Goal: Transaction & Acquisition: Purchase product/service

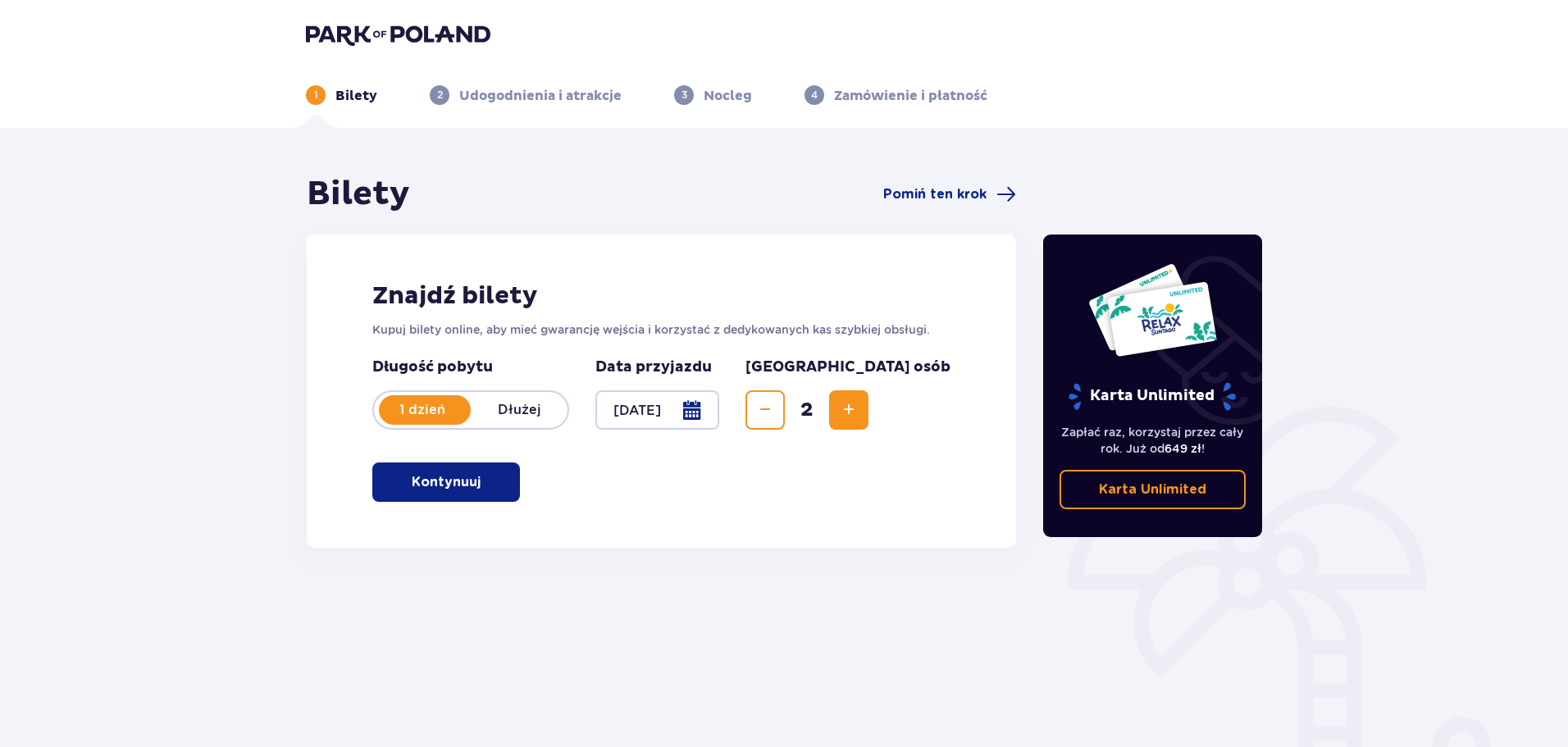
click at [486, 496] on button "Kontynuuj" at bounding box center [446, 481] width 148 height 39
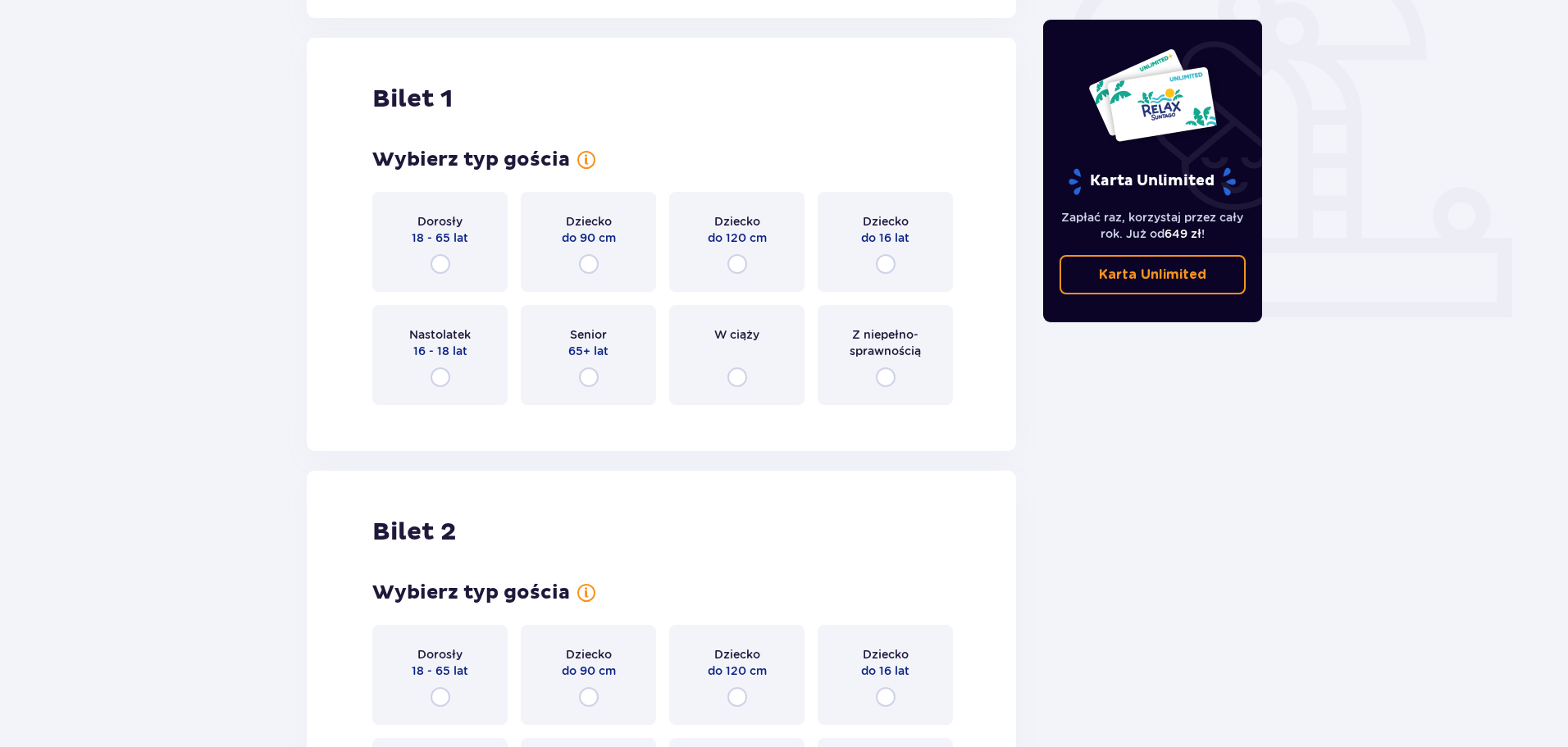
scroll to position [547, 0]
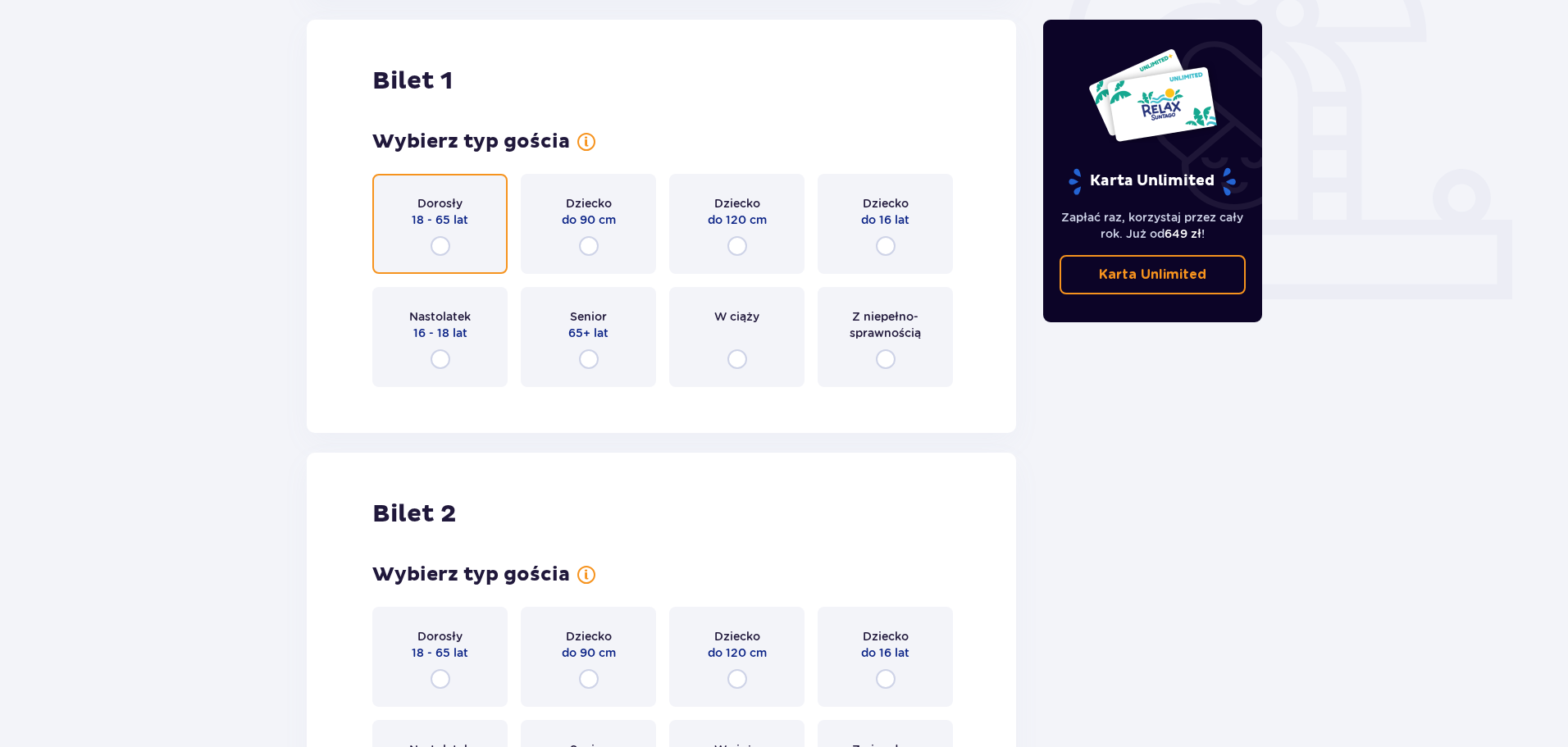
click at [448, 239] on input "radio" at bounding box center [440, 246] width 19 height 19
radio input "true"
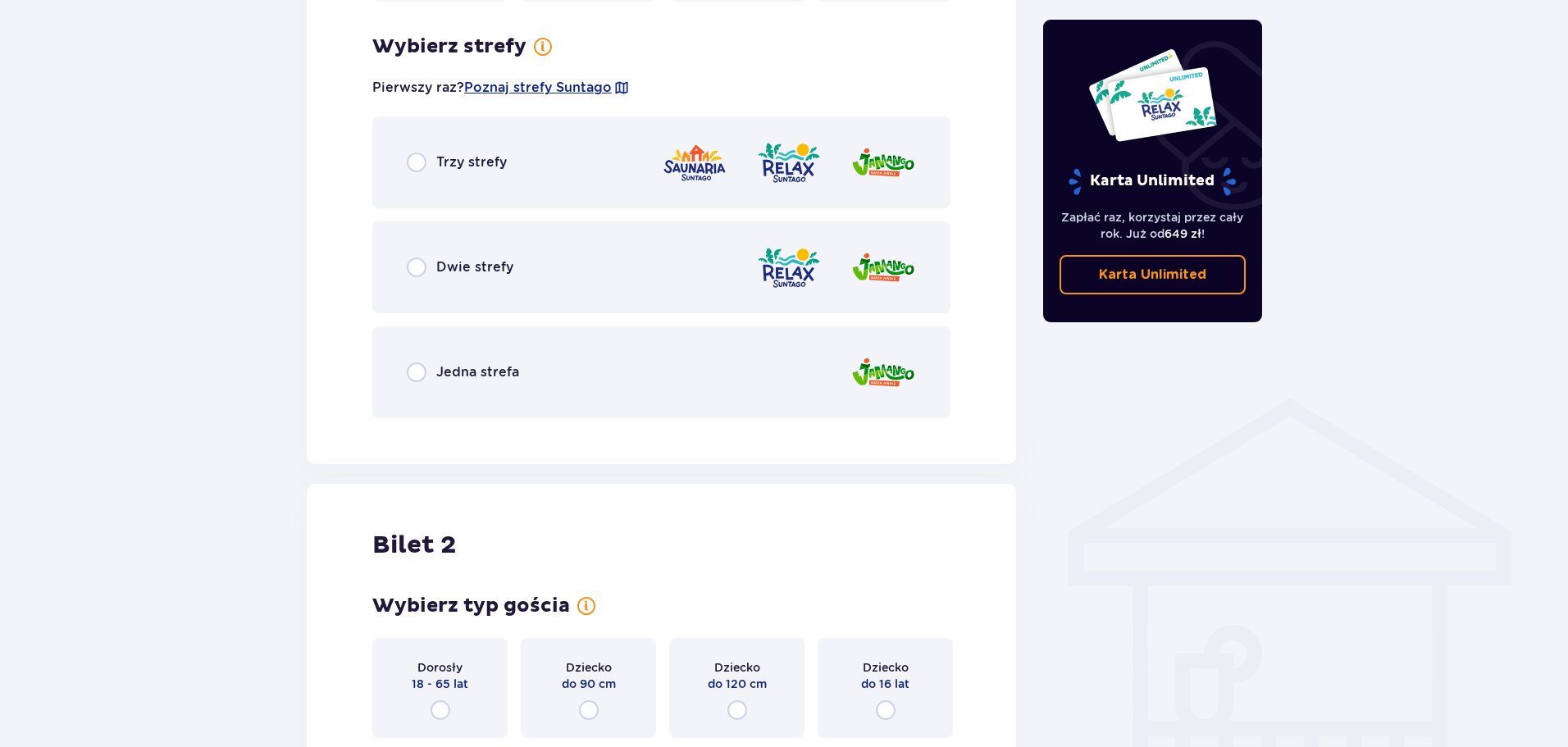
scroll to position [948, 0]
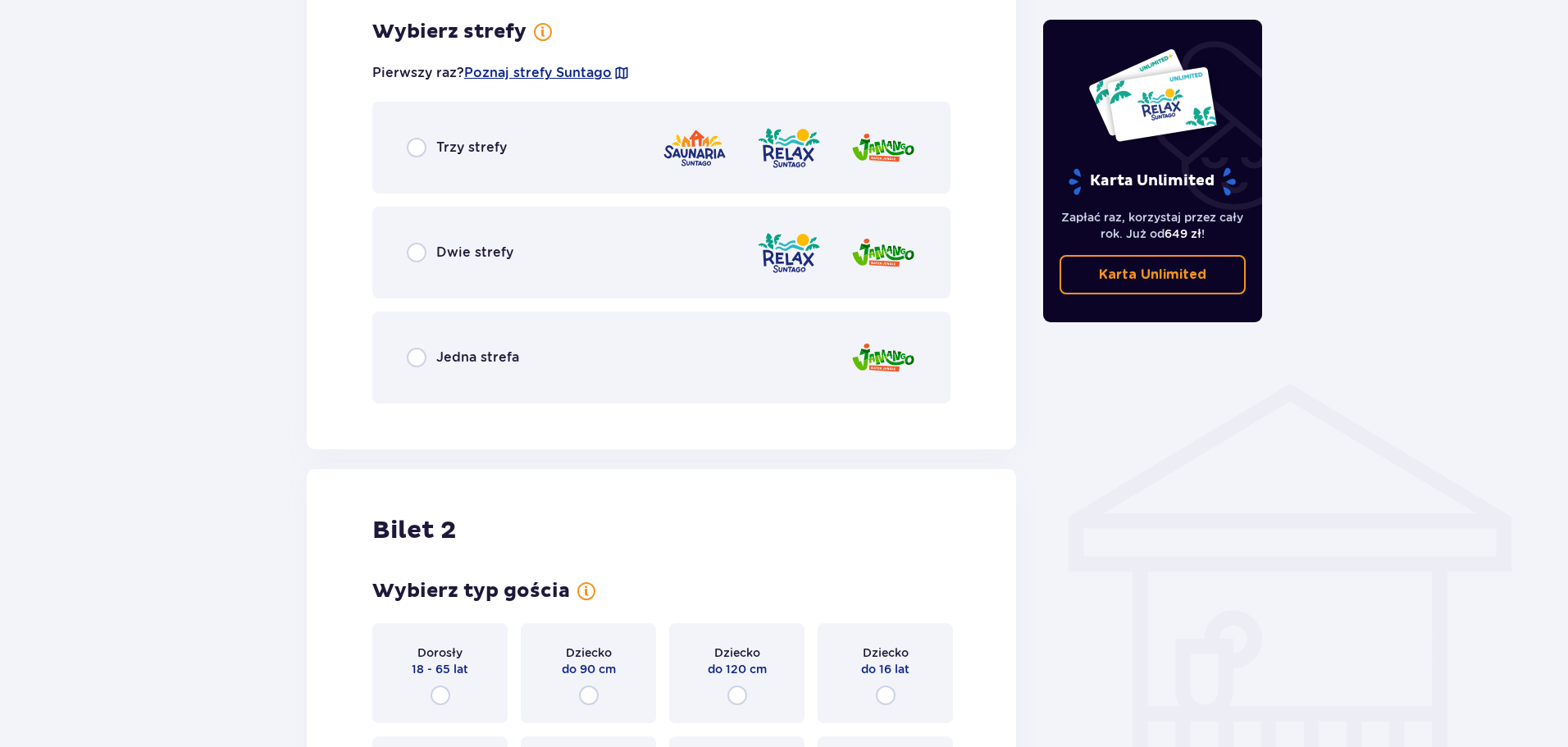
click at [404, 147] on div "Trzy strefy" at bounding box center [661, 148] width 578 height 92
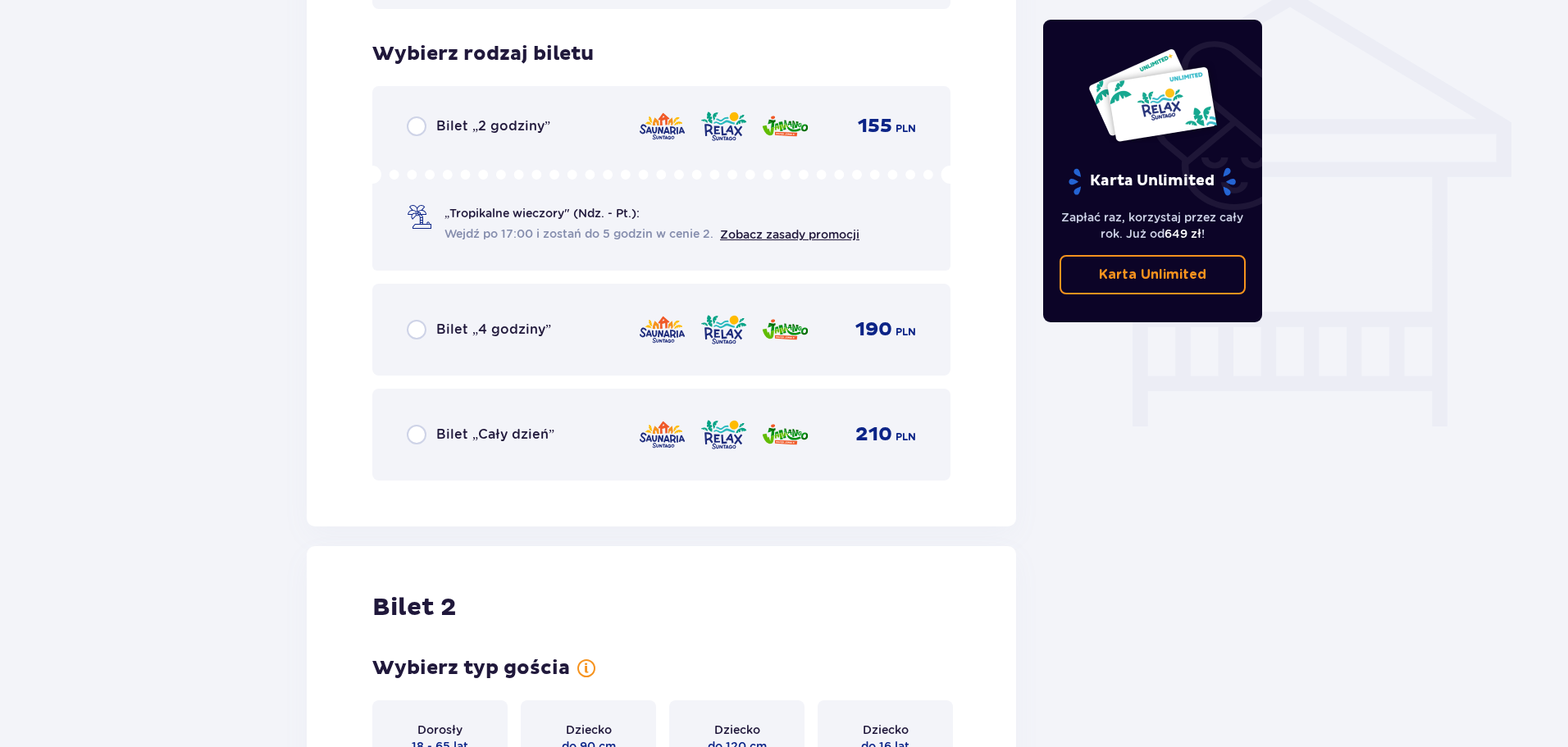
scroll to position [1363, 0]
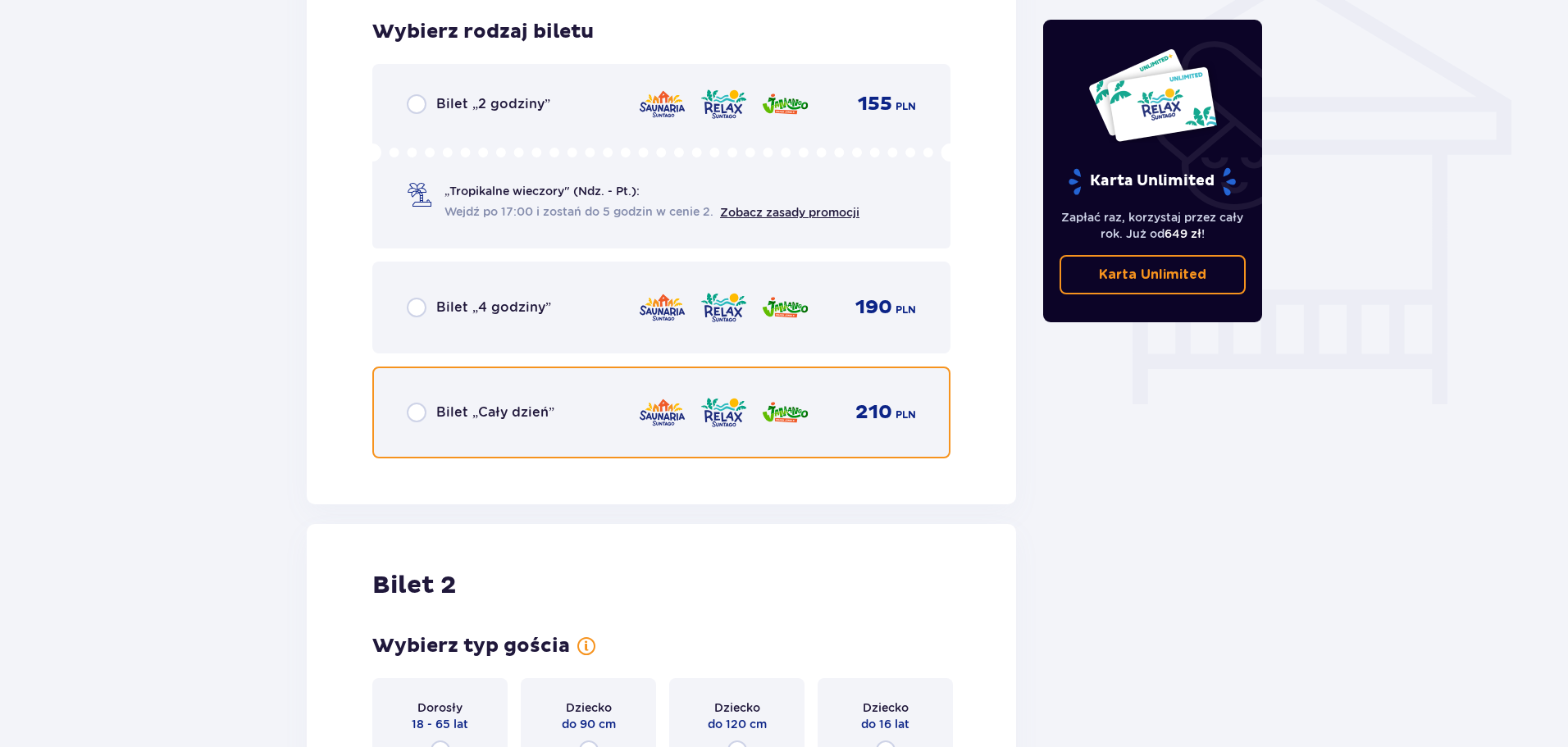
click at [413, 416] on input "radio" at bounding box center [416, 412] width 19 height 19
radio input "true"
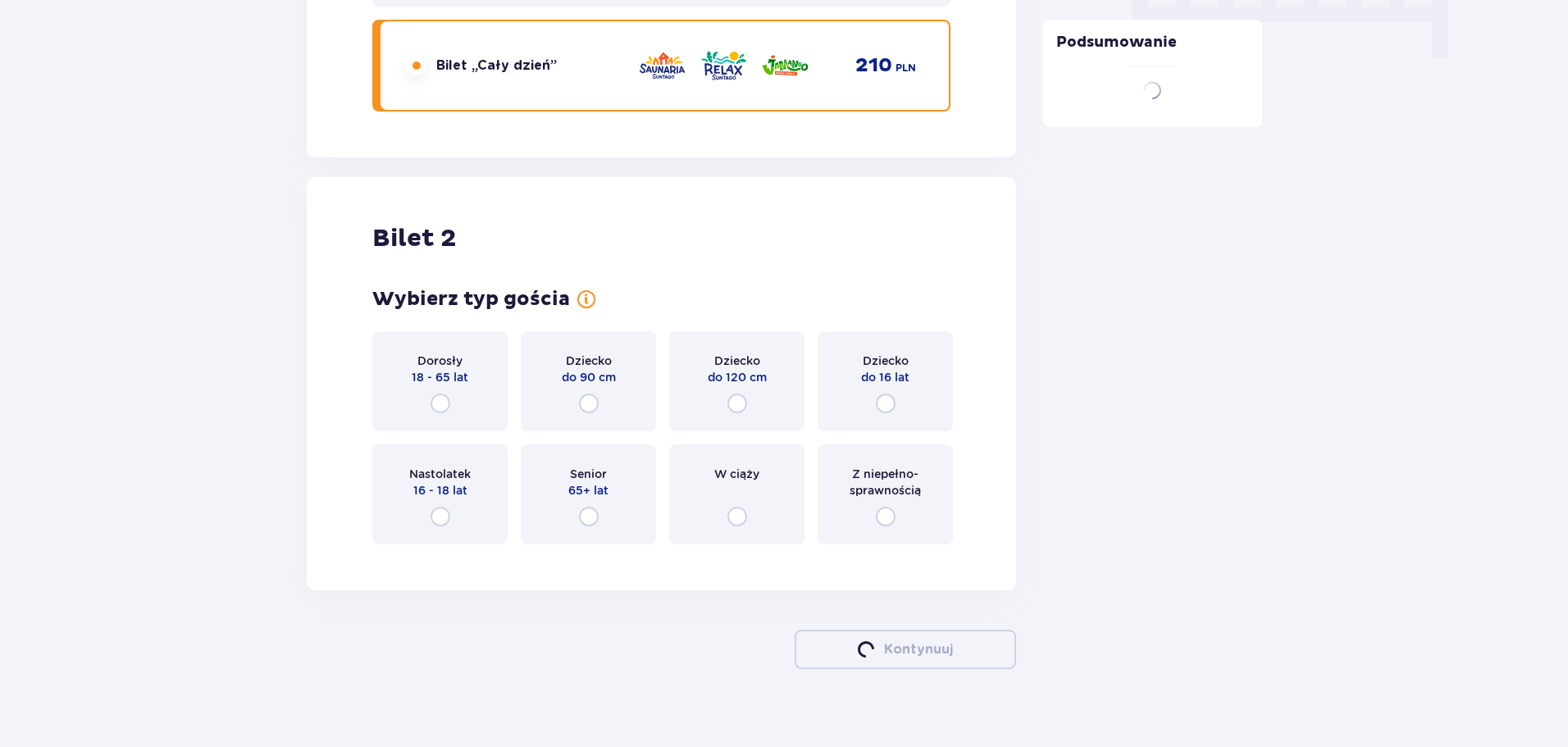
scroll to position [1731, 0]
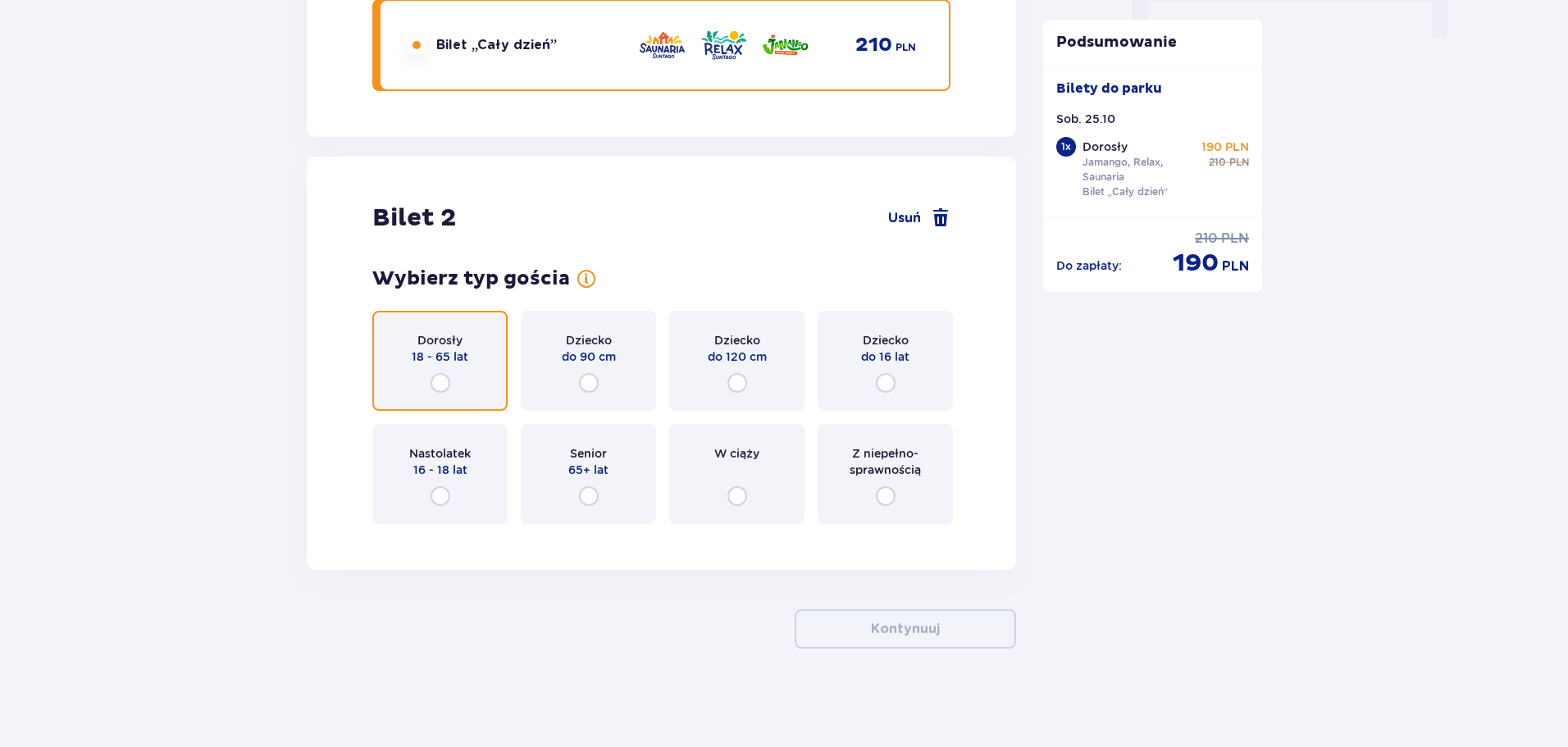
click at [438, 384] on input "radio" at bounding box center [440, 382] width 19 height 19
radio input "true"
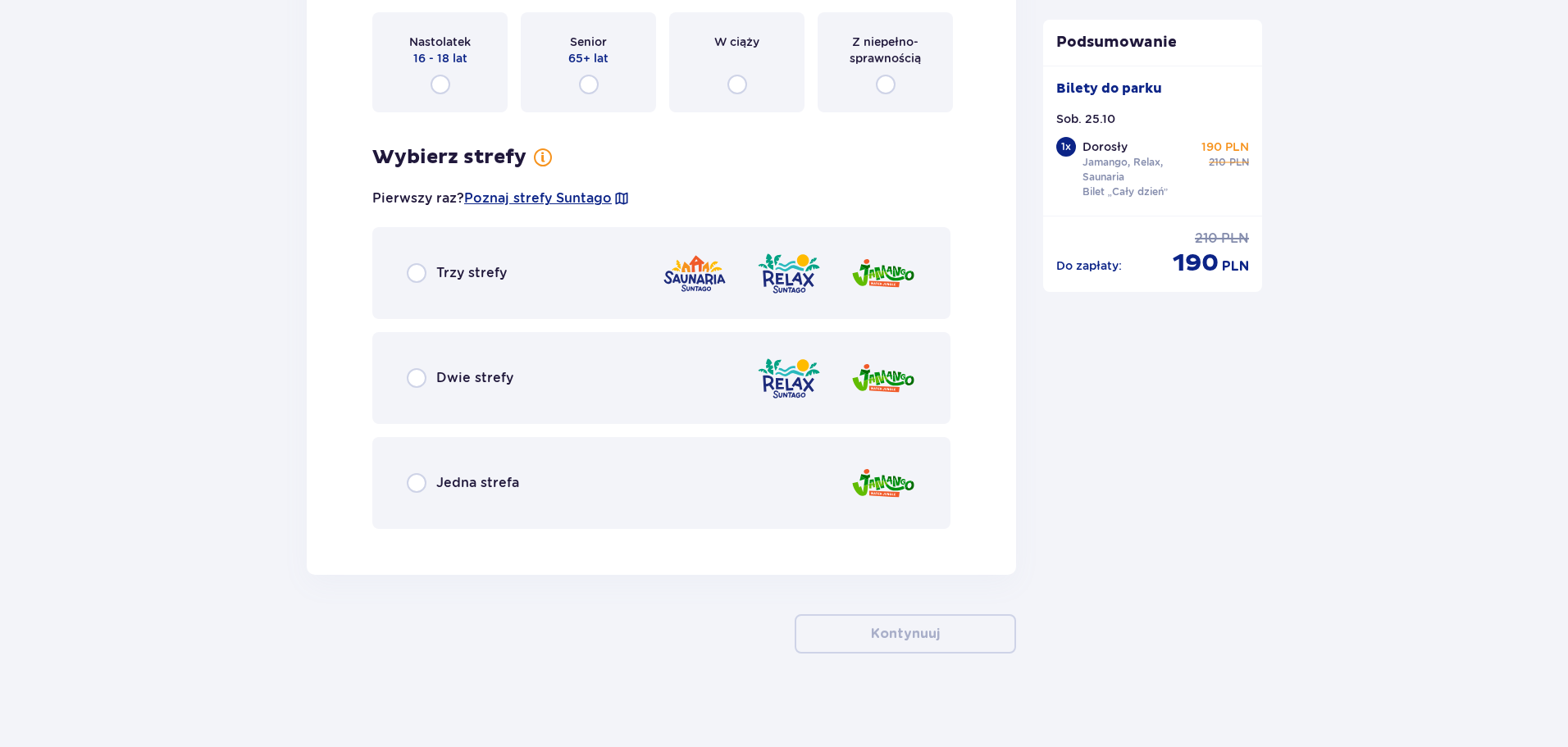
scroll to position [2147, 0]
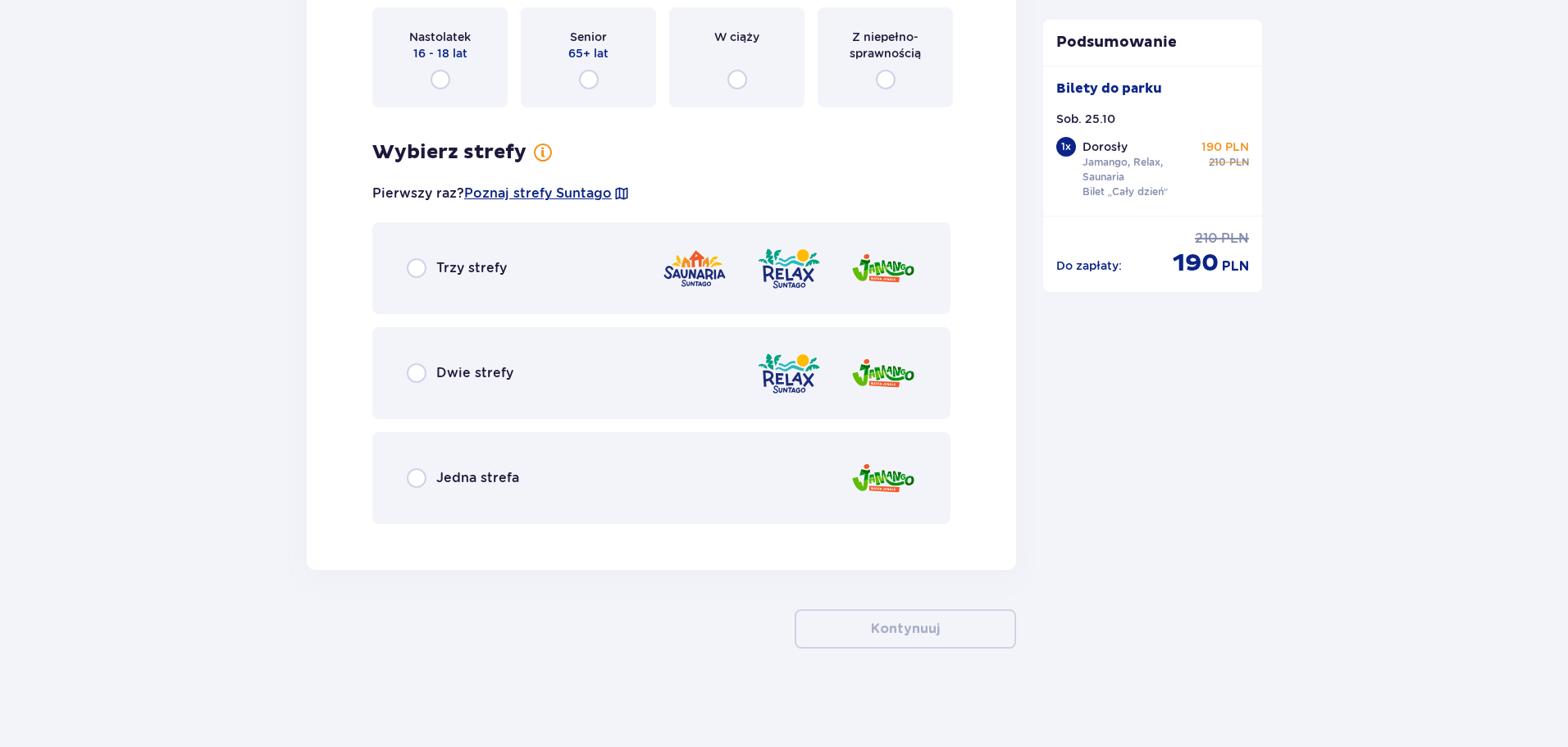
click at [411, 278] on div "Trzy strefy" at bounding box center [661, 268] width 578 height 92
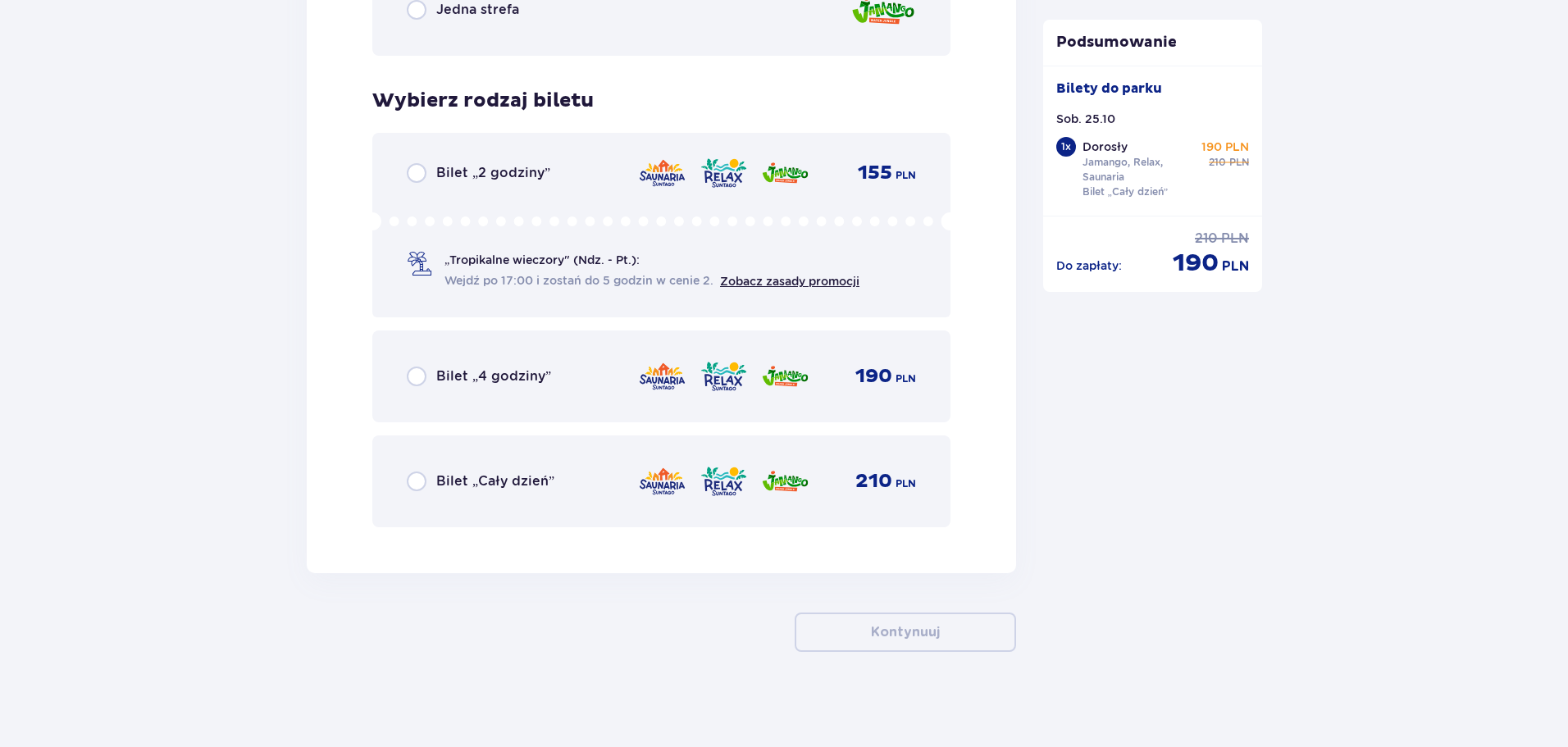
scroll to position [2618, 0]
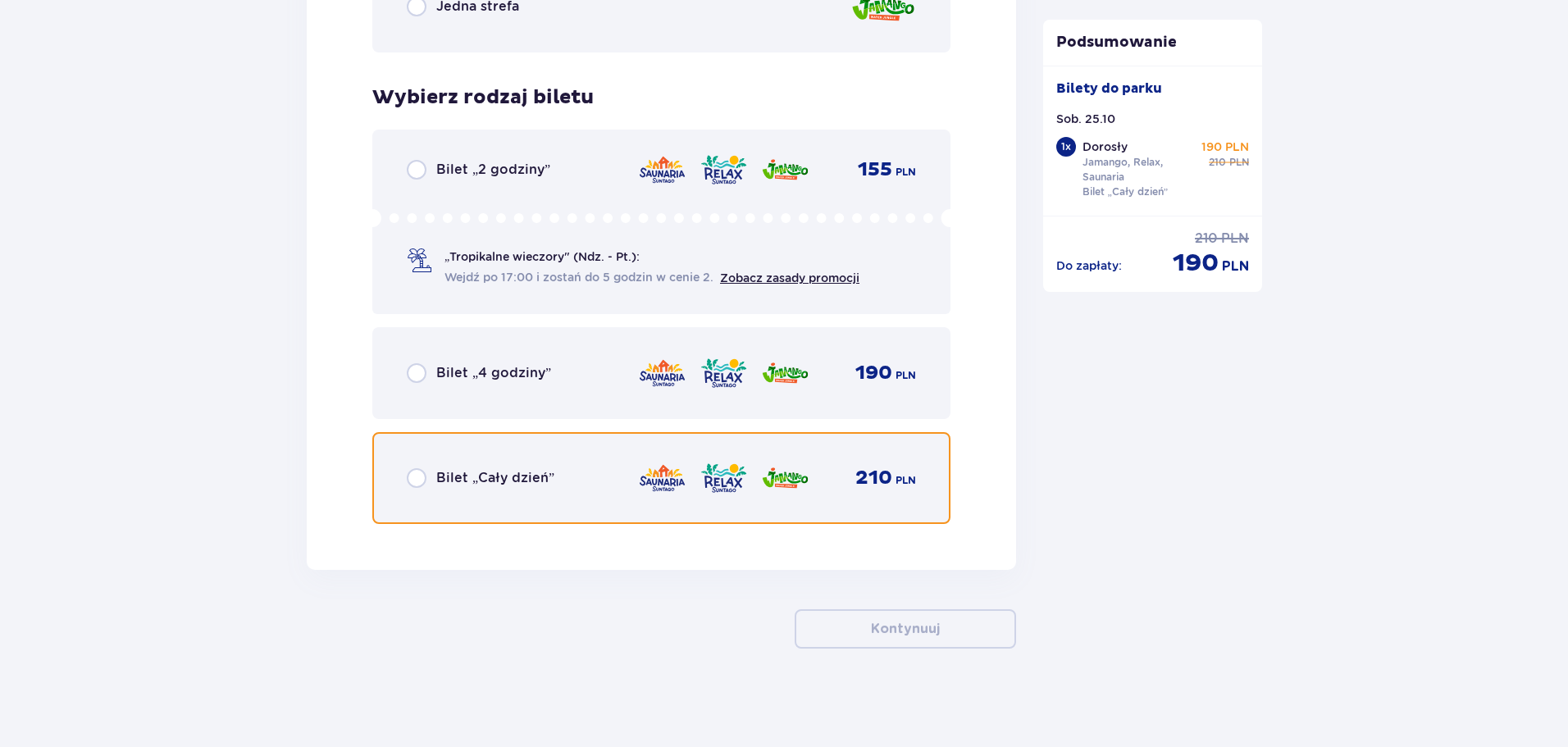
click at [406, 470] on input "radio" at bounding box center [416, 477] width 19 height 19
radio input "true"
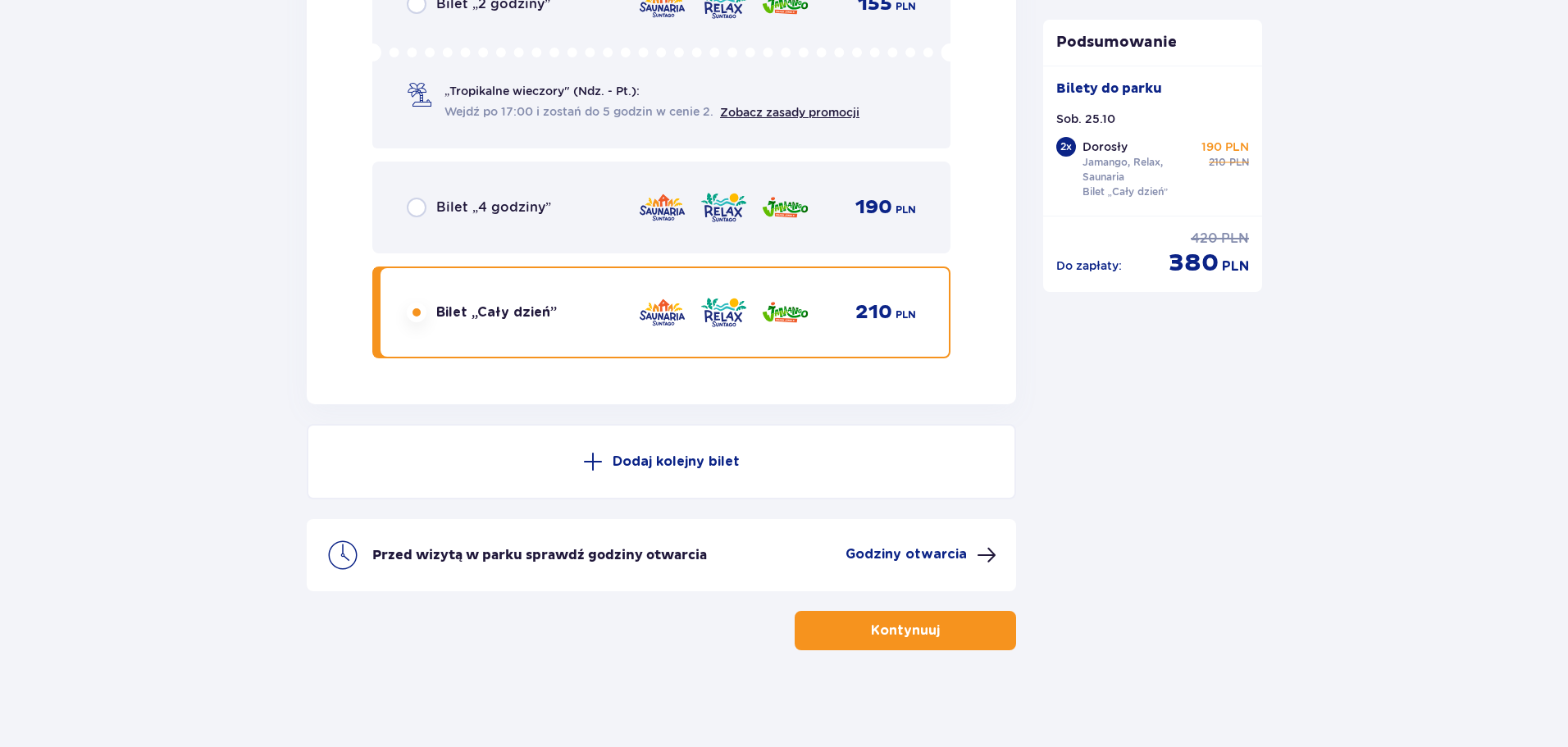
scroll to position [2785, 0]
click at [930, 625] on button "Kontynuuj" at bounding box center [905, 628] width 221 height 39
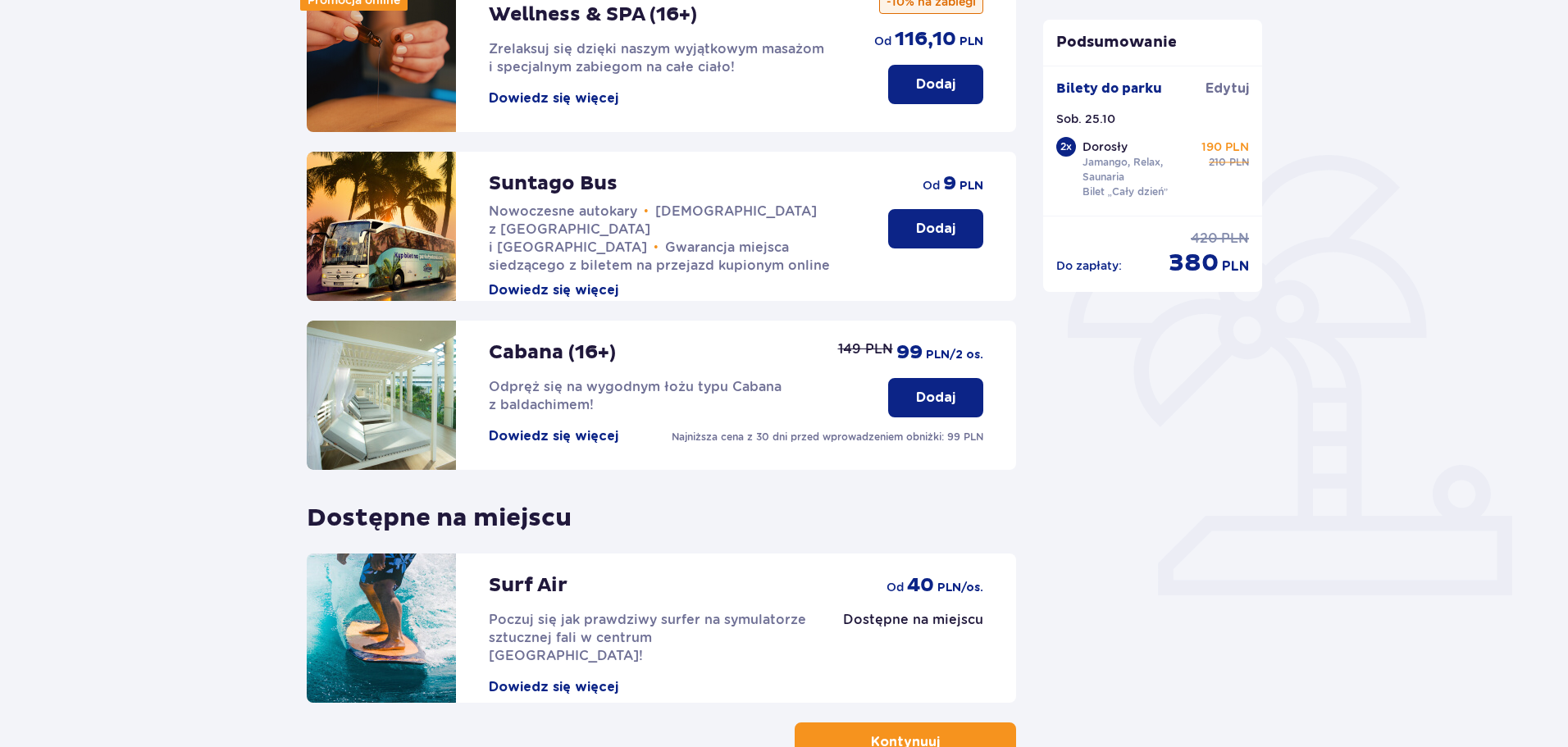
scroll to position [119, 0]
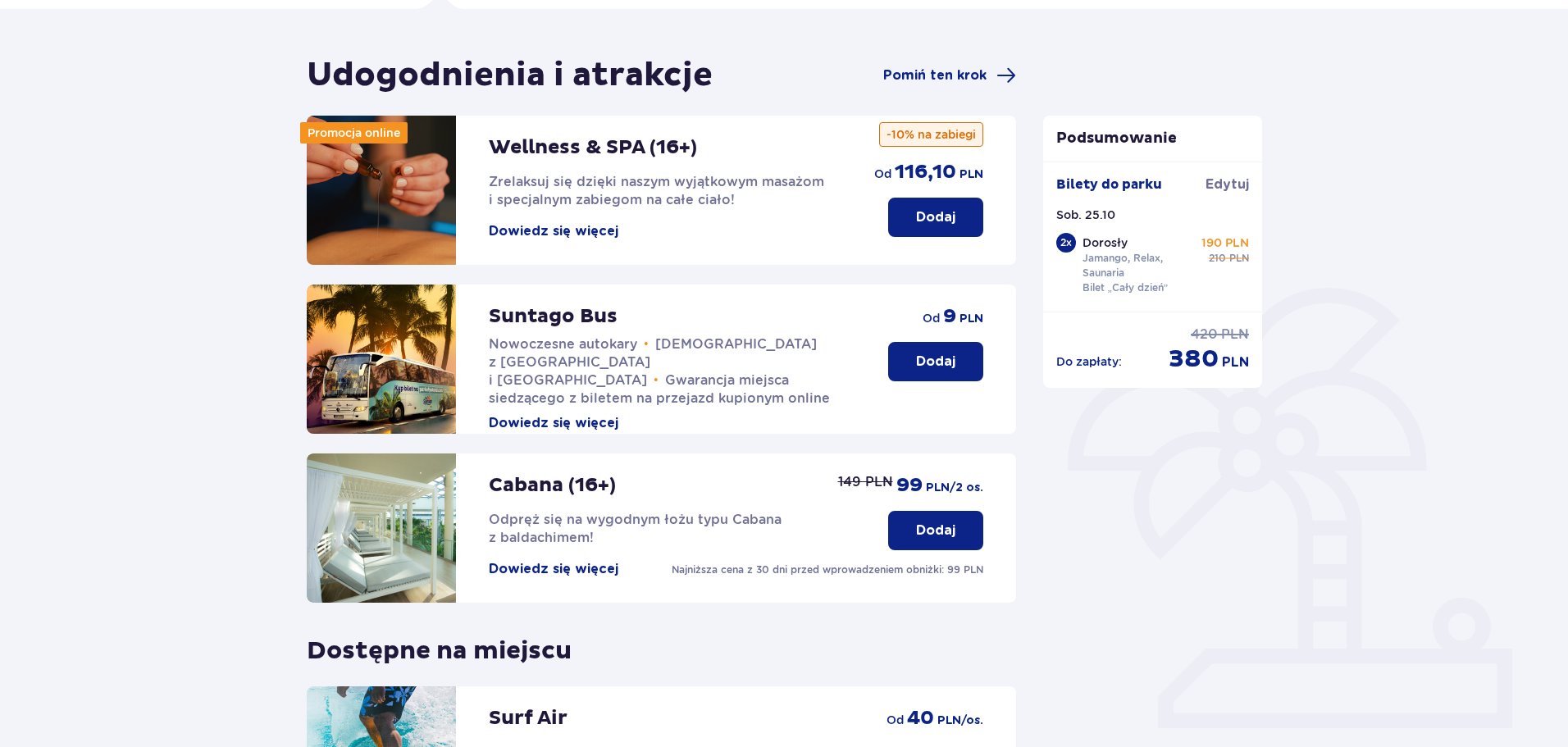
click at [950, 534] on p "Dodaj" at bounding box center [935, 530] width 39 height 18
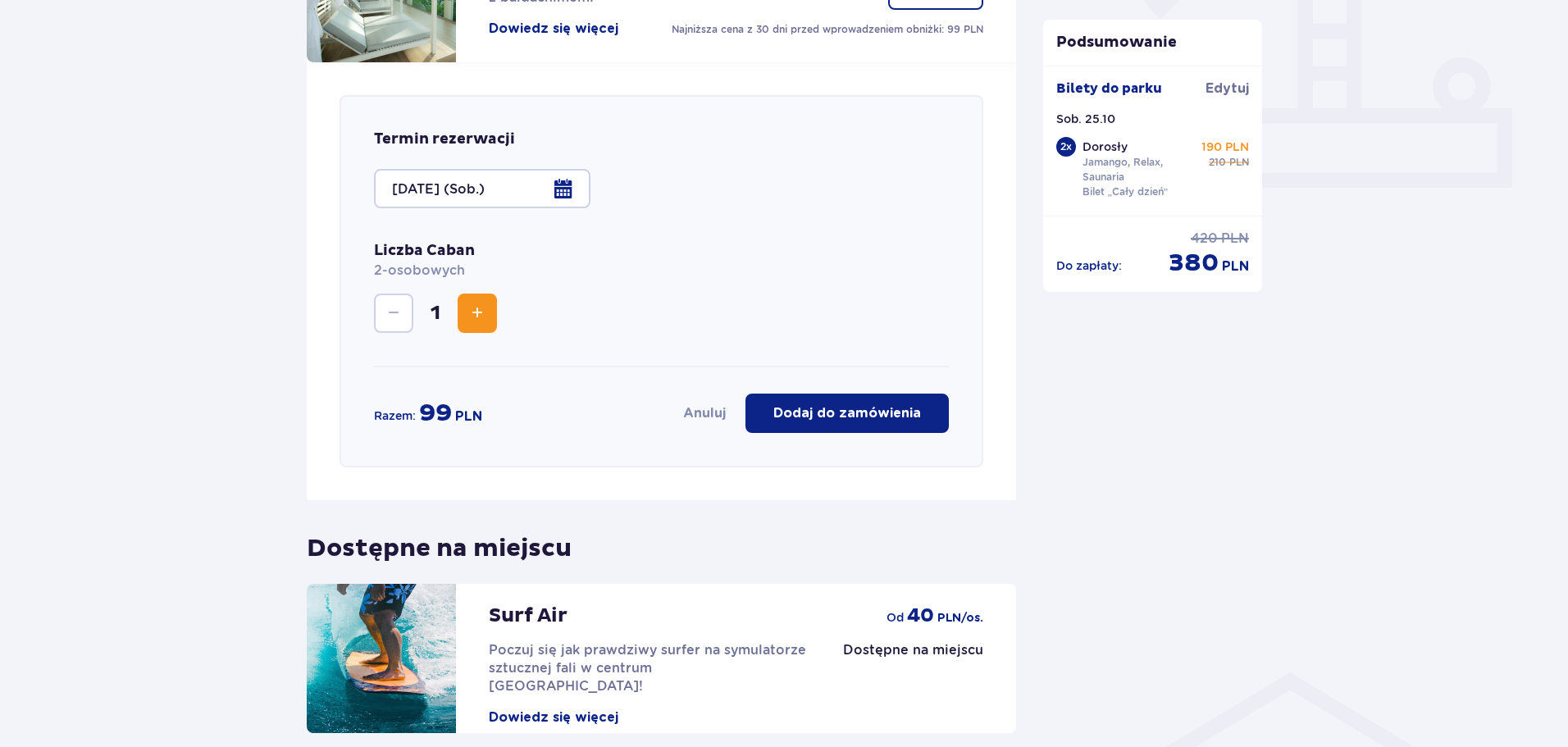
scroll to position [652, 0]
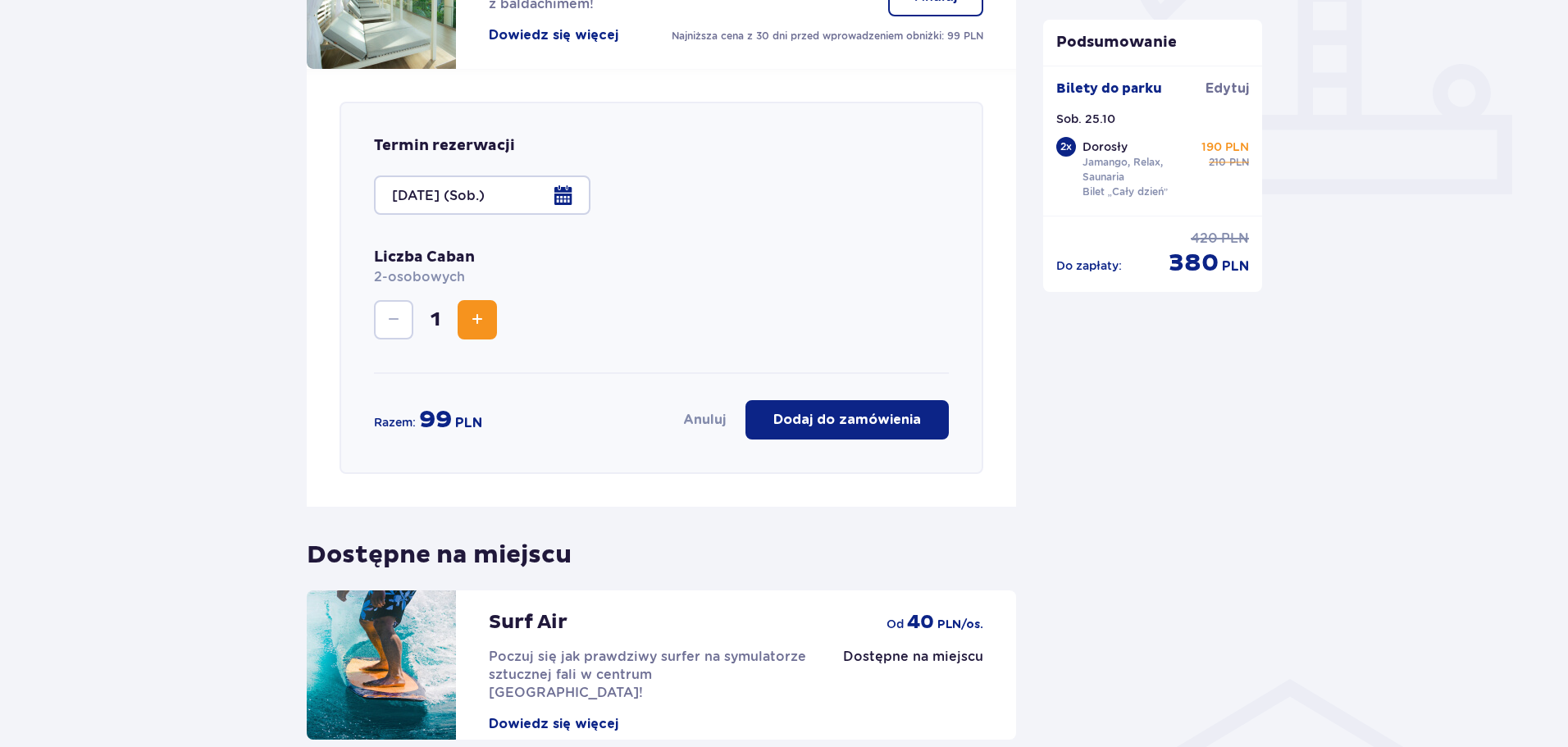
click at [833, 413] on p "Dodaj do zamówienia" at bounding box center [847, 420] width 148 height 18
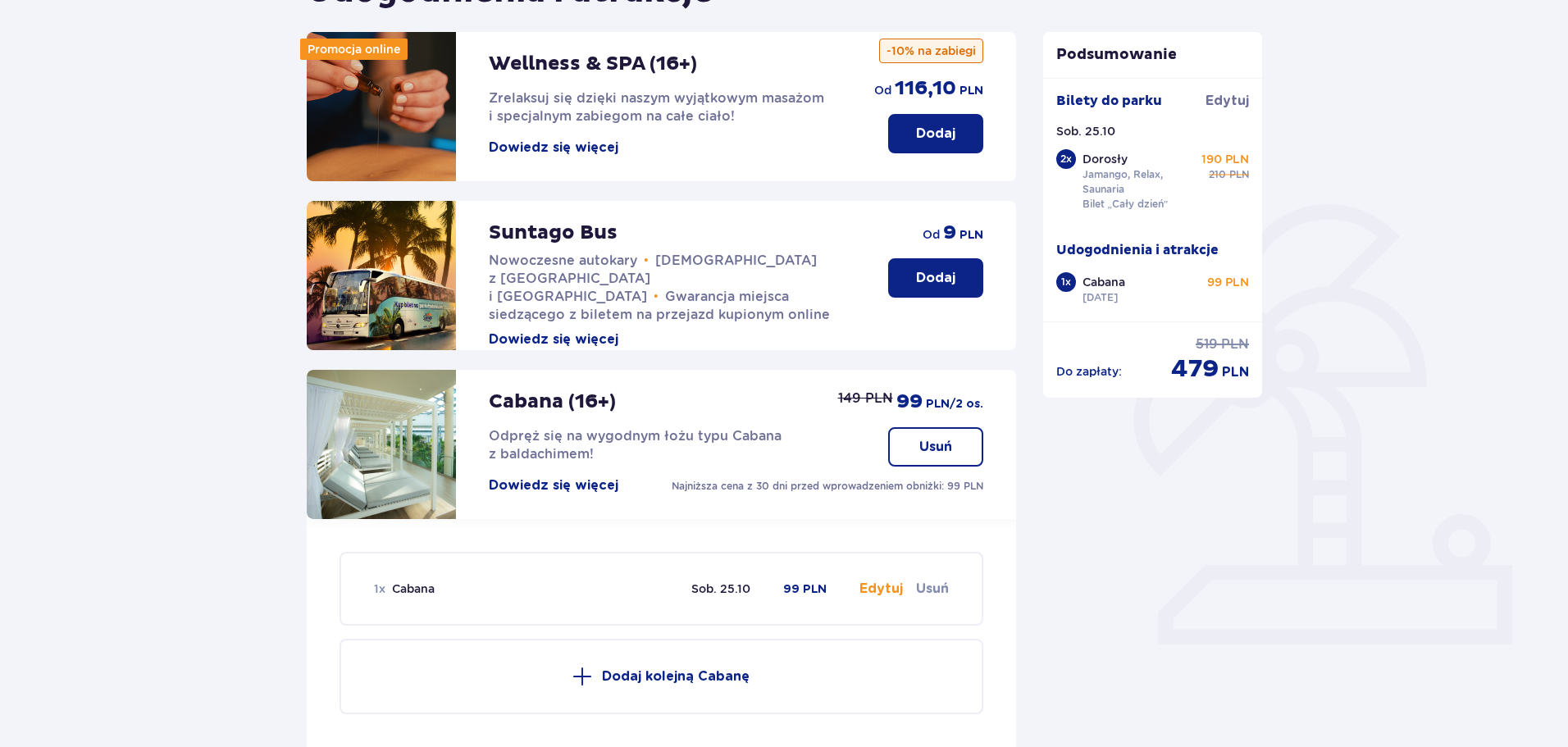
scroll to position [101, 0]
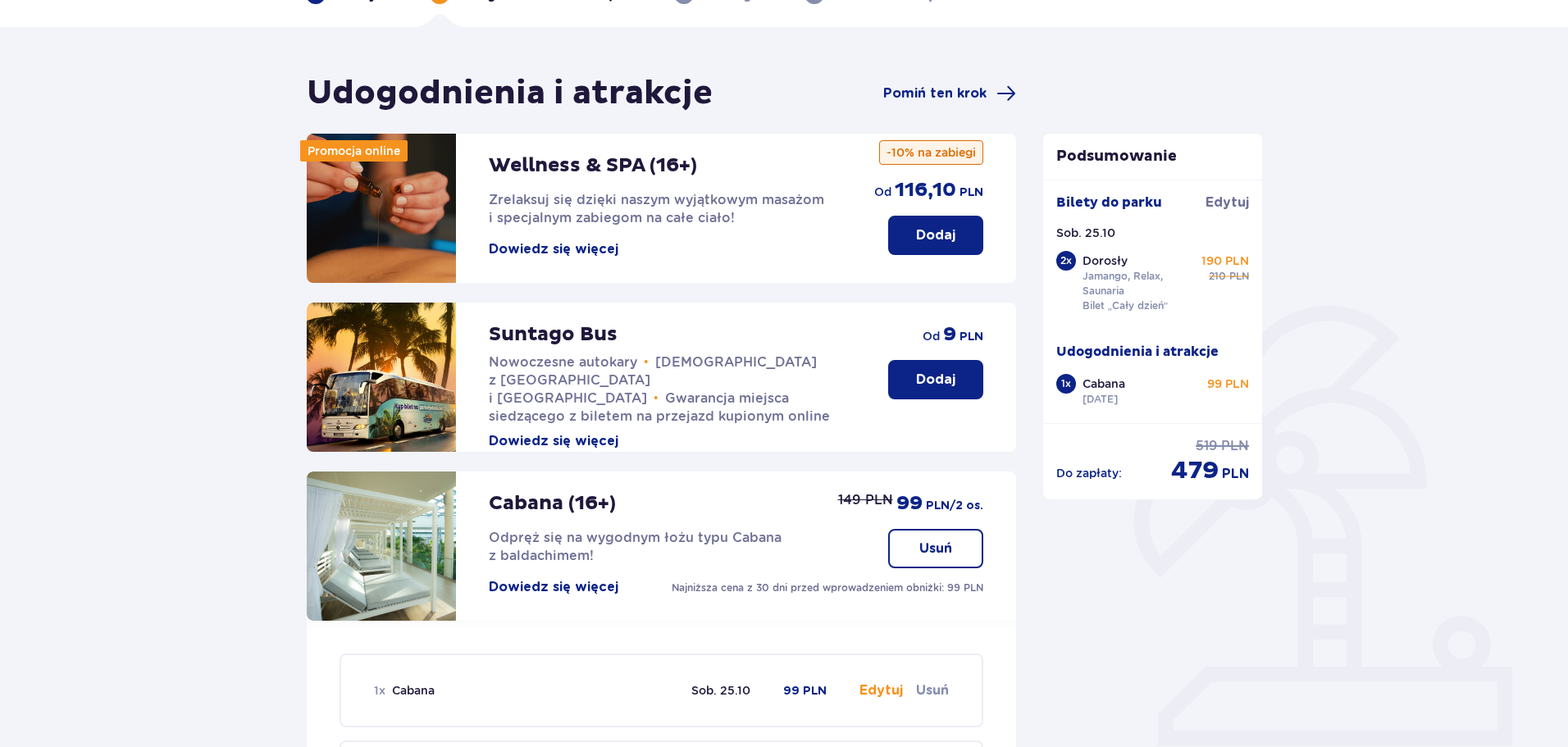
click at [951, 246] on button "Dodaj" at bounding box center [935, 234] width 95 height 39
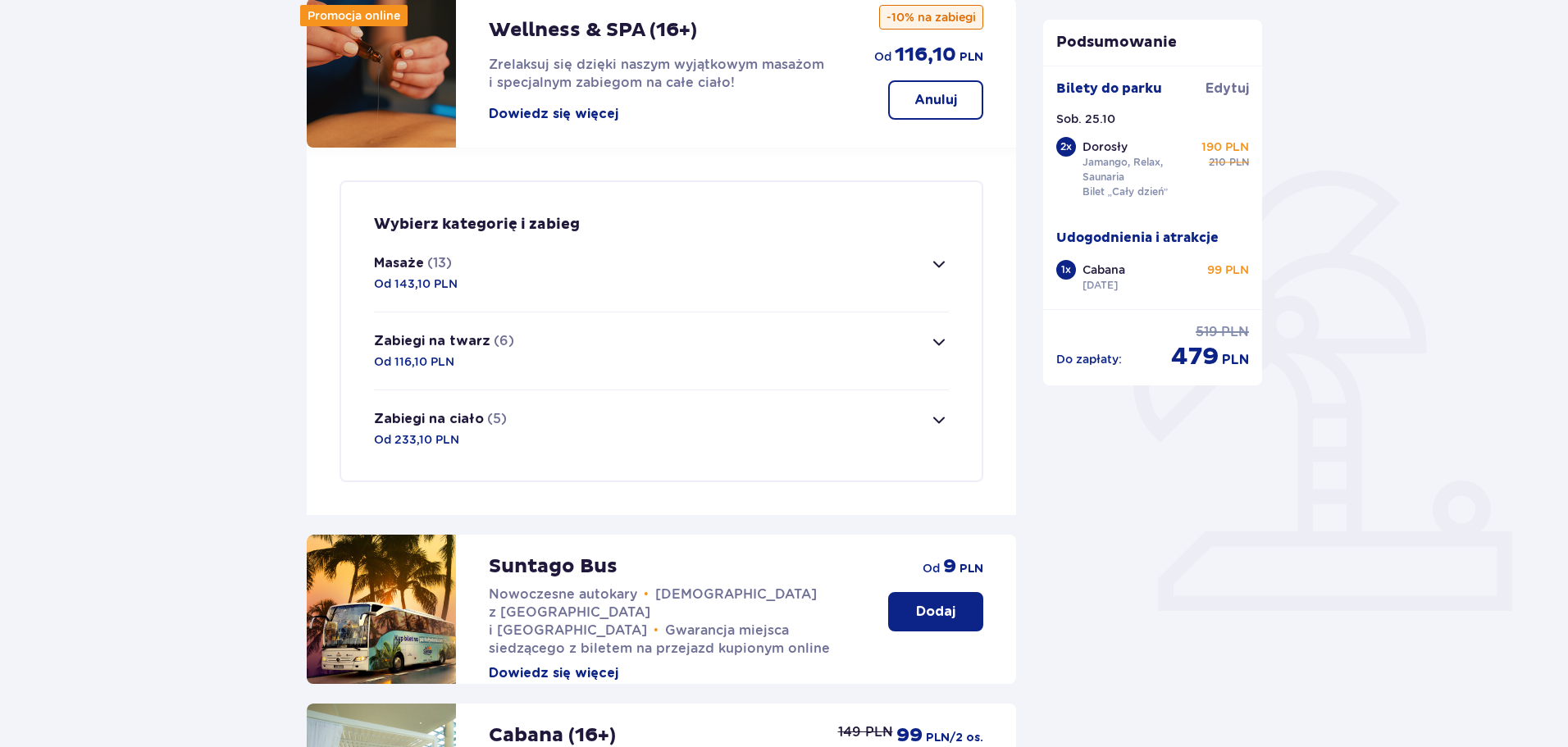
scroll to position [232, 0]
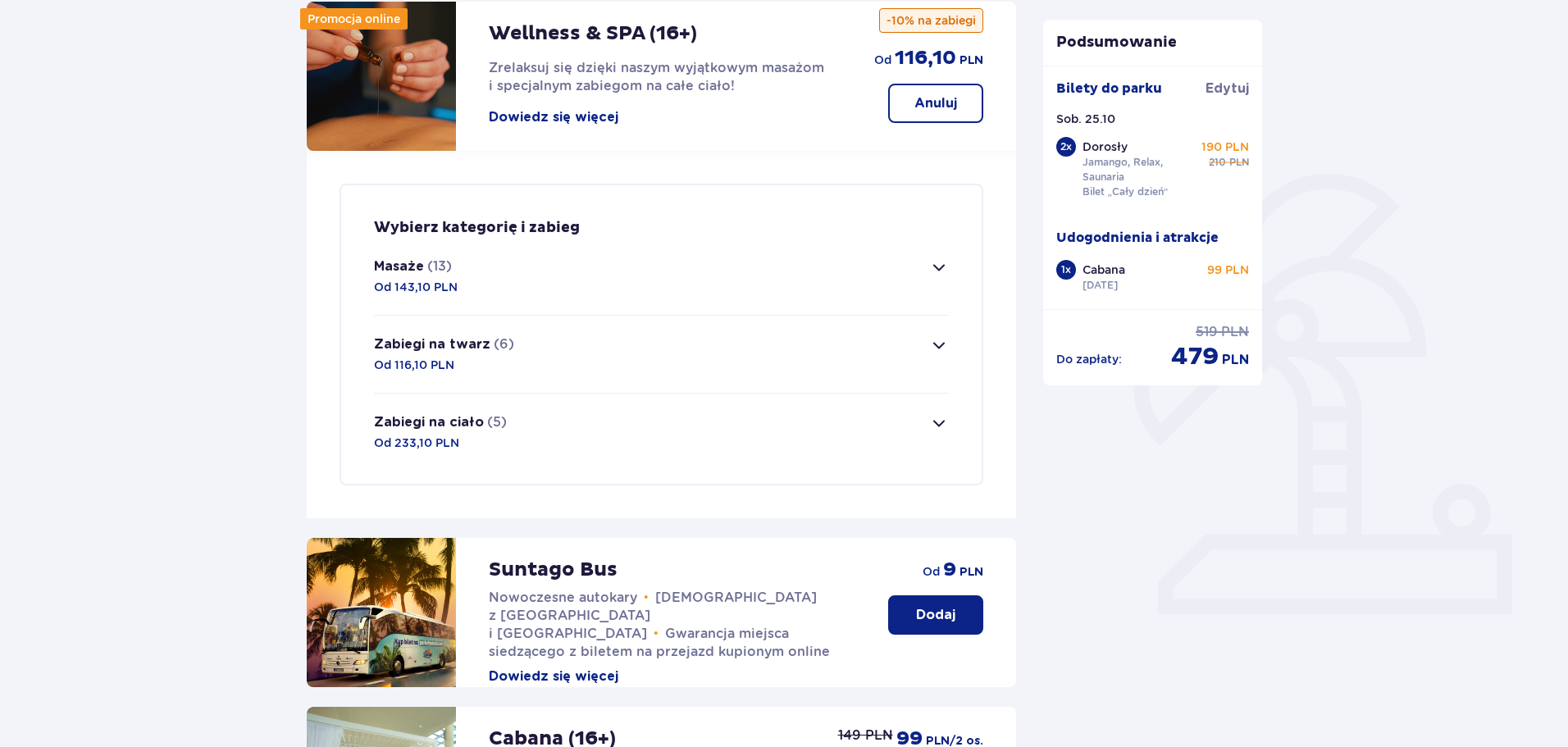
click at [947, 421] on span "button" at bounding box center [939, 422] width 19 height 19
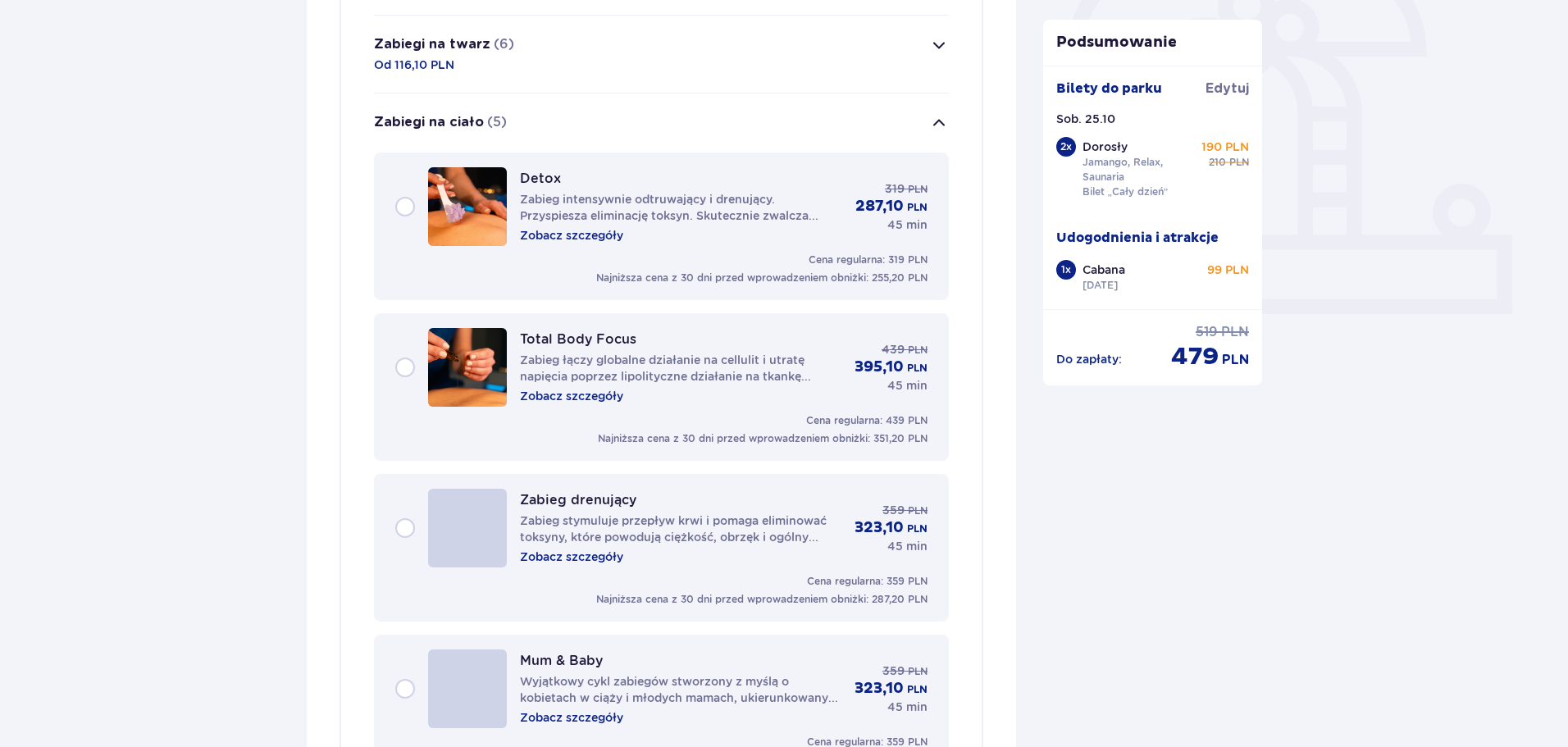
scroll to position [379, 0]
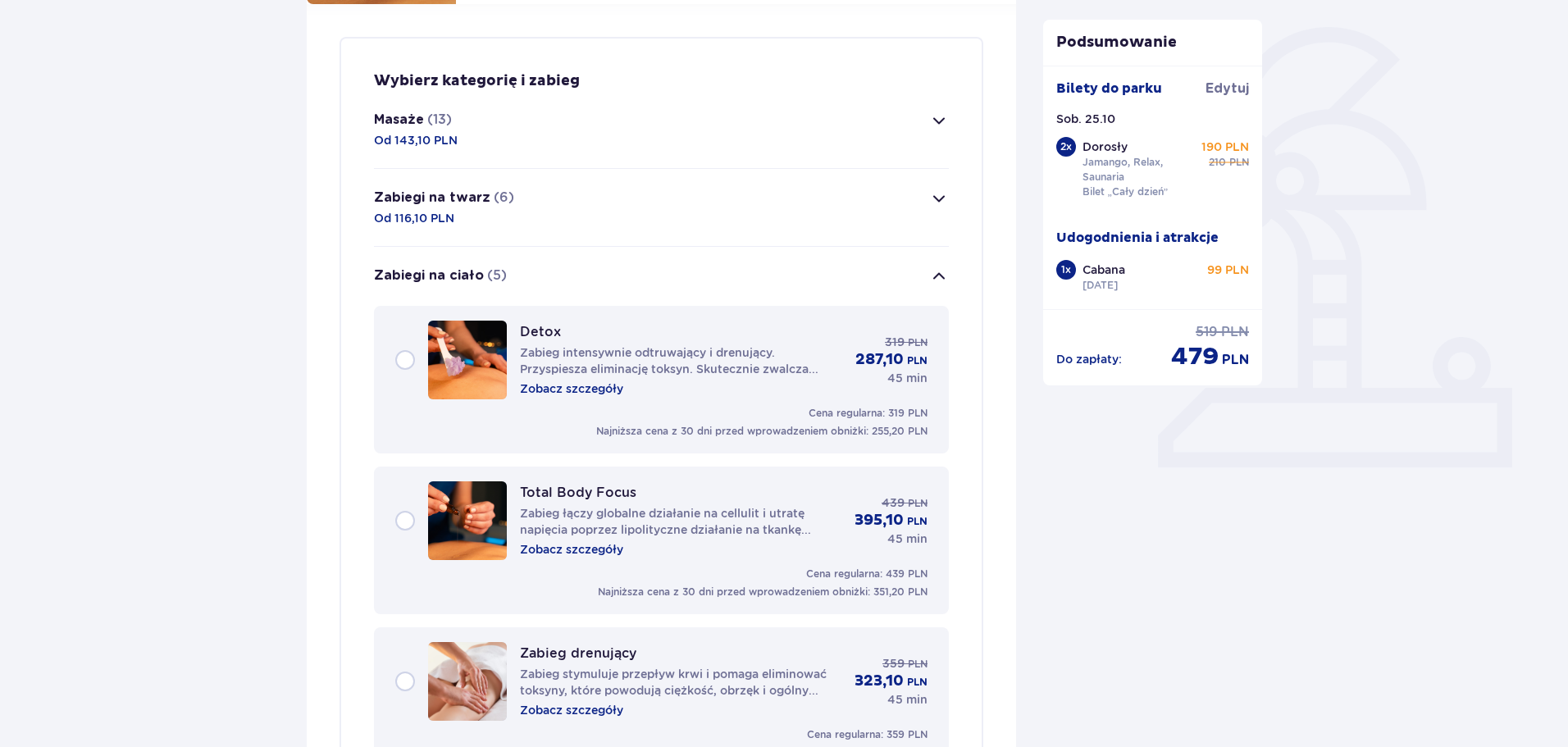
click at [940, 276] on span "button" at bounding box center [939, 276] width 19 height 19
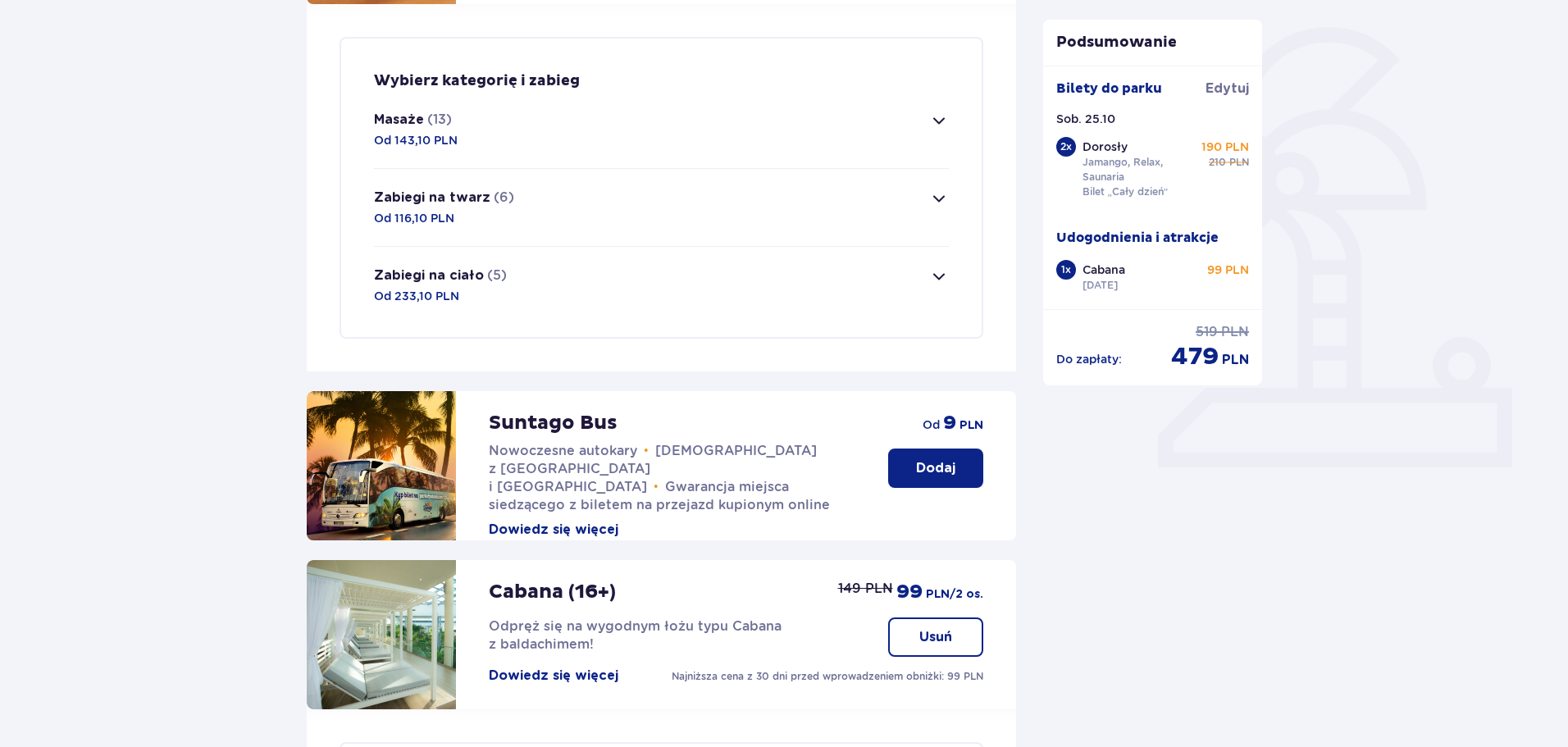
click at [932, 128] on span "button" at bounding box center [939, 120] width 19 height 19
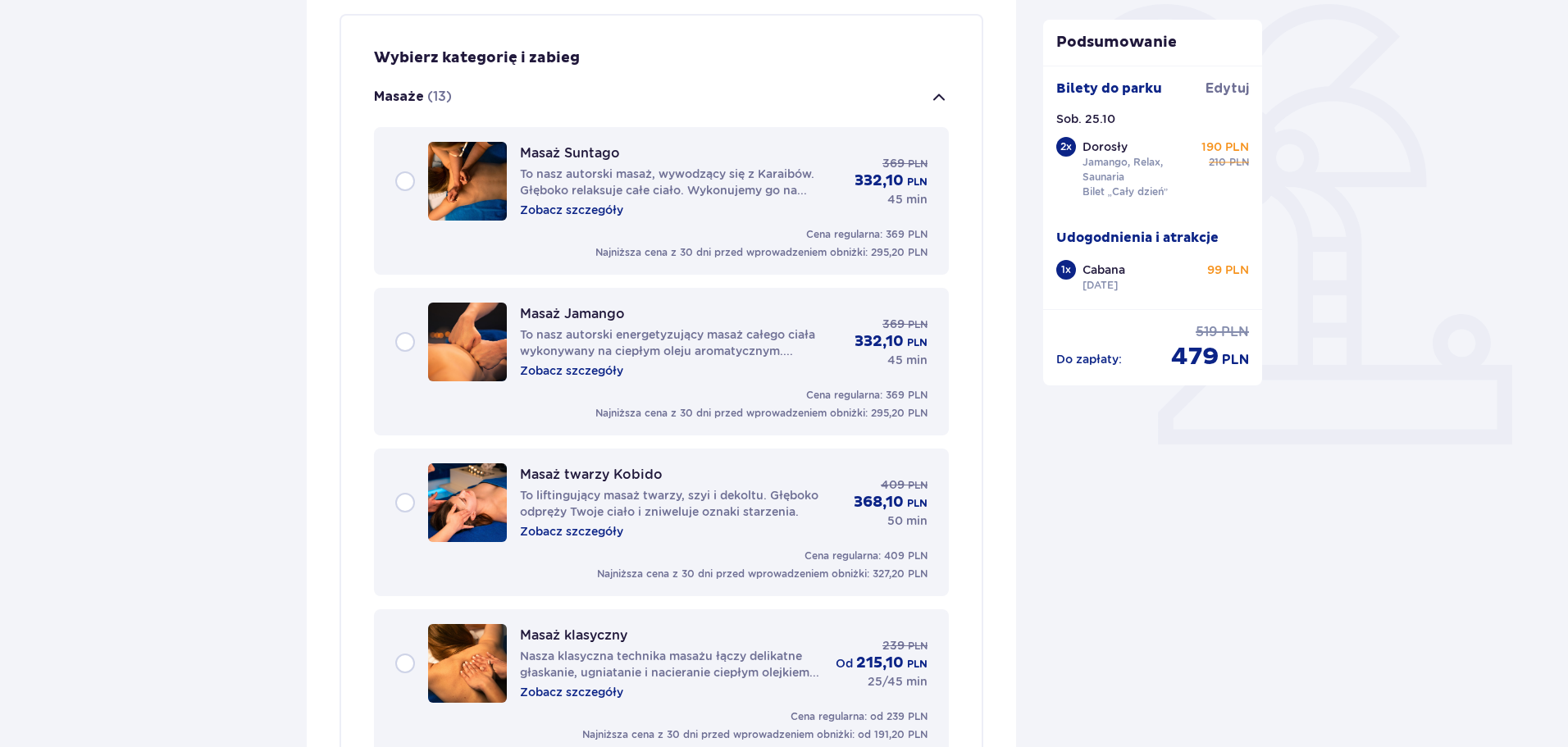
scroll to position [389, 0]
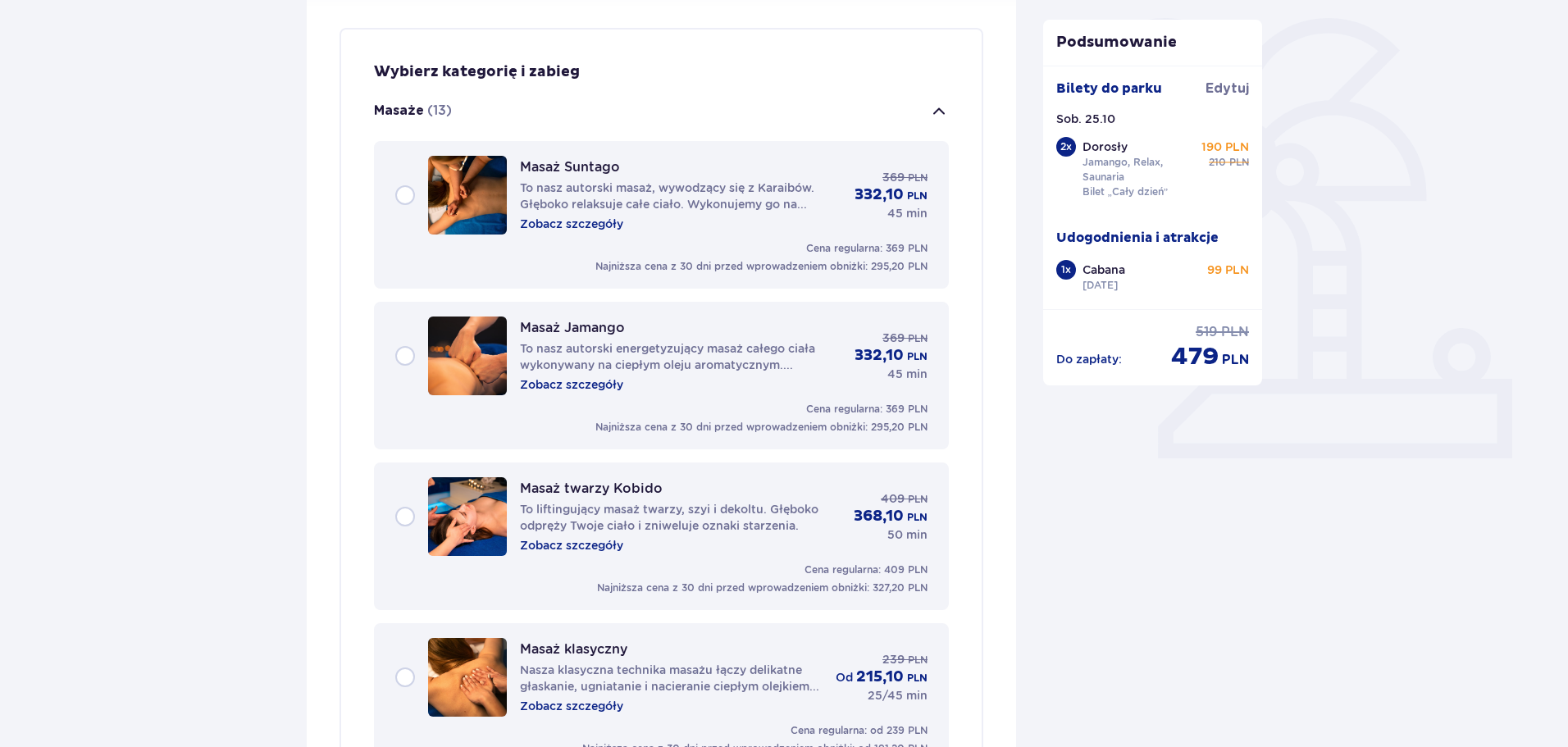
click at [931, 115] on span "button" at bounding box center [939, 111] width 19 height 19
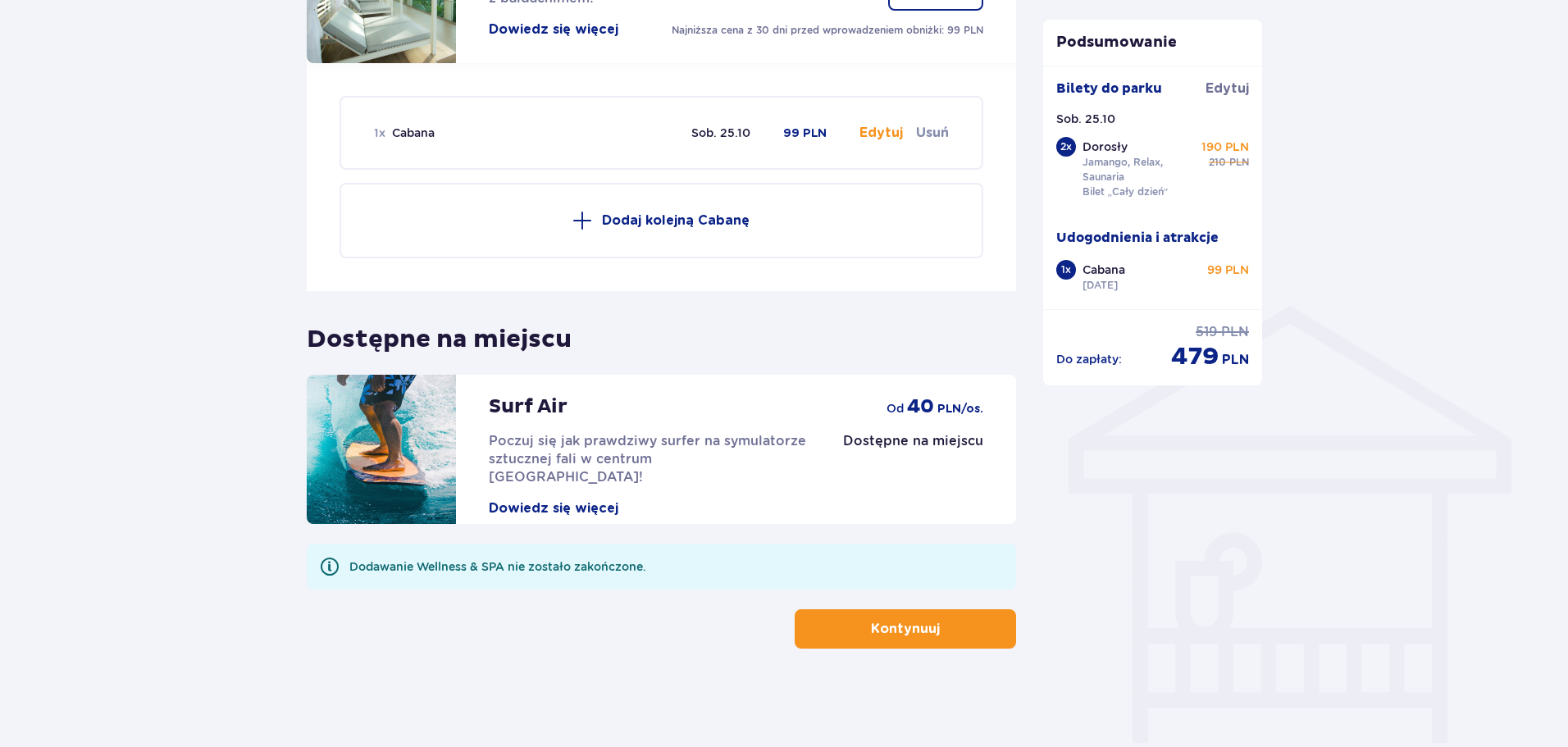
click at [921, 629] on p "Kontynuuj" at bounding box center [905, 628] width 69 height 18
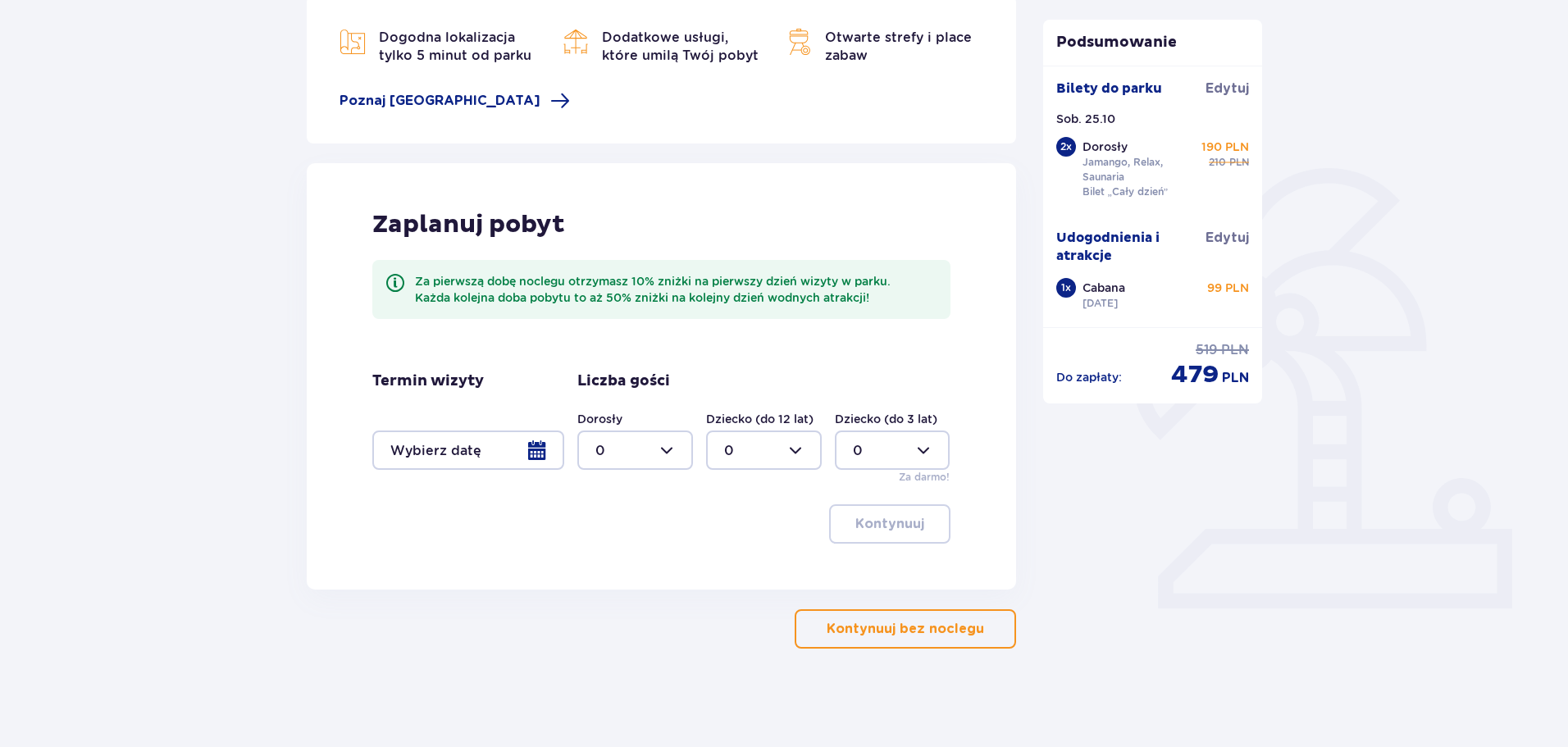
click at [940, 634] on p "Kontynuuj bez noclegu" at bounding box center [905, 628] width 158 height 18
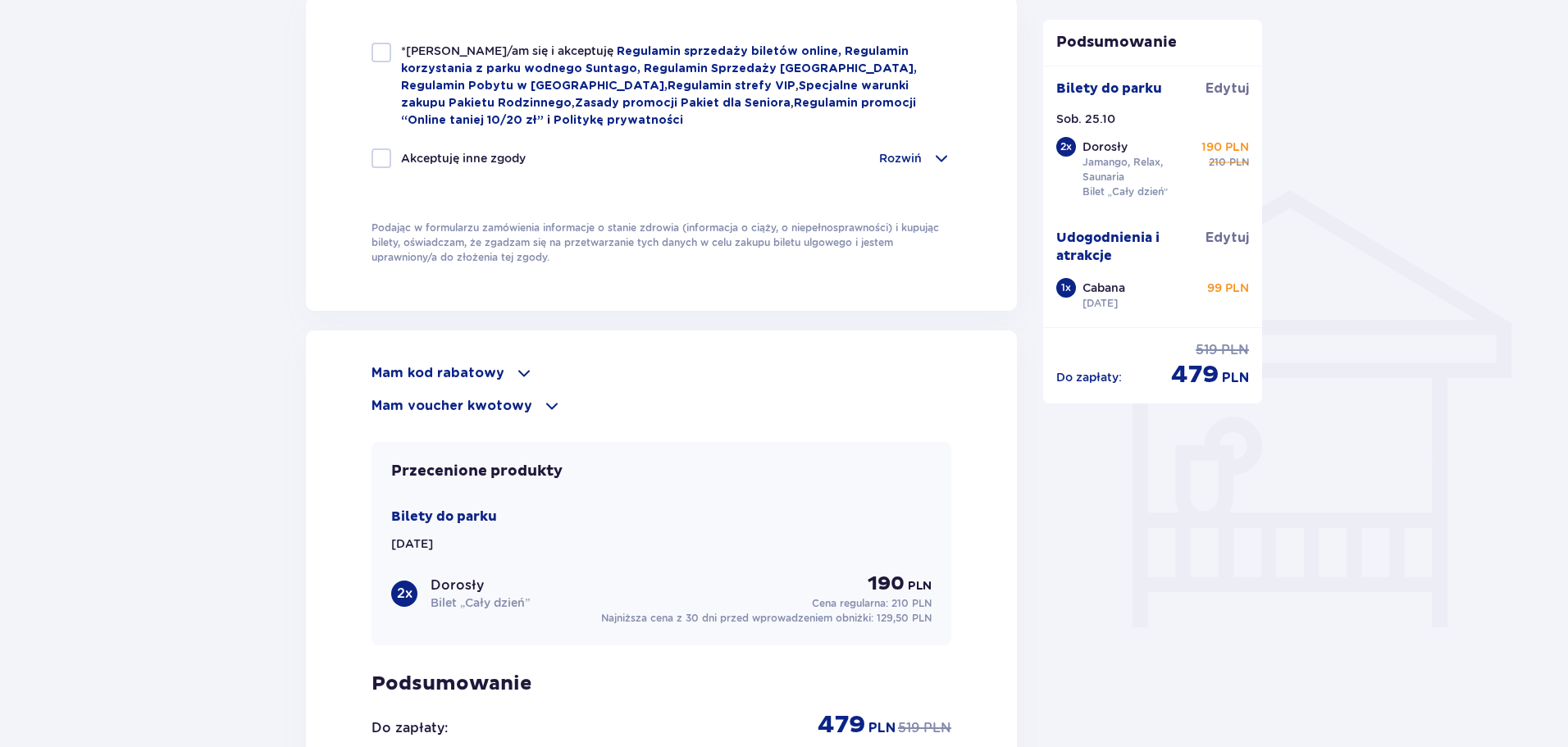
scroll to position [1147, 0]
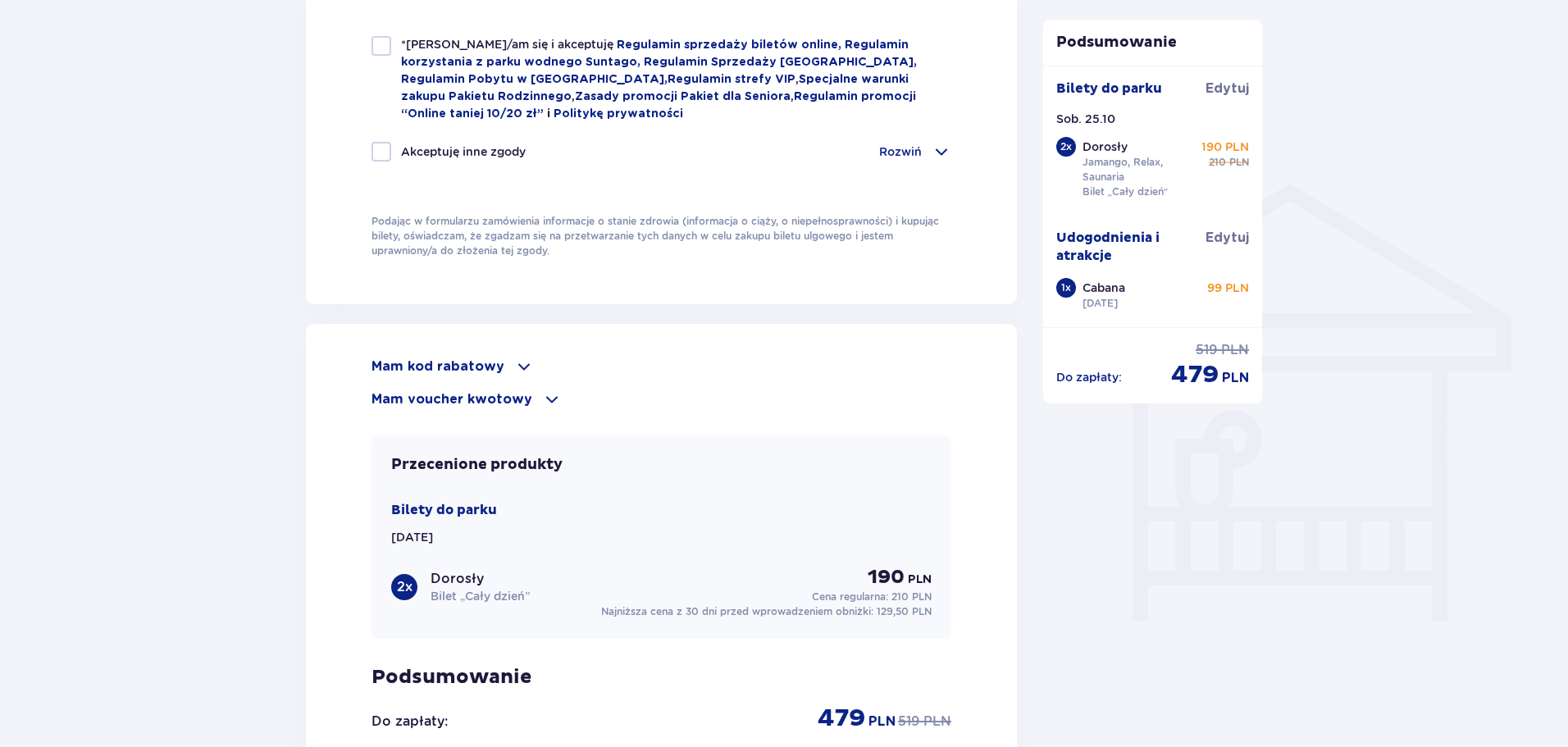
click at [488, 351] on div "Mam kod rabatowy Zastosuj Mam voucher kwotowy Zastosuj Przecenione produkty Bil…" at bounding box center [661, 585] width 711 height 523
click at [523, 367] on span at bounding box center [524, 366] width 19 height 19
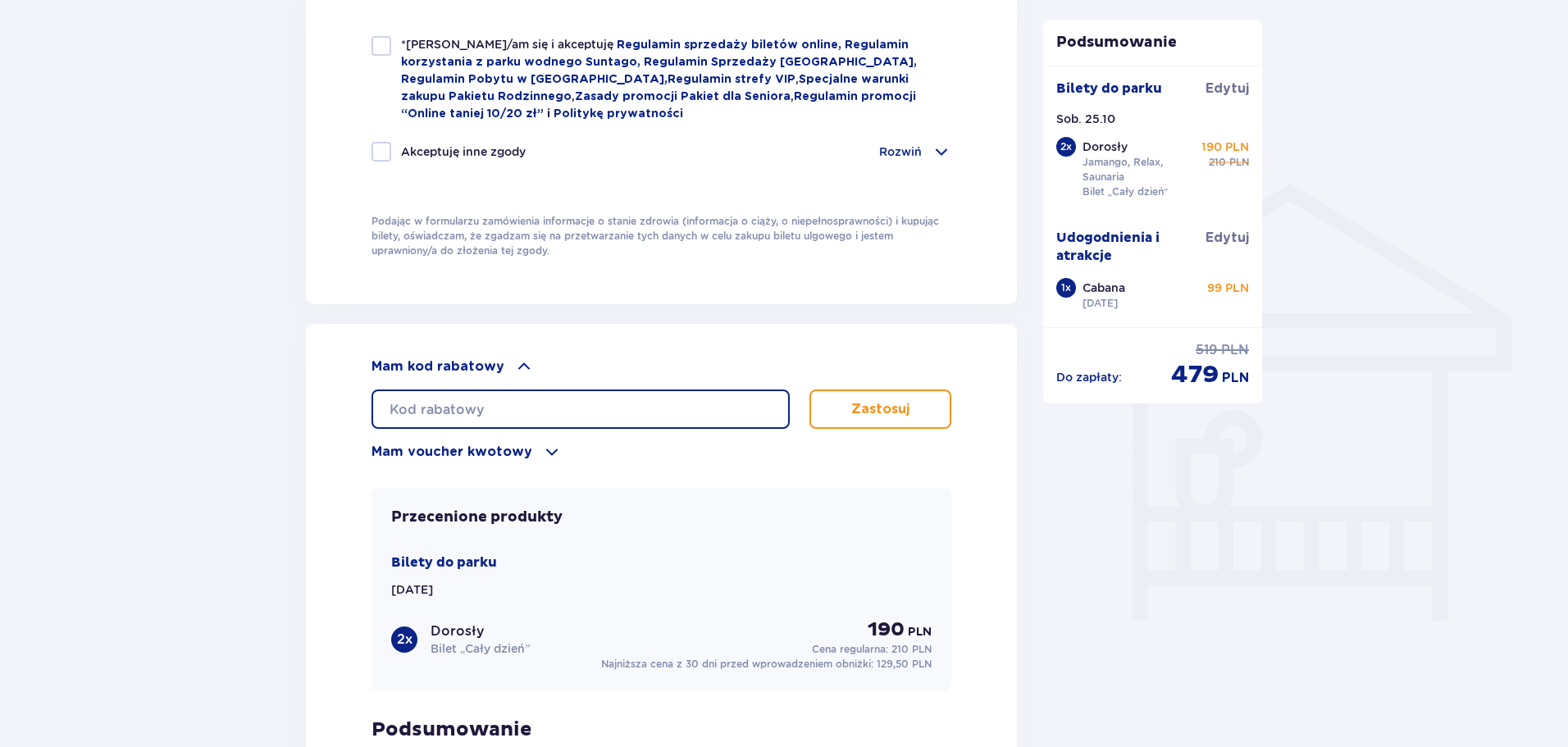
click at [529, 396] on input "text" at bounding box center [580, 408] width 418 height 39
type input "Student30"
click at [845, 409] on button "Zastosuj" at bounding box center [880, 408] width 142 height 39
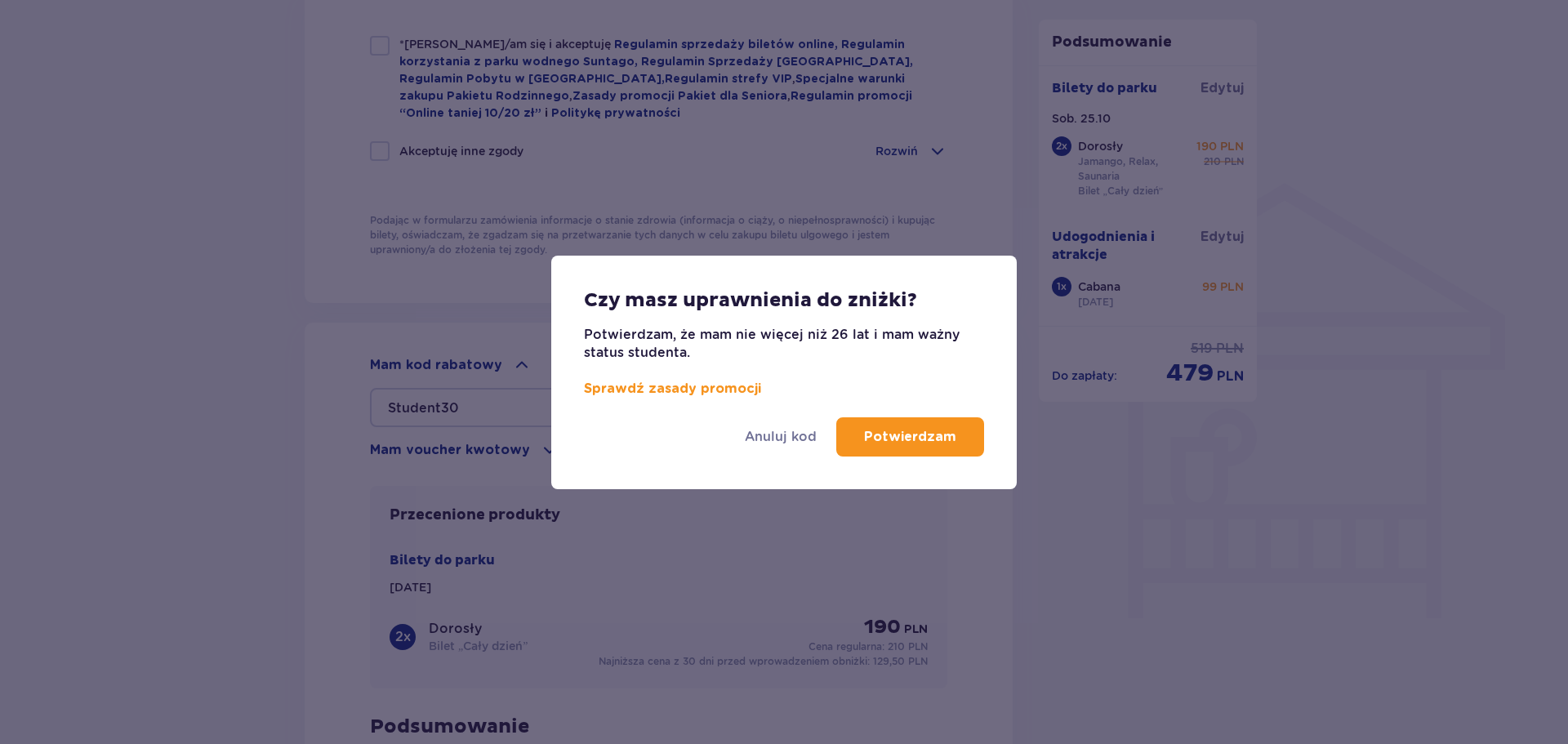
click at [910, 443] on p "Potwierdzam" at bounding box center [910, 436] width 92 height 18
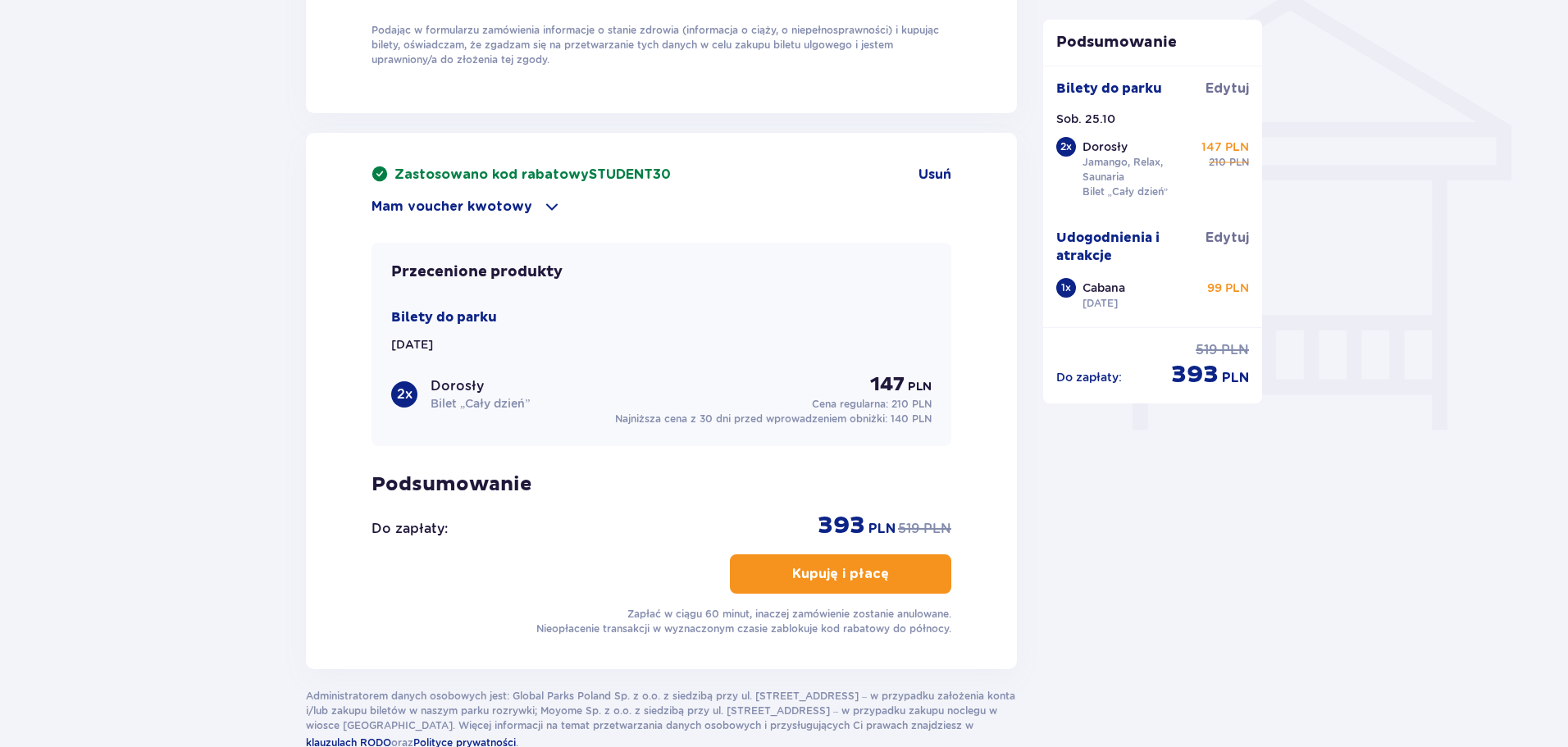
scroll to position [1393, 0]
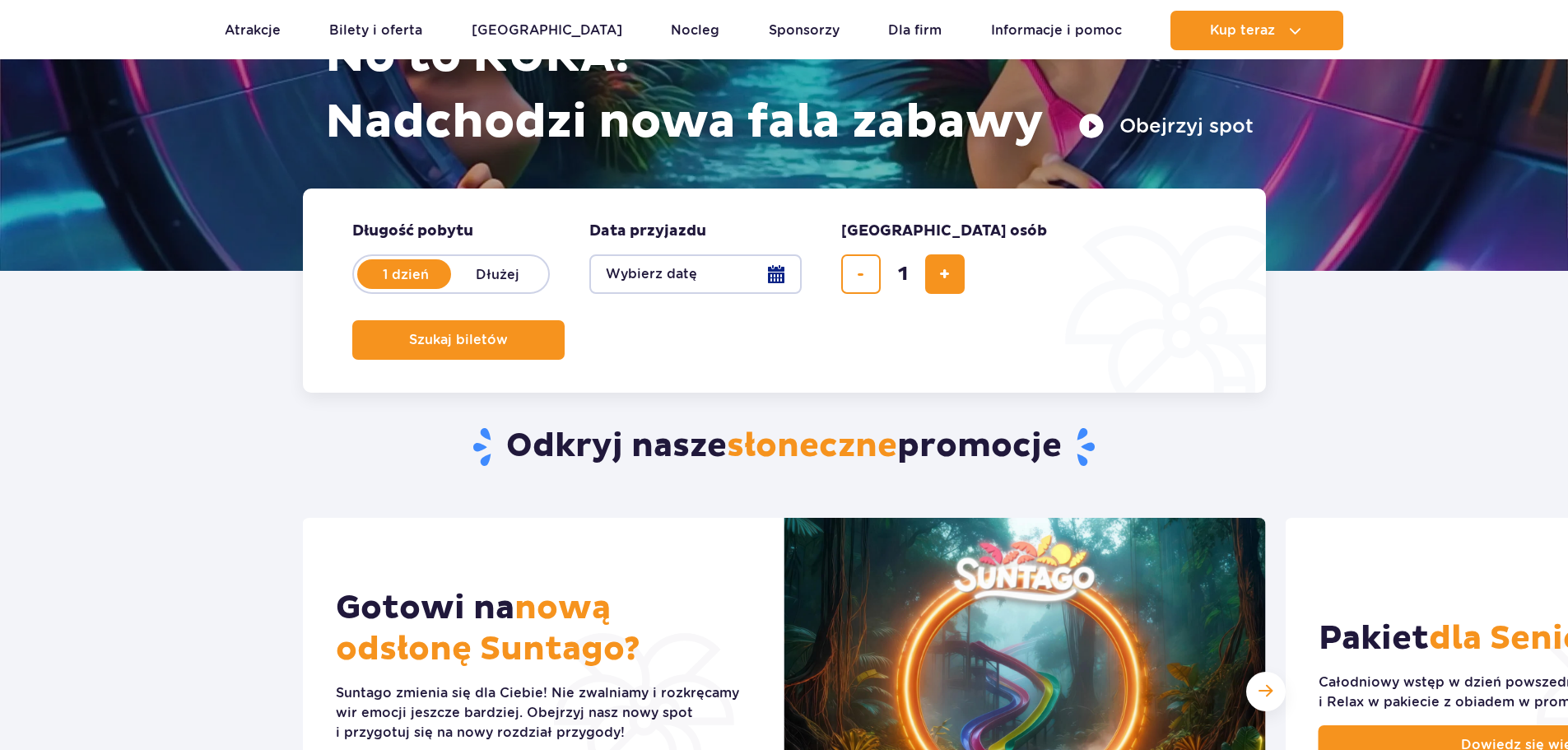
scroll to position [247, 0]
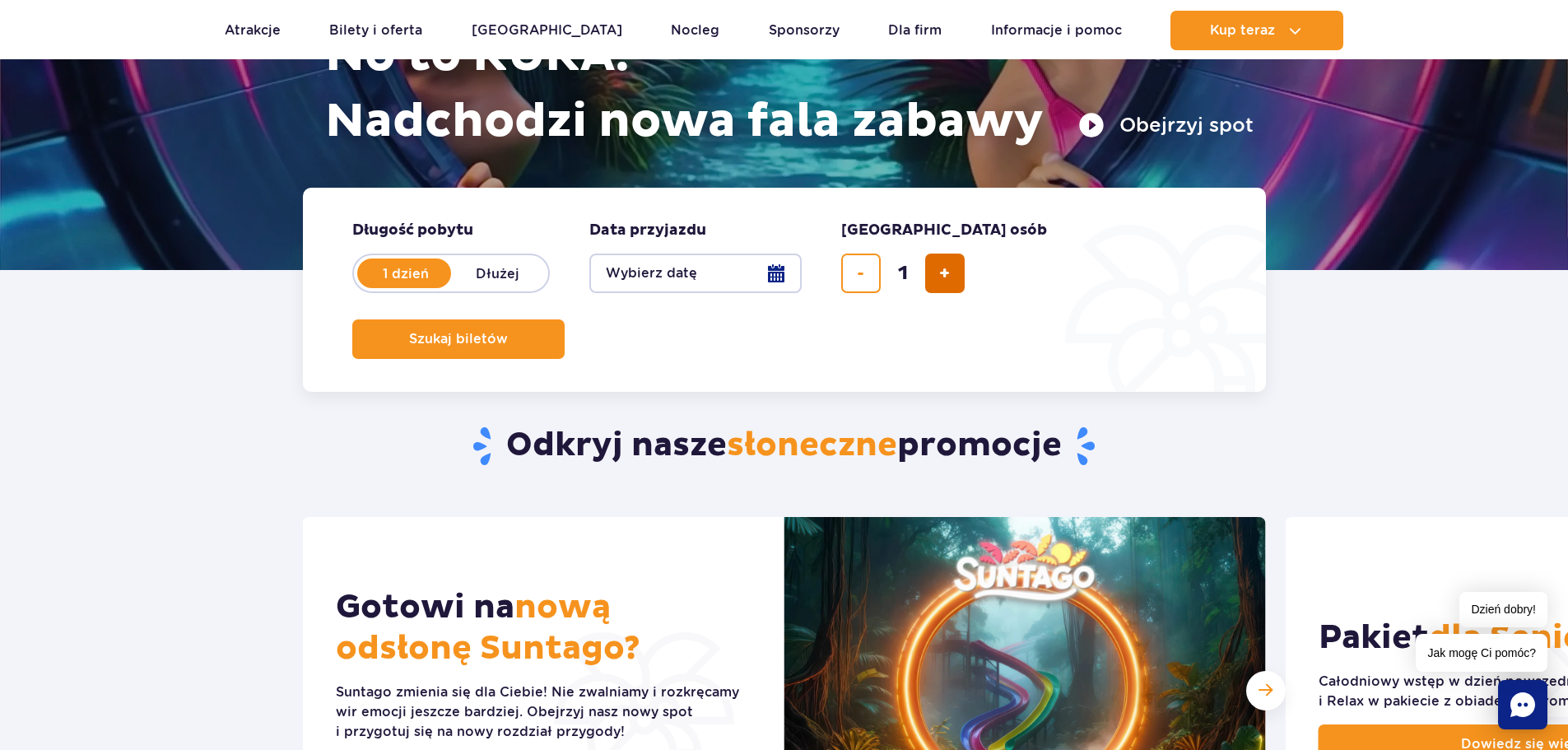
click at [936, 273] on button "dodaj bilet" at bounding box center [944, 273] width 40 height 40
type input "2"
click at [778, 275] on button "Wybierz datę" at bounding box center [695, 273] width 212 height 40
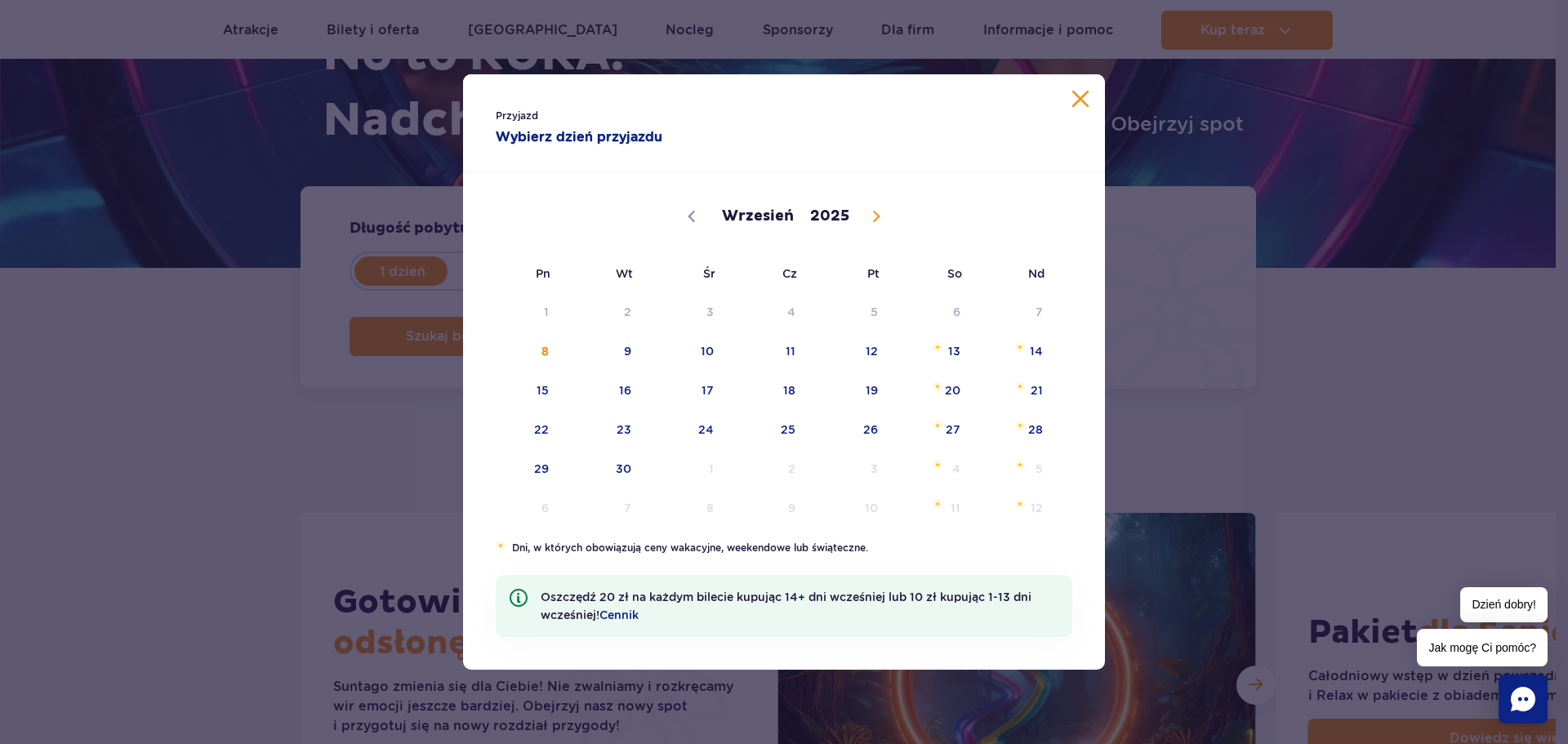
click at [880, 220] on icon at bounding box center [876, 216] width 11 height 11
select select "10"
click at [558, 384] on span "10" at bounding box center [520, 389] width 82 height 37
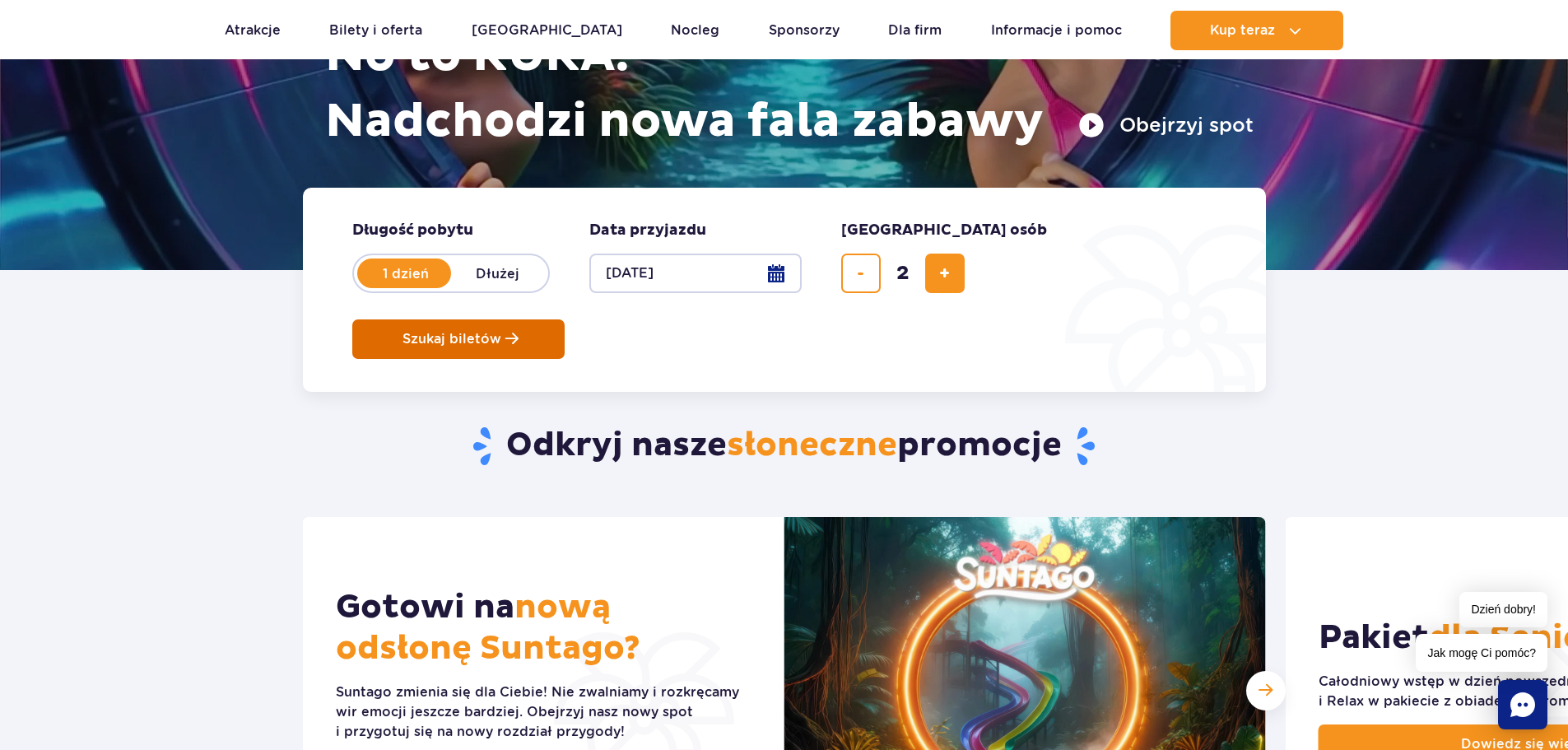
click at [501, 332] on span "Szukaj biletów" at bounding box center [451, 338] width 98 height 14
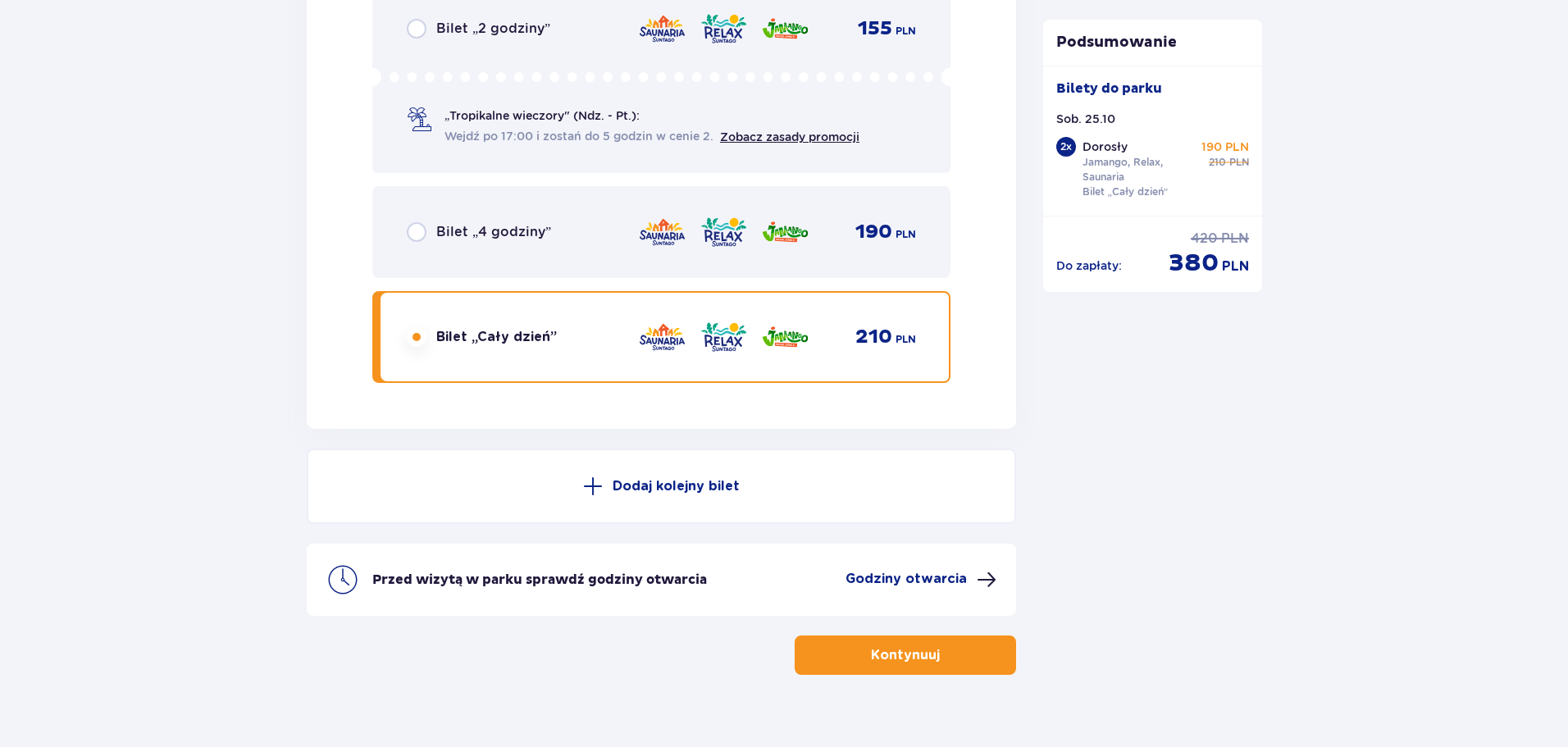
scroll to position [2785, 0]
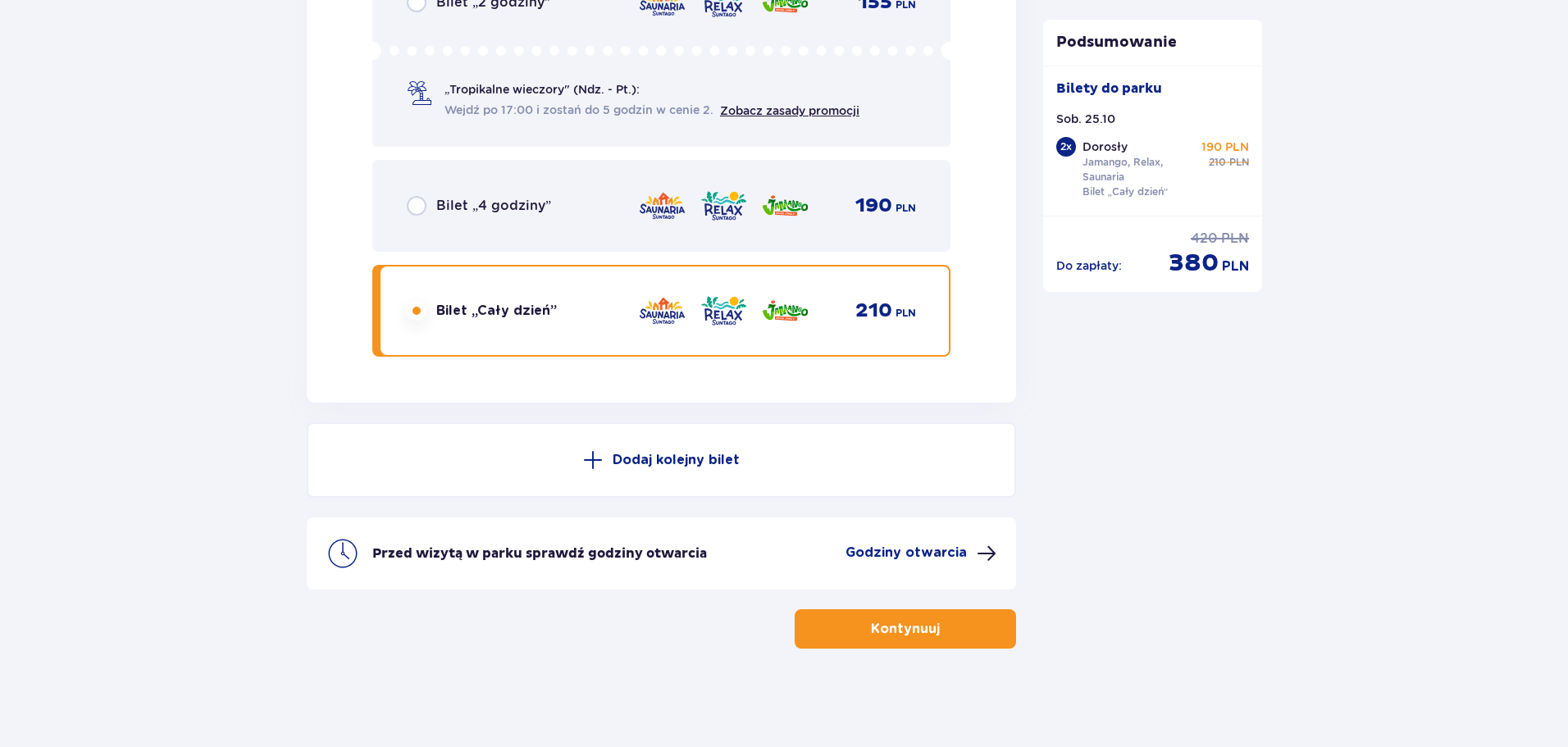
click at [886, 633] on p "Kontynuuj" at bounding box center [905, 628] width 69 height 18
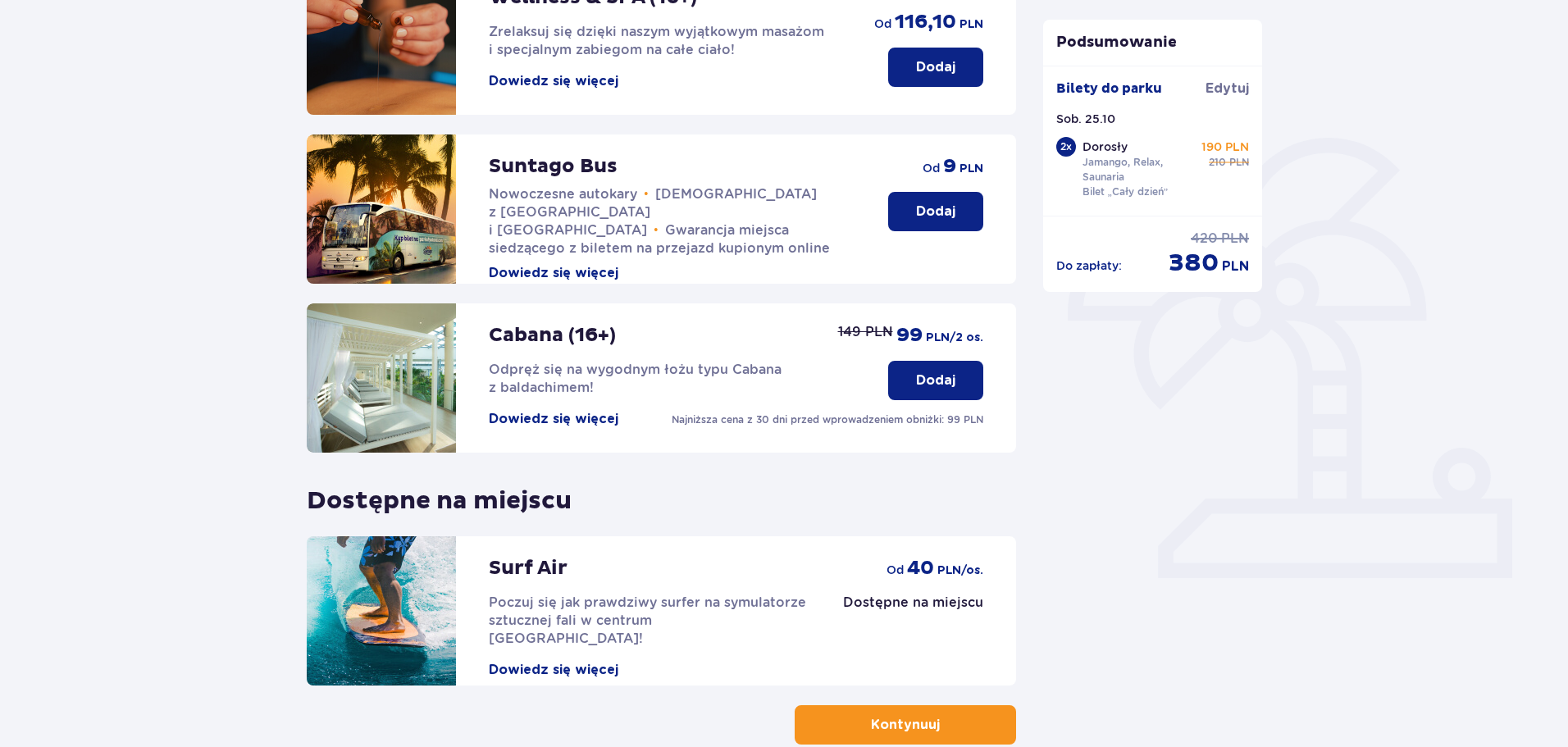
scroll to position [327, 0]
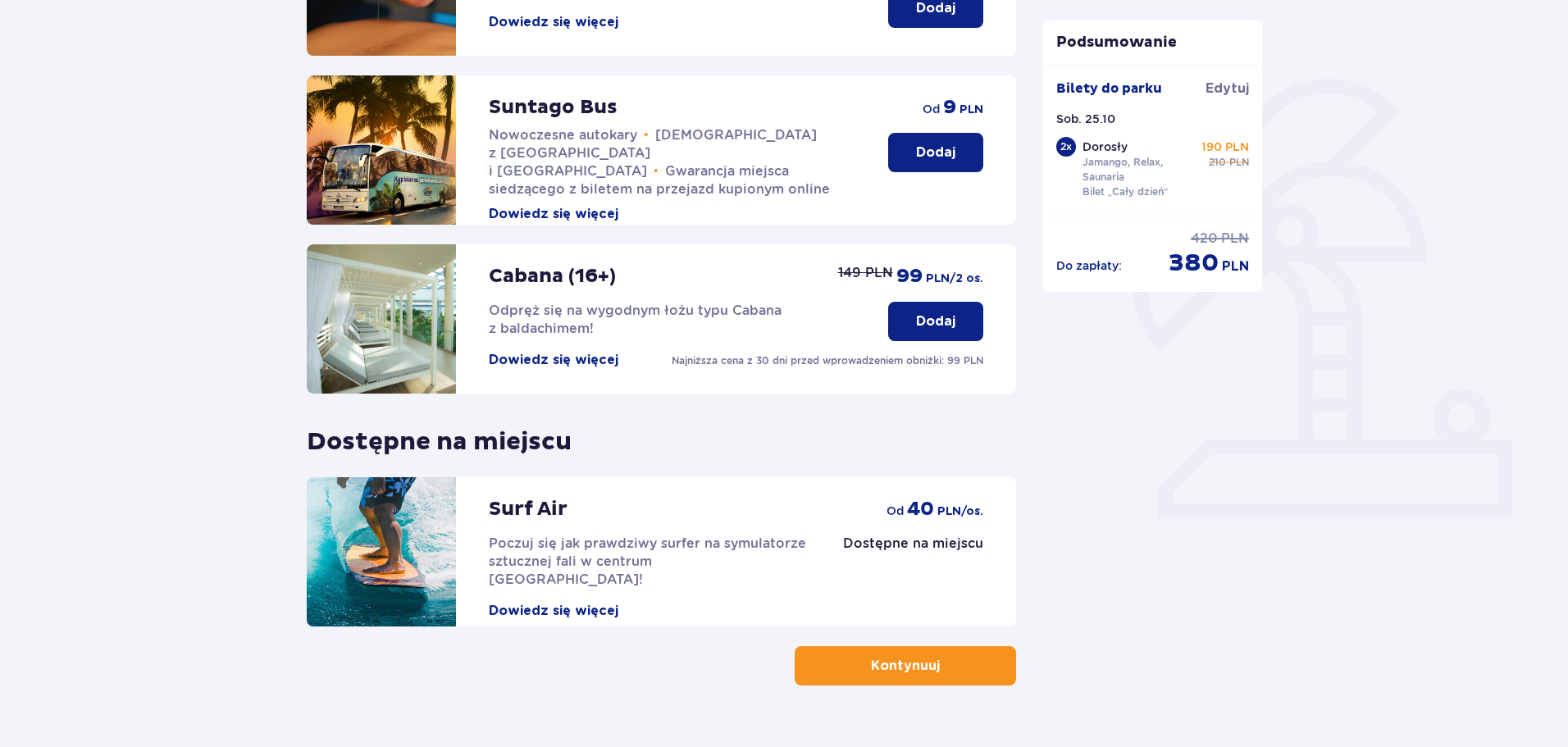
click at [943, 323] on p "Dodaj" at bounding box center [935, 321] width 39 height 18
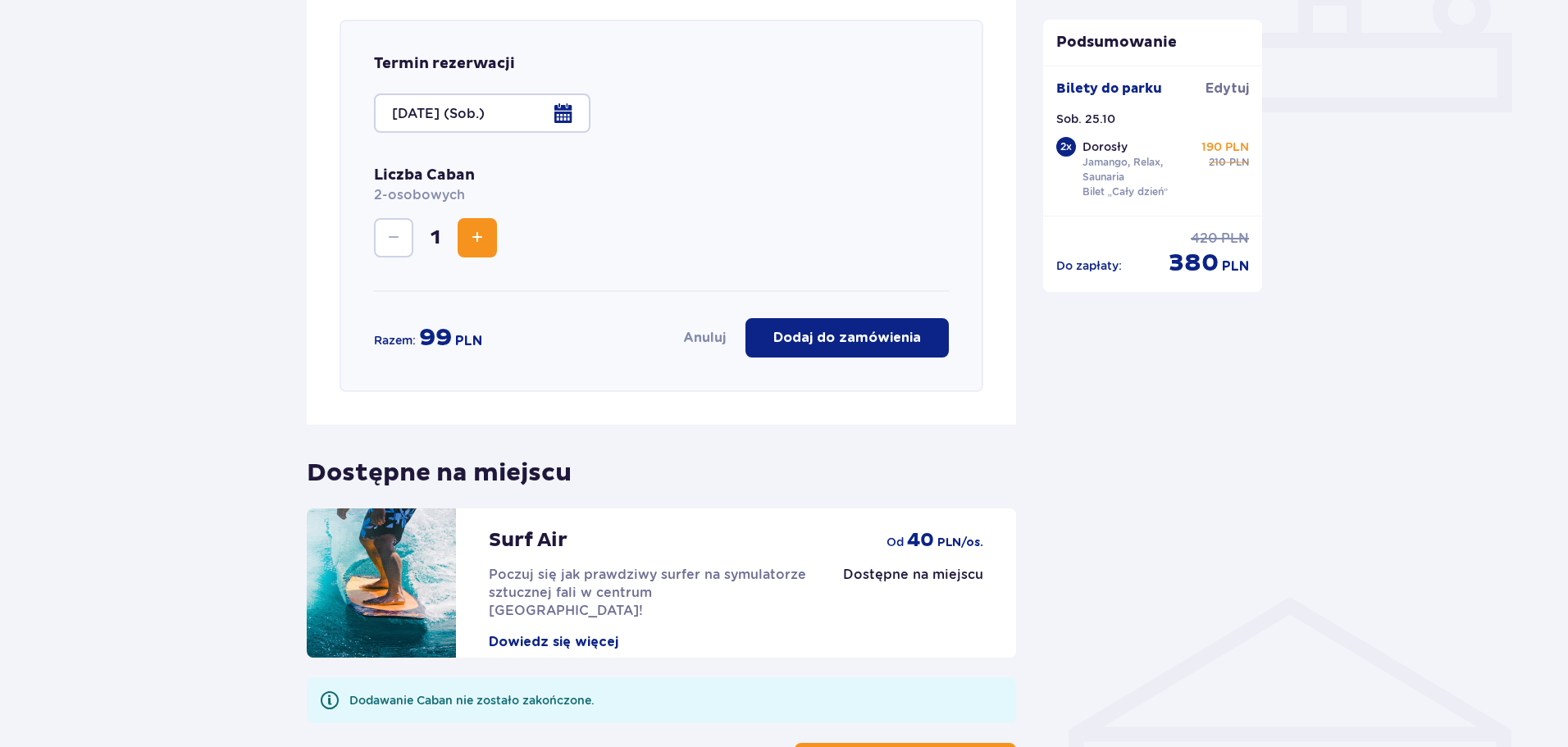
click at [904, 348] on button "Dodaj do zamówienia" at bounding box center [847, 337] width 204 height 39
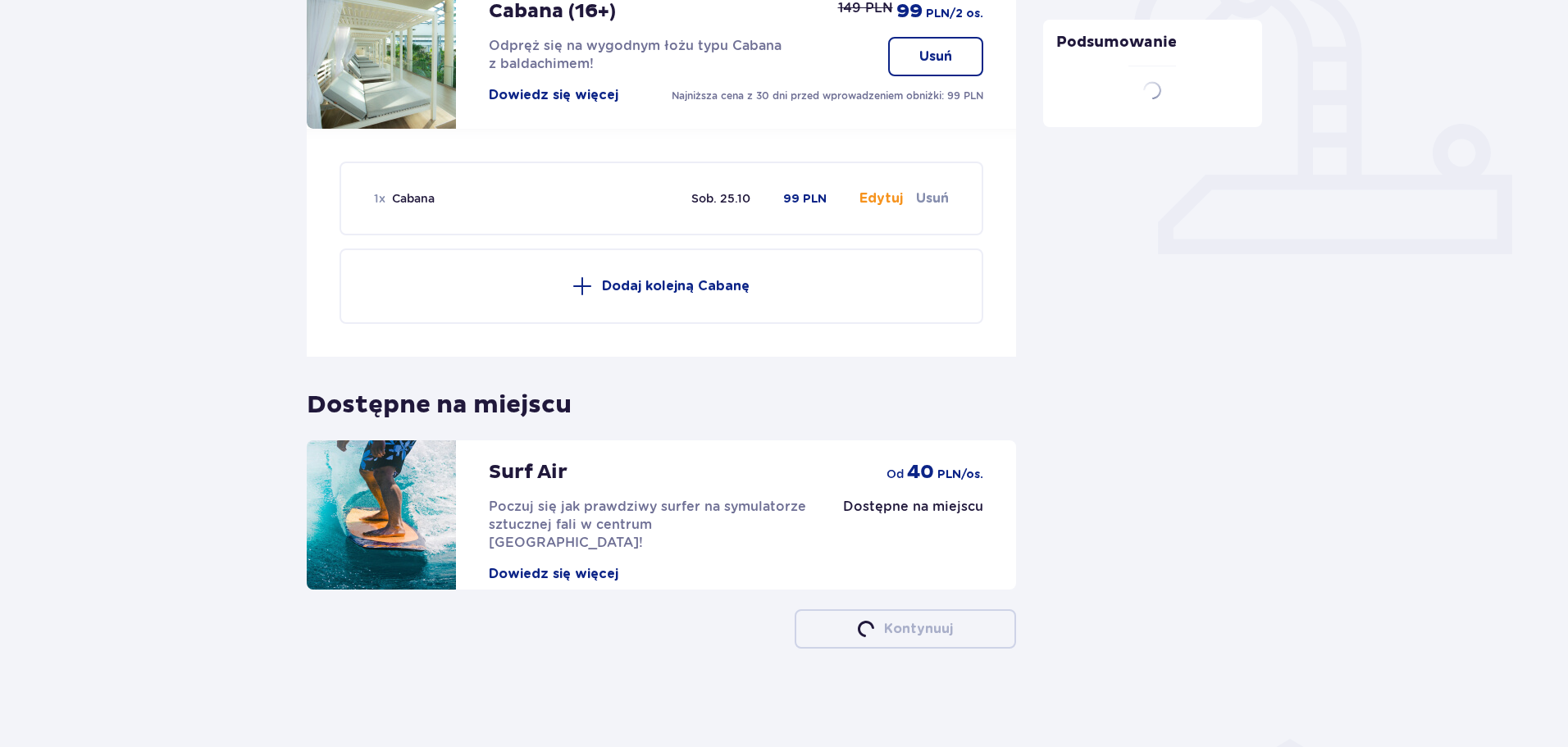
scroll to position [592, 0]
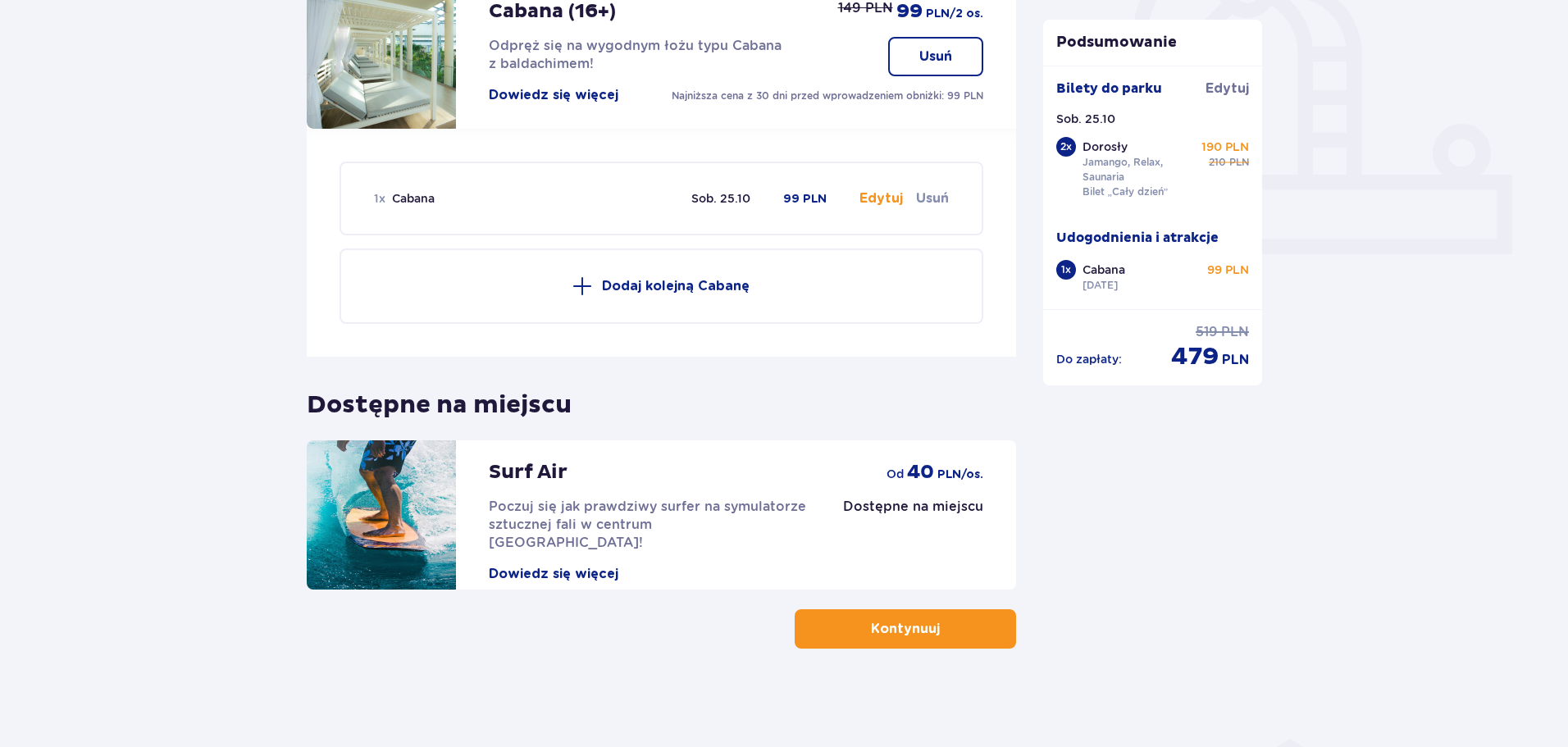
click at [943, 627] on span "button" at bounding box center [943, 628] width 19 height 19
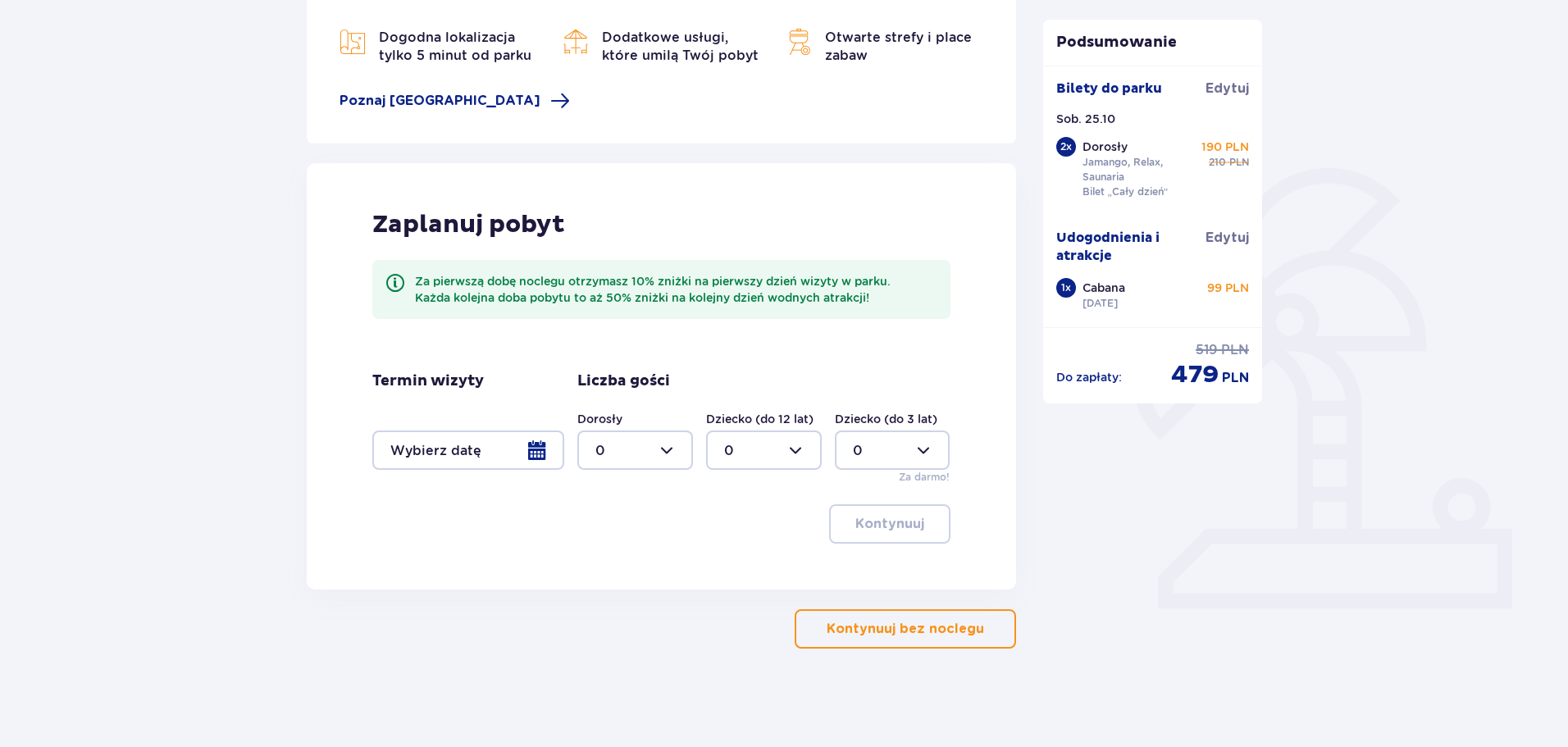
click at [918, 615] on button "Kontynuuj bez noclegu" at bounding box center [905, 628] width 221 height 39
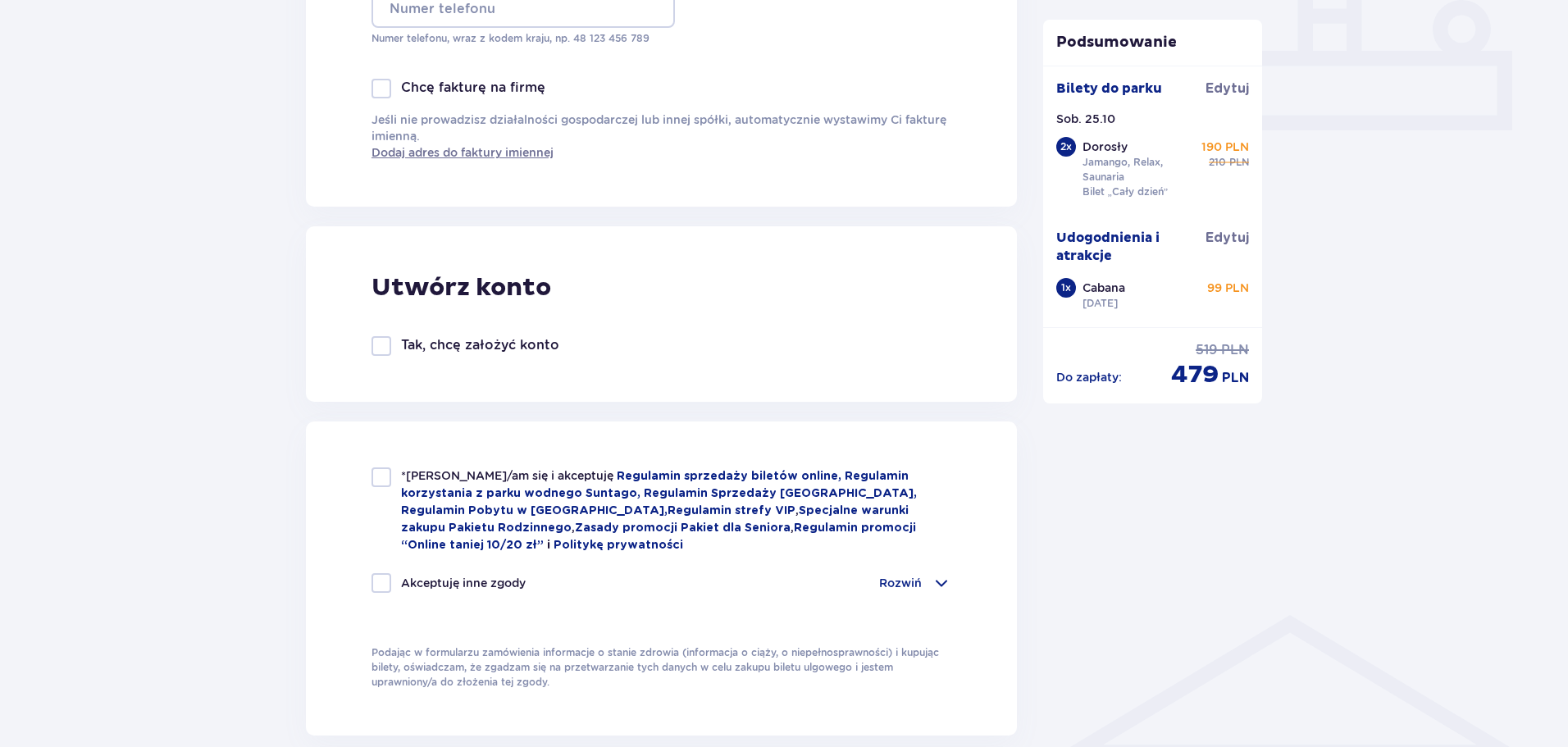
scroll to position [1044, 0]
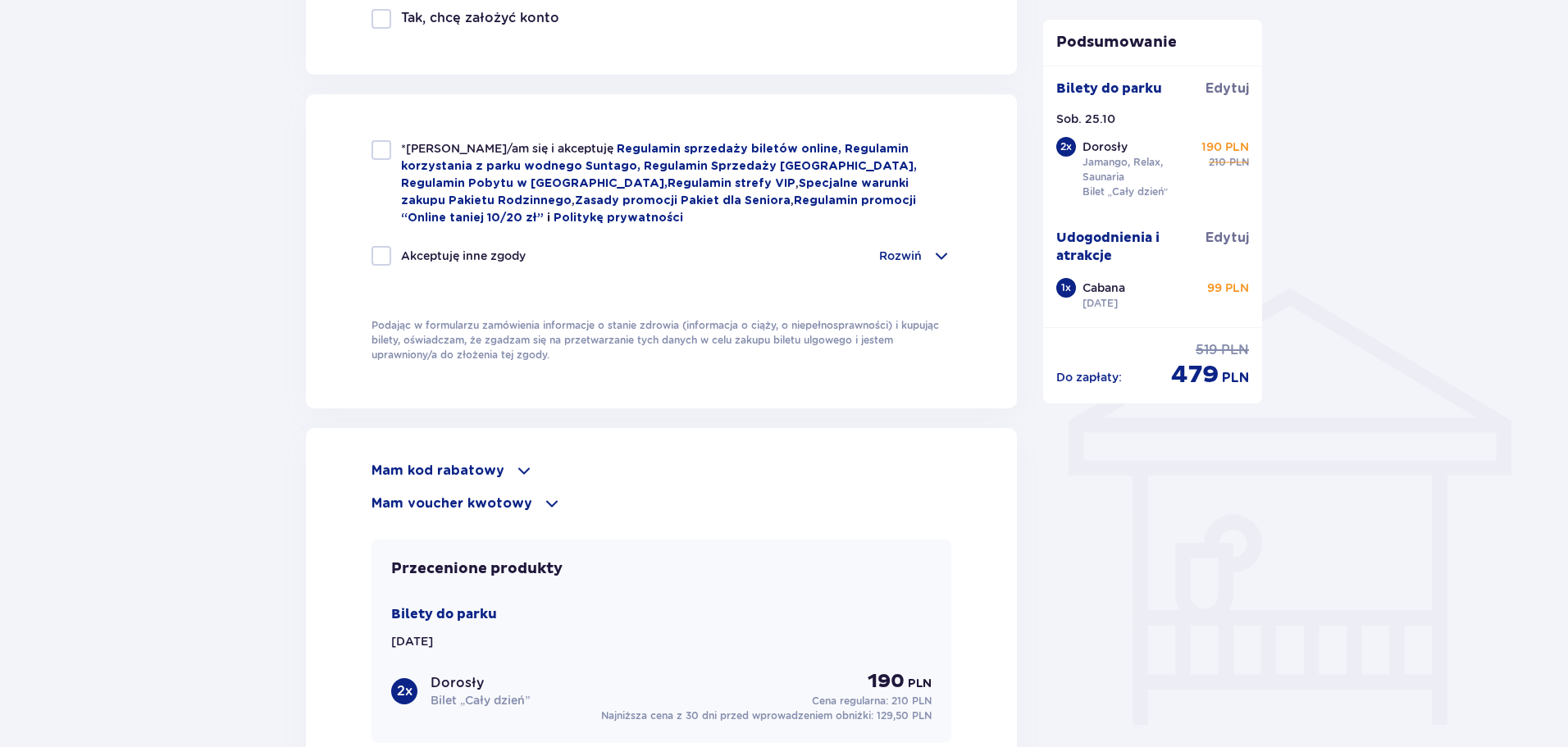
click at [462, 468] on p "Mam kod rabatowy" at bounding box center [438, 470] width 133 height 18
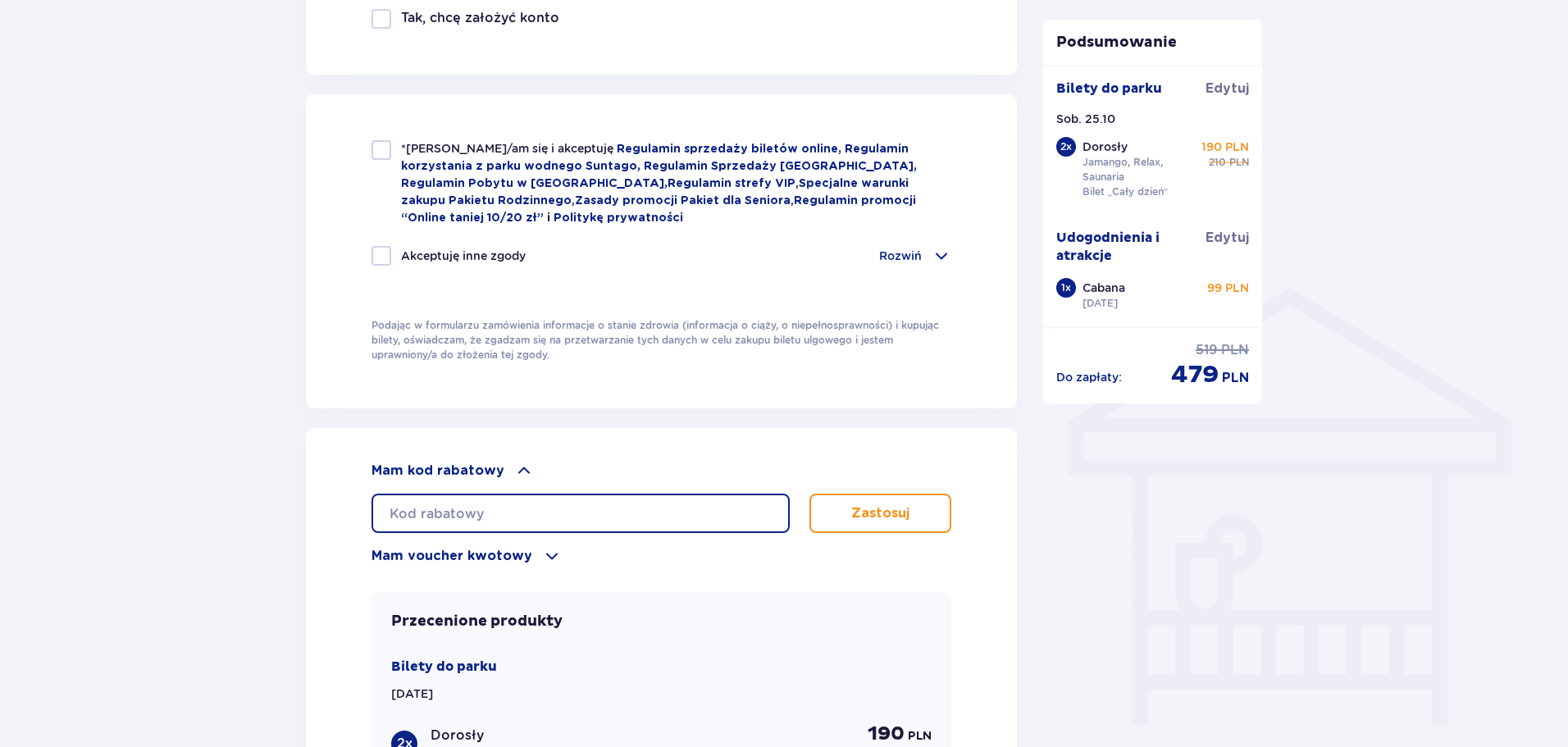
click at [464, 495] on input "text" at bounding box center [580, 513] width 418 height 39
type input "student30"
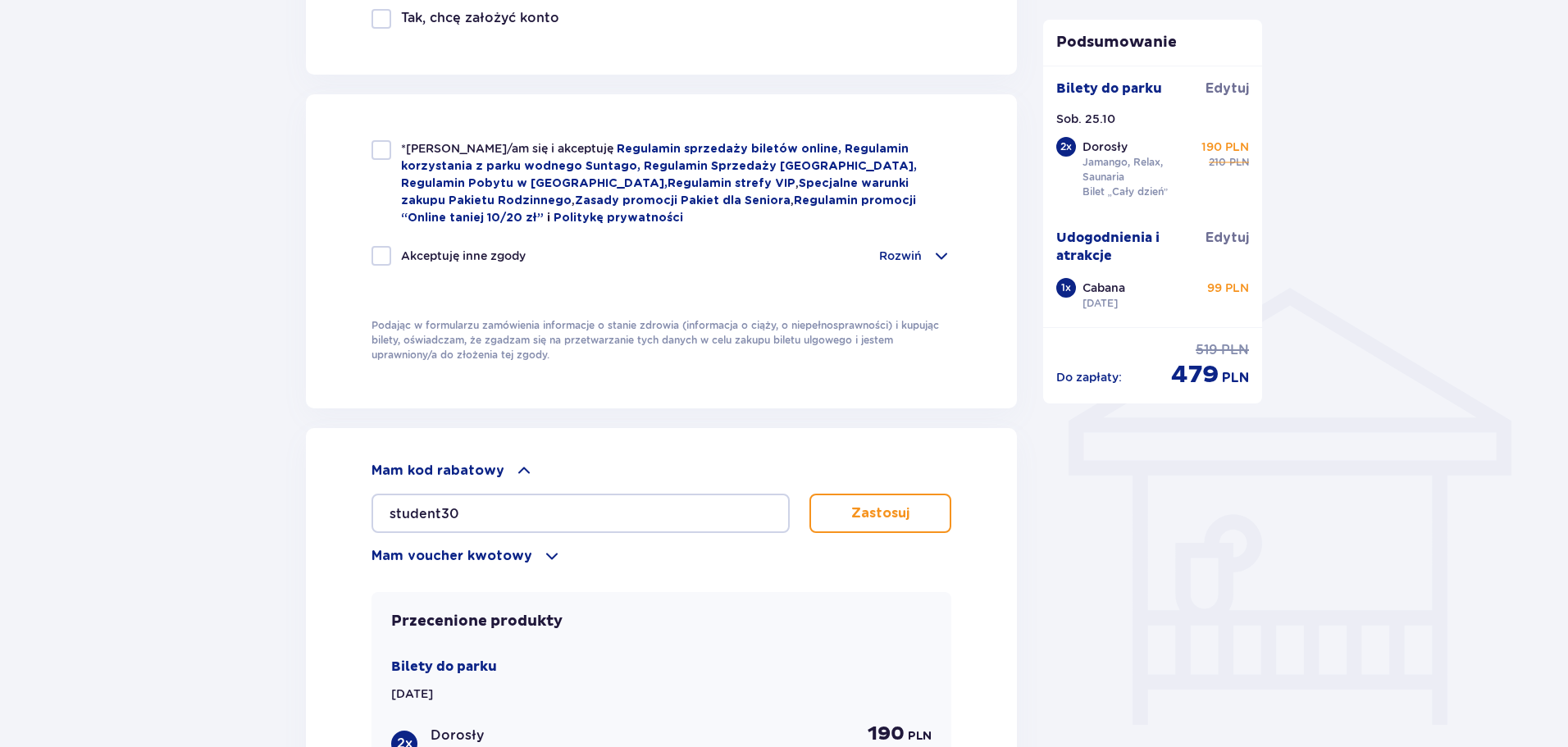
click at [870, 526] on button "Zastosuj" at bounding box center [880, 513] width 142 height 39
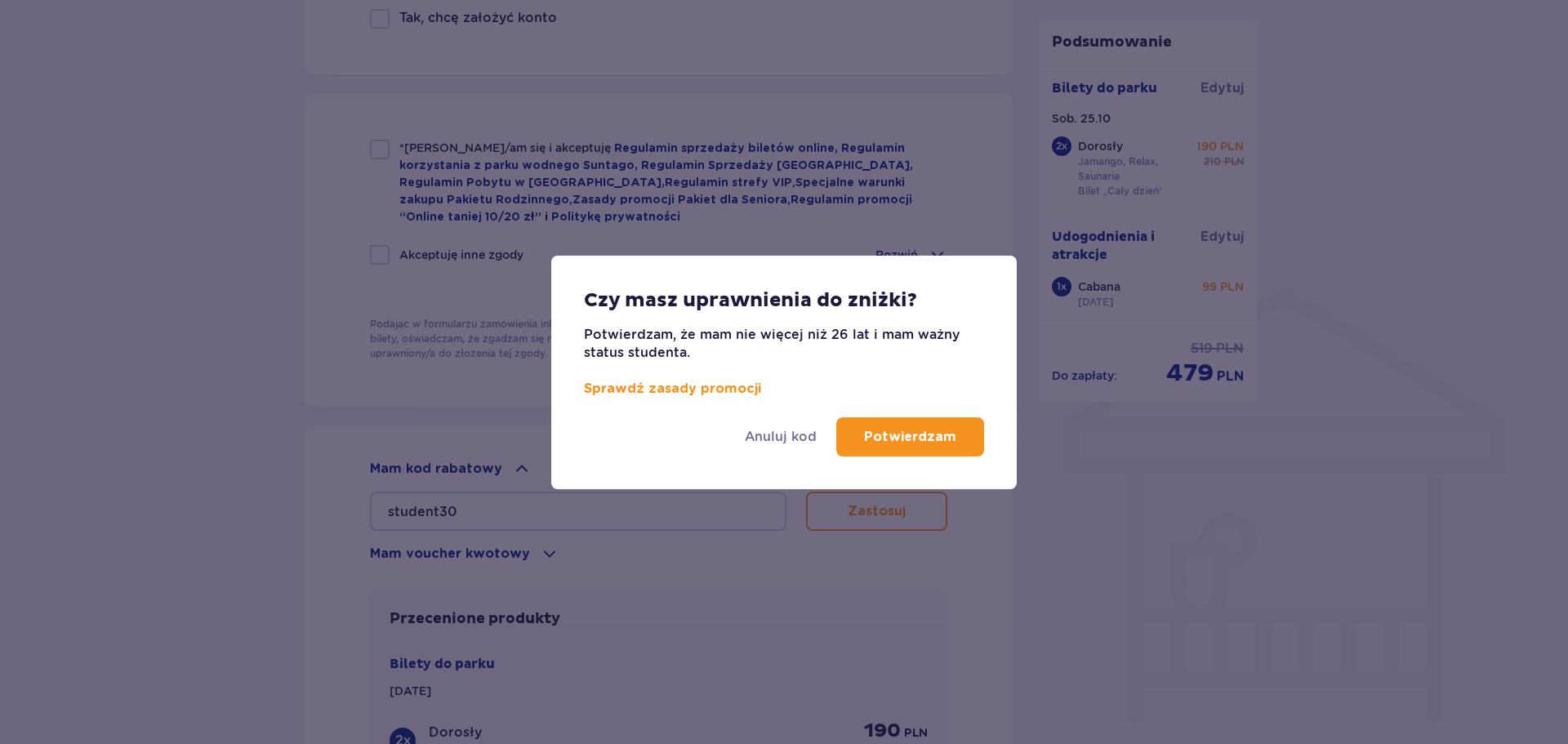
click at [945, 433] on p "Potwierdzam" at bounding box center [910, 436] width 92 height 18
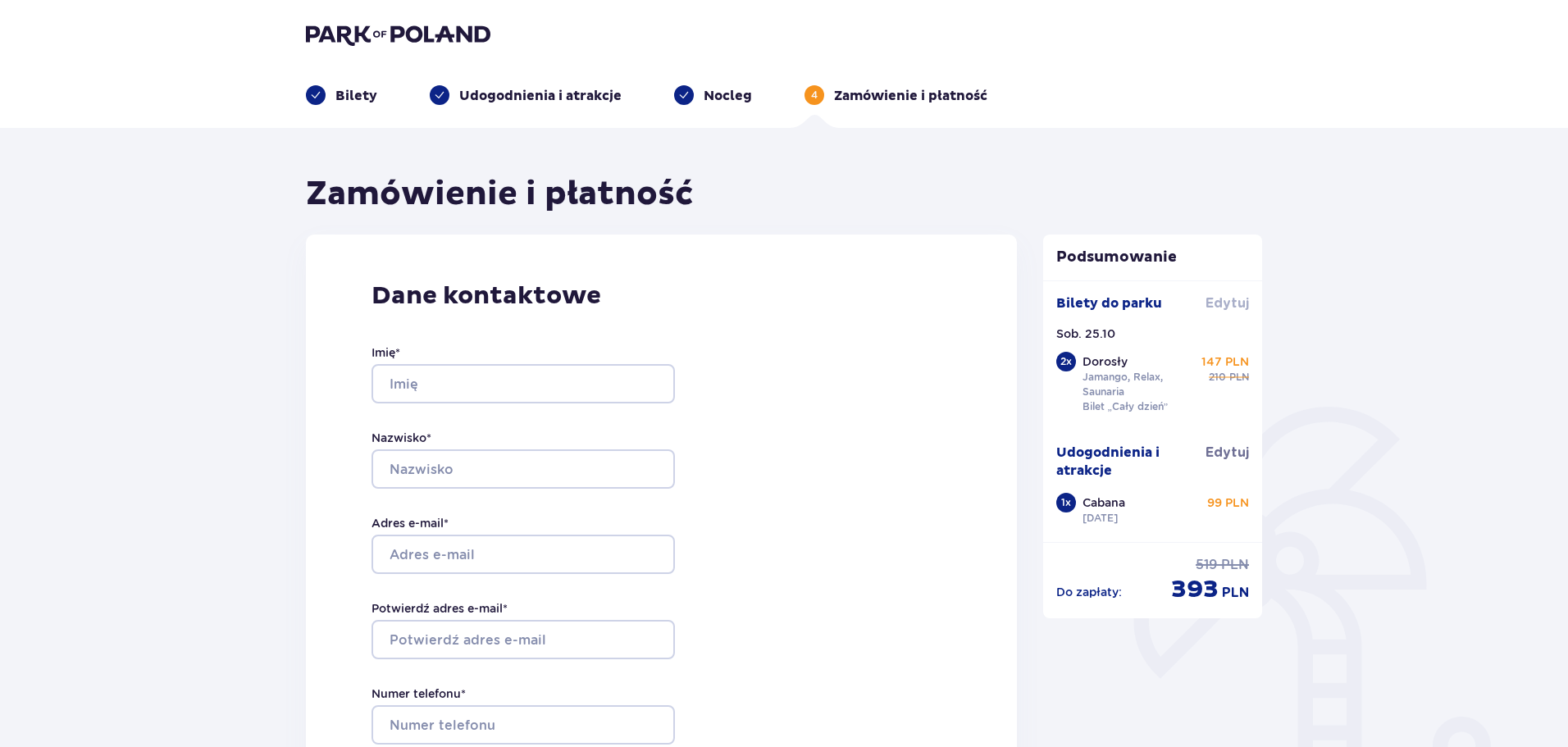
click at [1228, 301] on span "Edytuj" at bounding box center [1227, 302] width 43 height 18
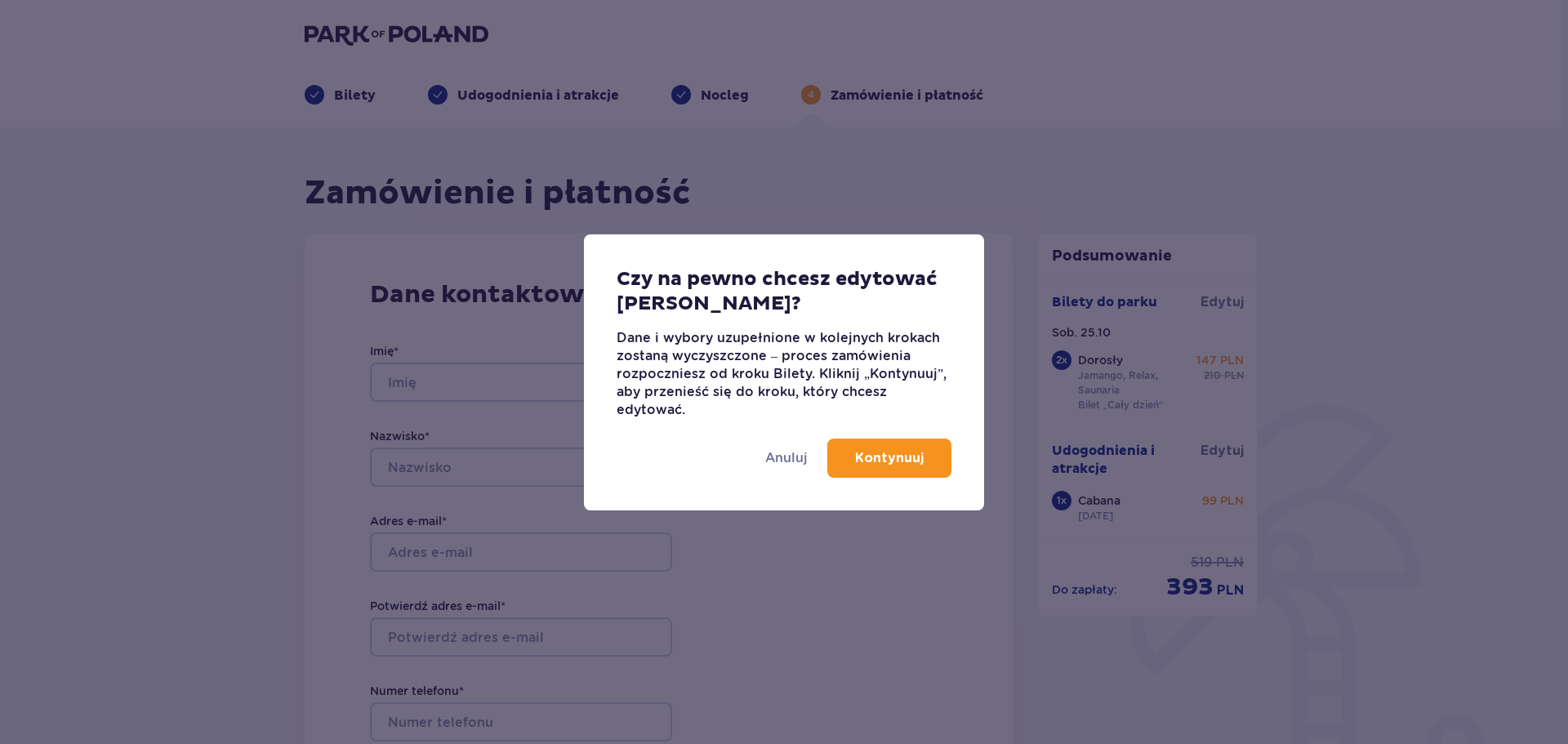
click at [889, 465] on p "Kontynuuj" at bounding box center [890, 457] width 69 height 18
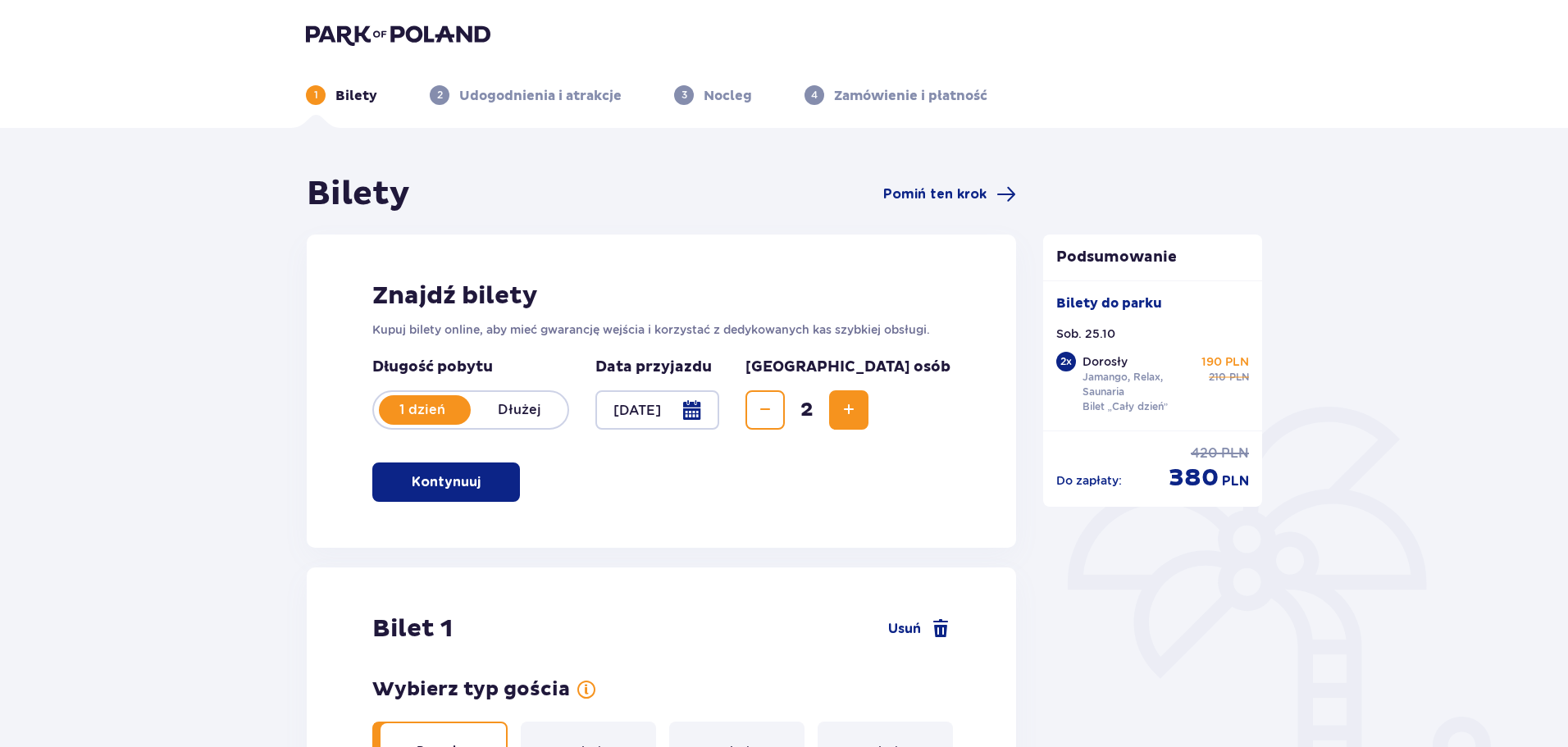
click at [720, 407] on div at bounding box center [657, 409] width 124 height 39
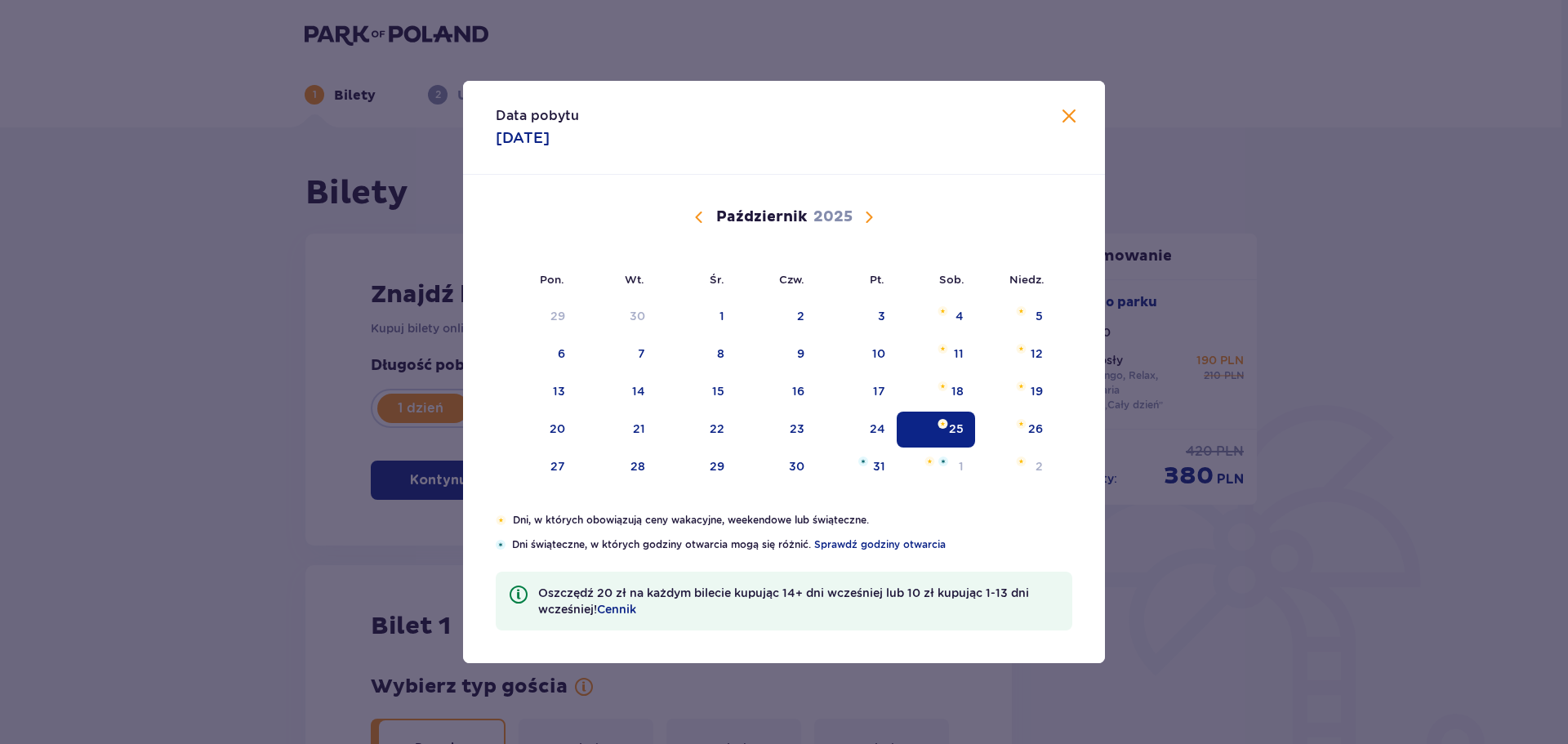
click at [875, 211] on span "Calendar" at bounding box center [869, 217] width 19 height 19
click at [554, 398] on div "10" at bounding box center [559, 390] width 13 height 16
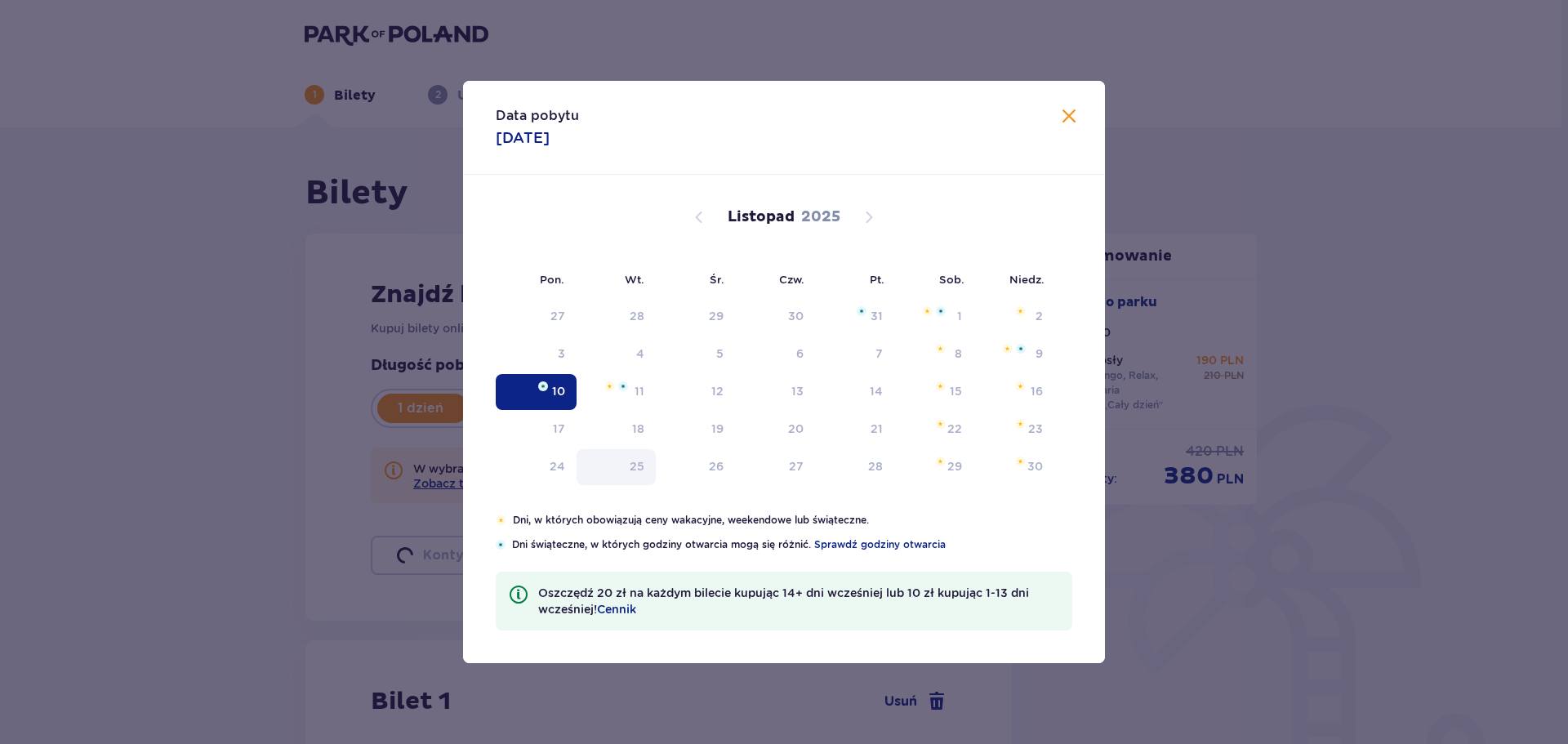
type input "[DATE]"
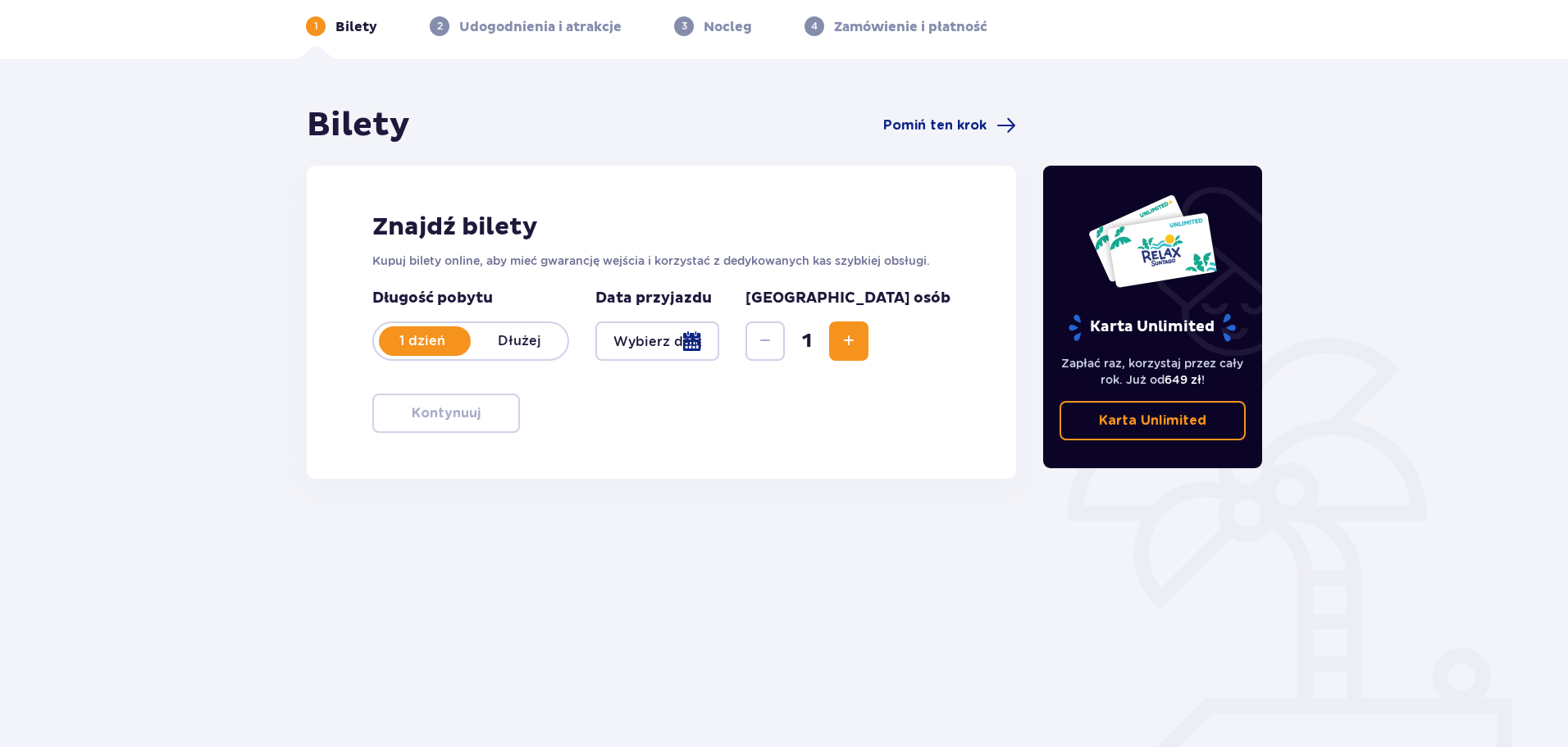
scroll to position [88, 0]
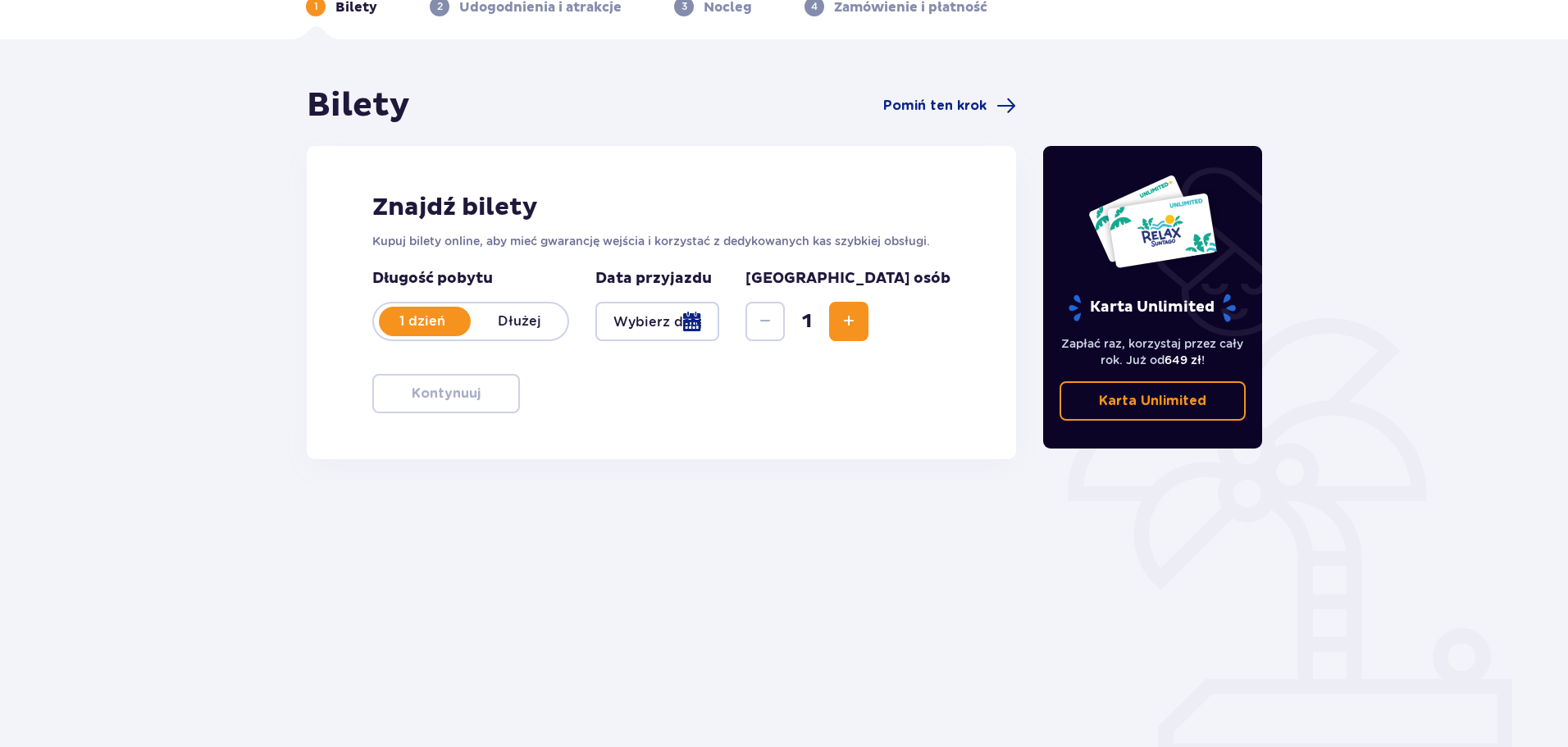
click at [859, 319] on span "Increase" at bounding box center [848, 321] width 19 height 19
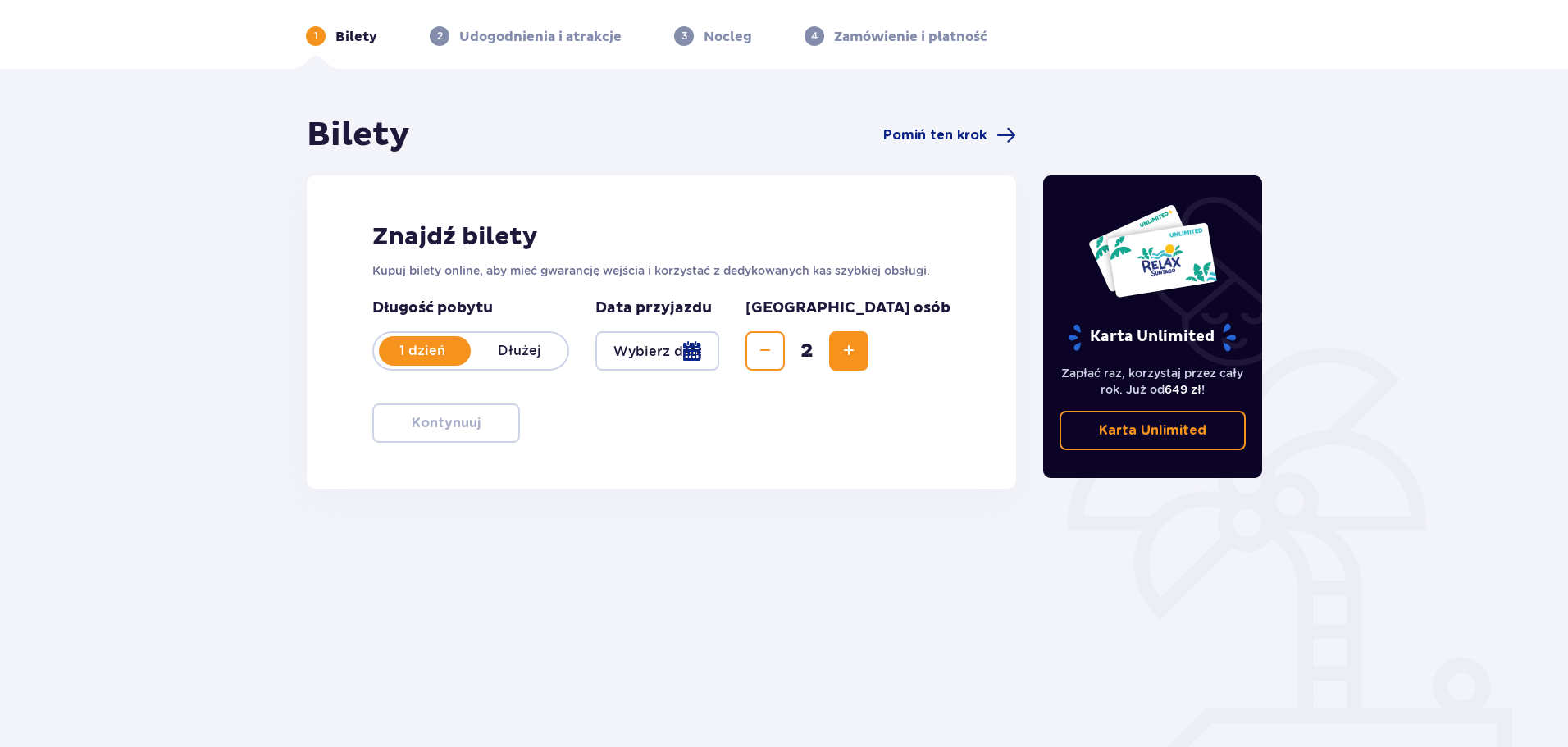
scroll to position [7, 0]
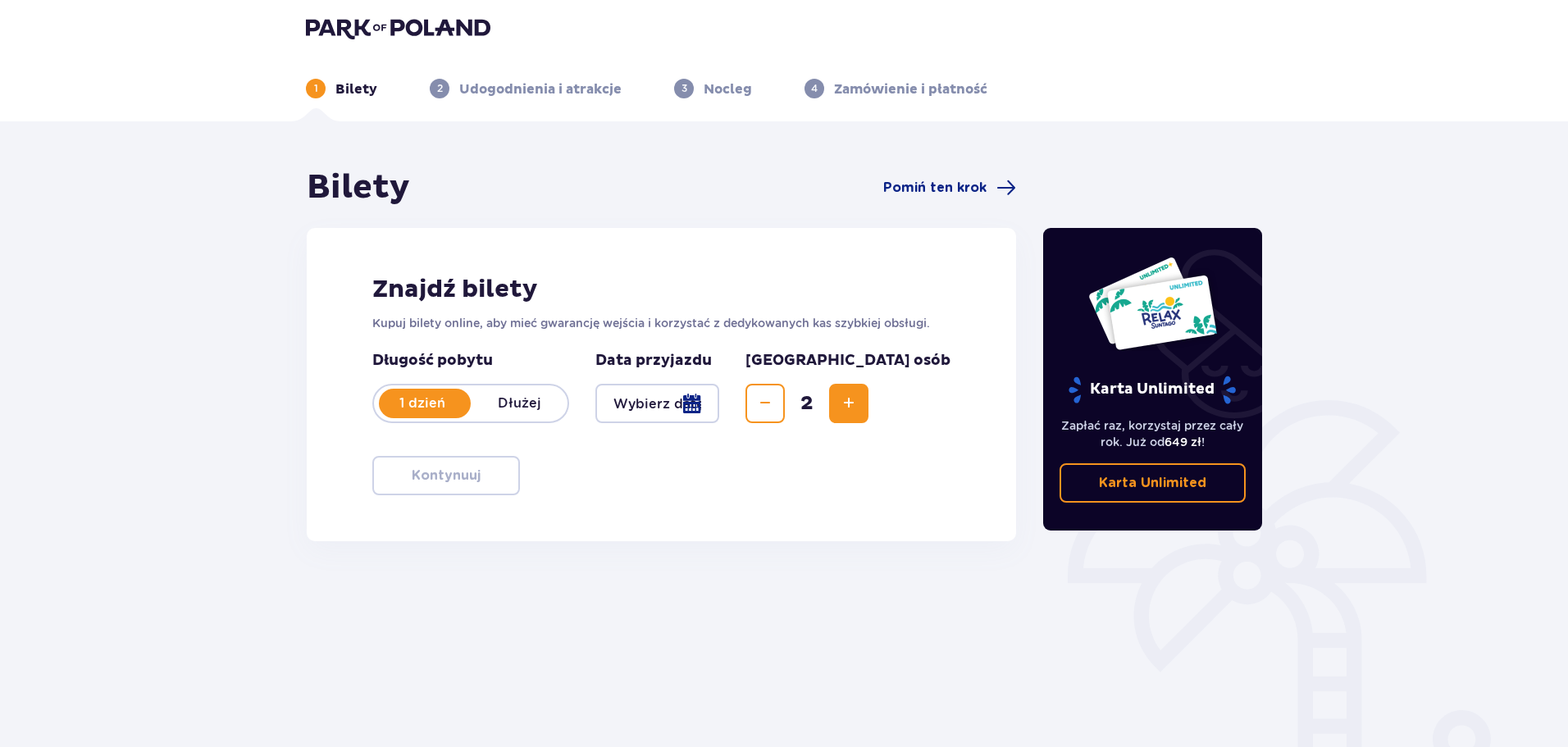
click at [704, 385] on div at bounding box center [657, 402] width 124 height 39
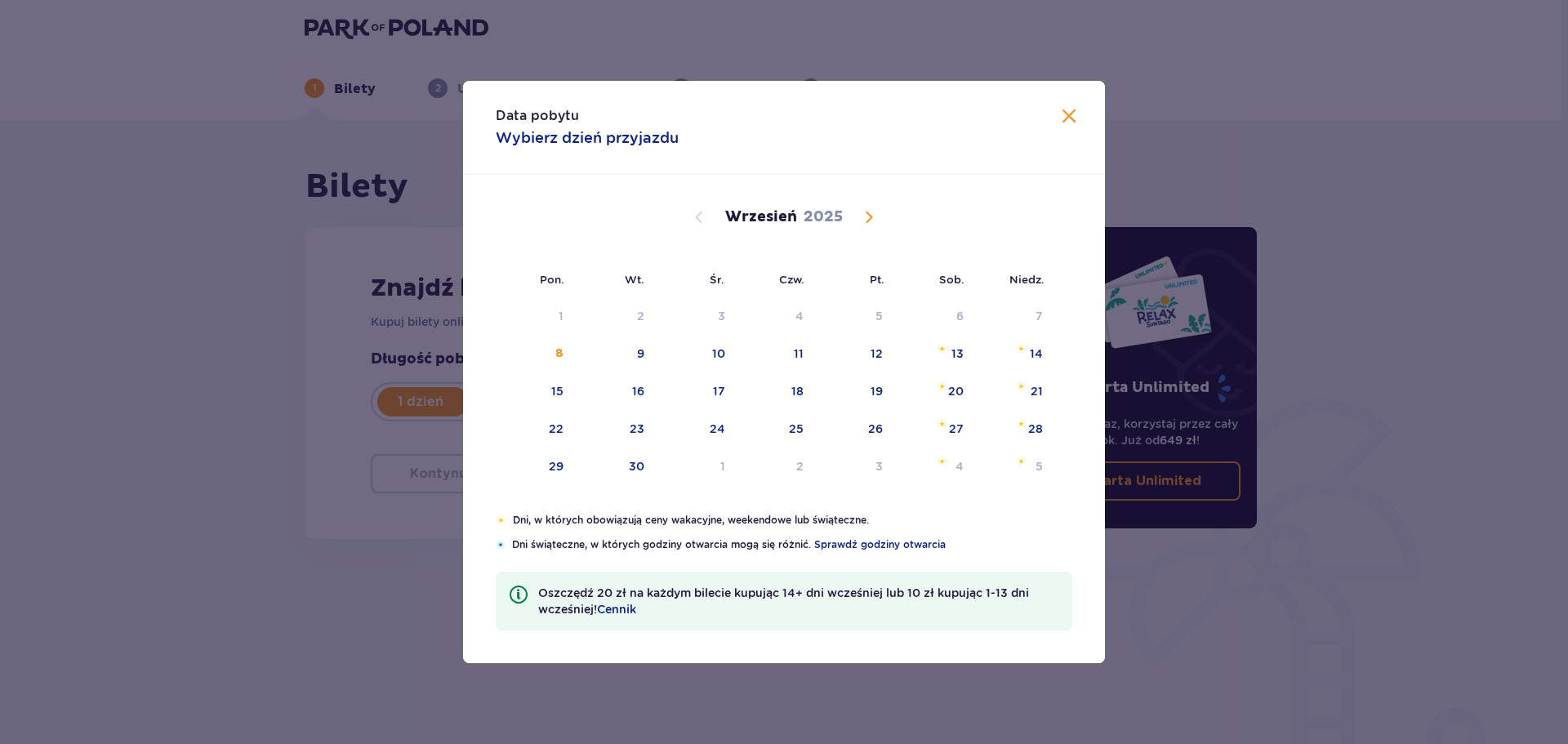
click at [873, 218] on span "Calendar" at bounding box center [869, 217] width 19 height 19
click at [572, 384] on div "10" at bounding box center [536, 392] width 80 height 36
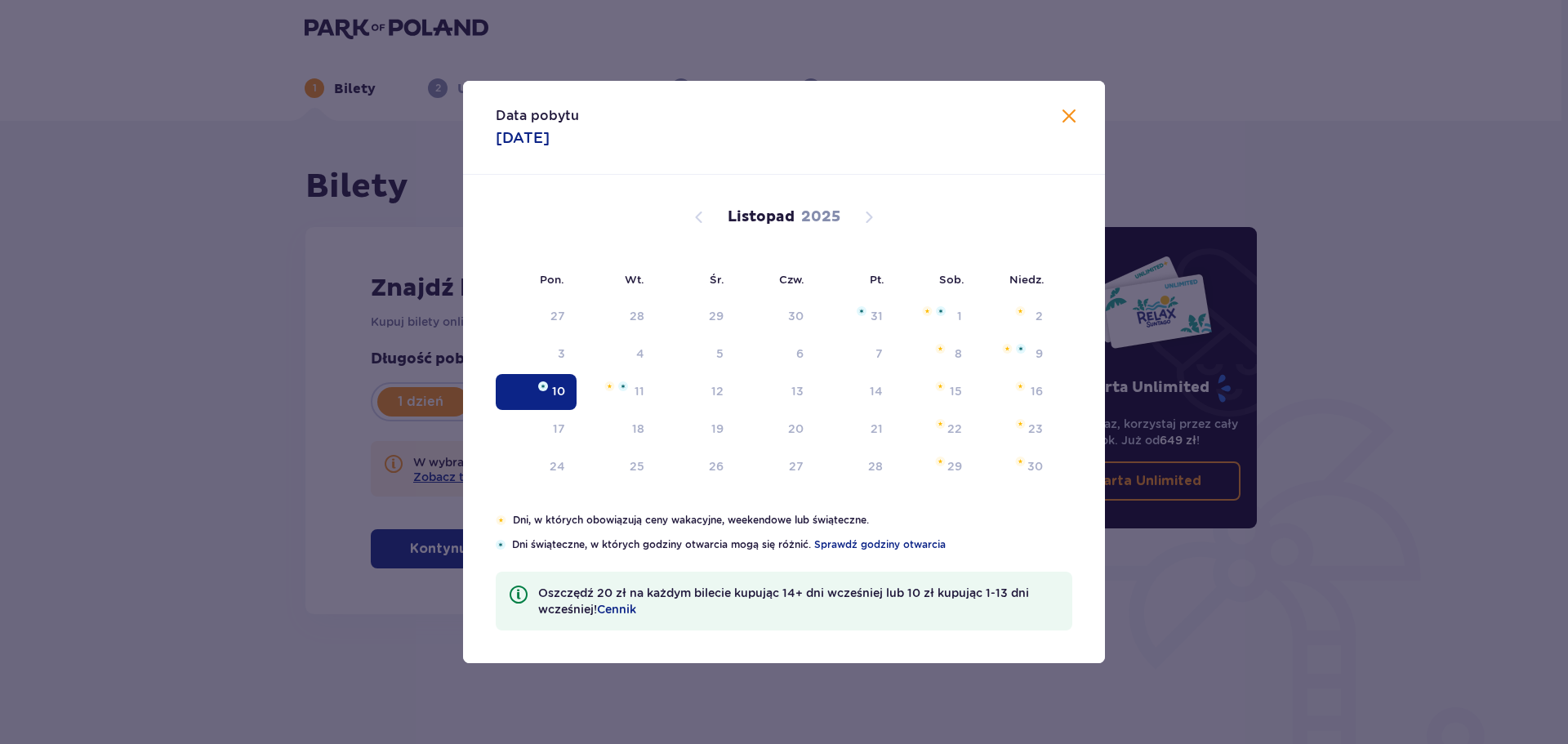
type input "[DATE]"
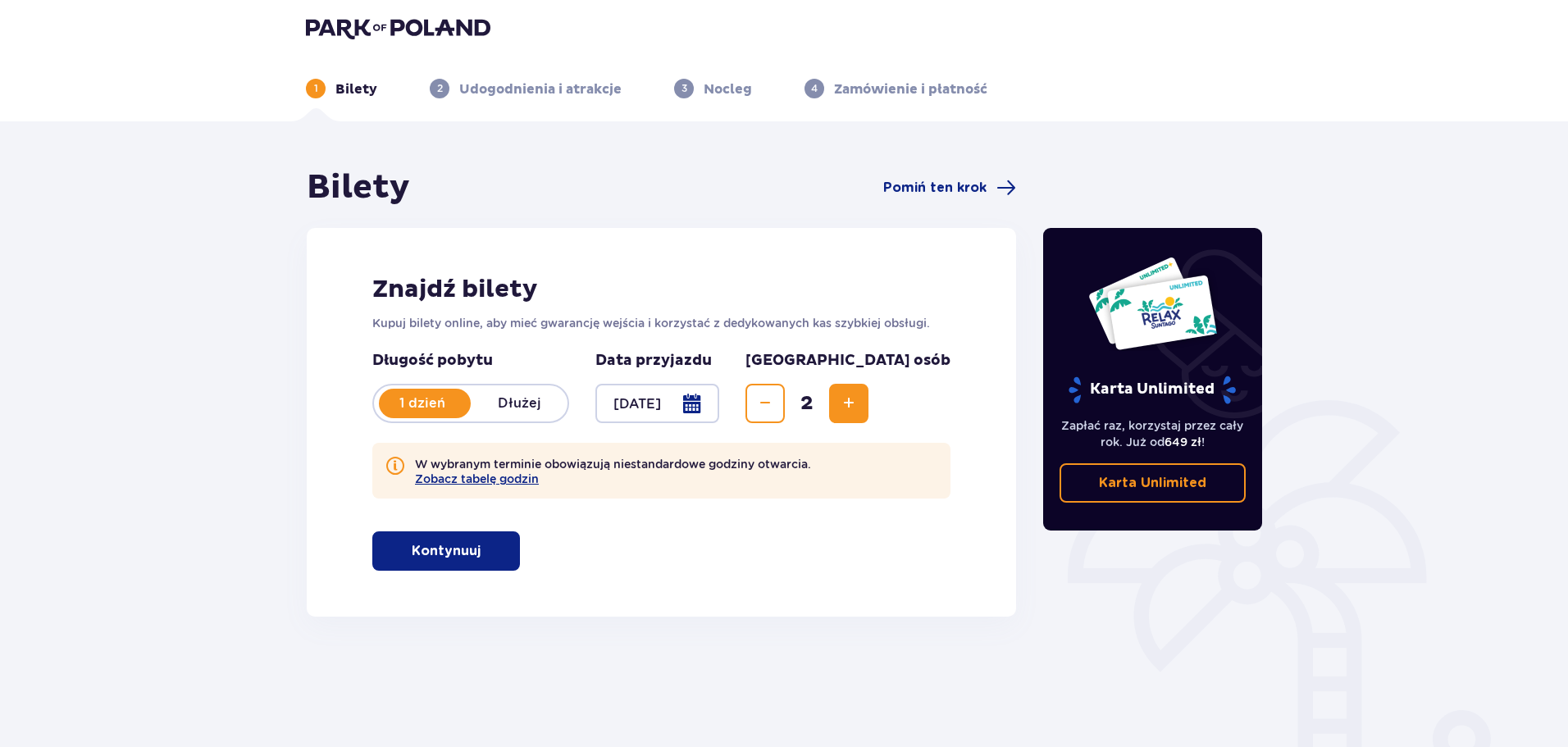
click at [493, 557] on span "button" at bounding box center [483, 550] width 19 height 19
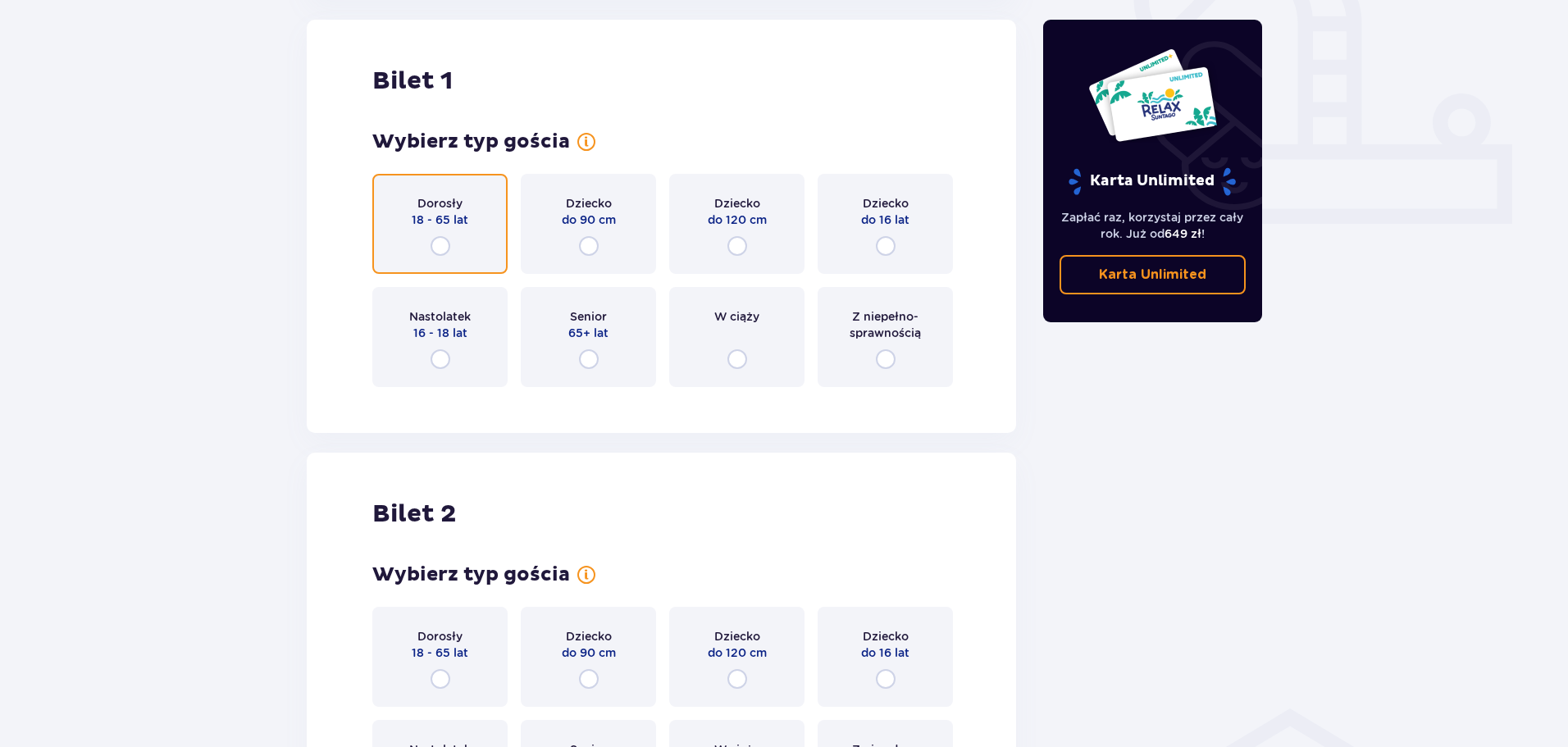
click at [445, 243] on input "radio" at bounding box center [440, 246] width 19 height 19
radio input "true"
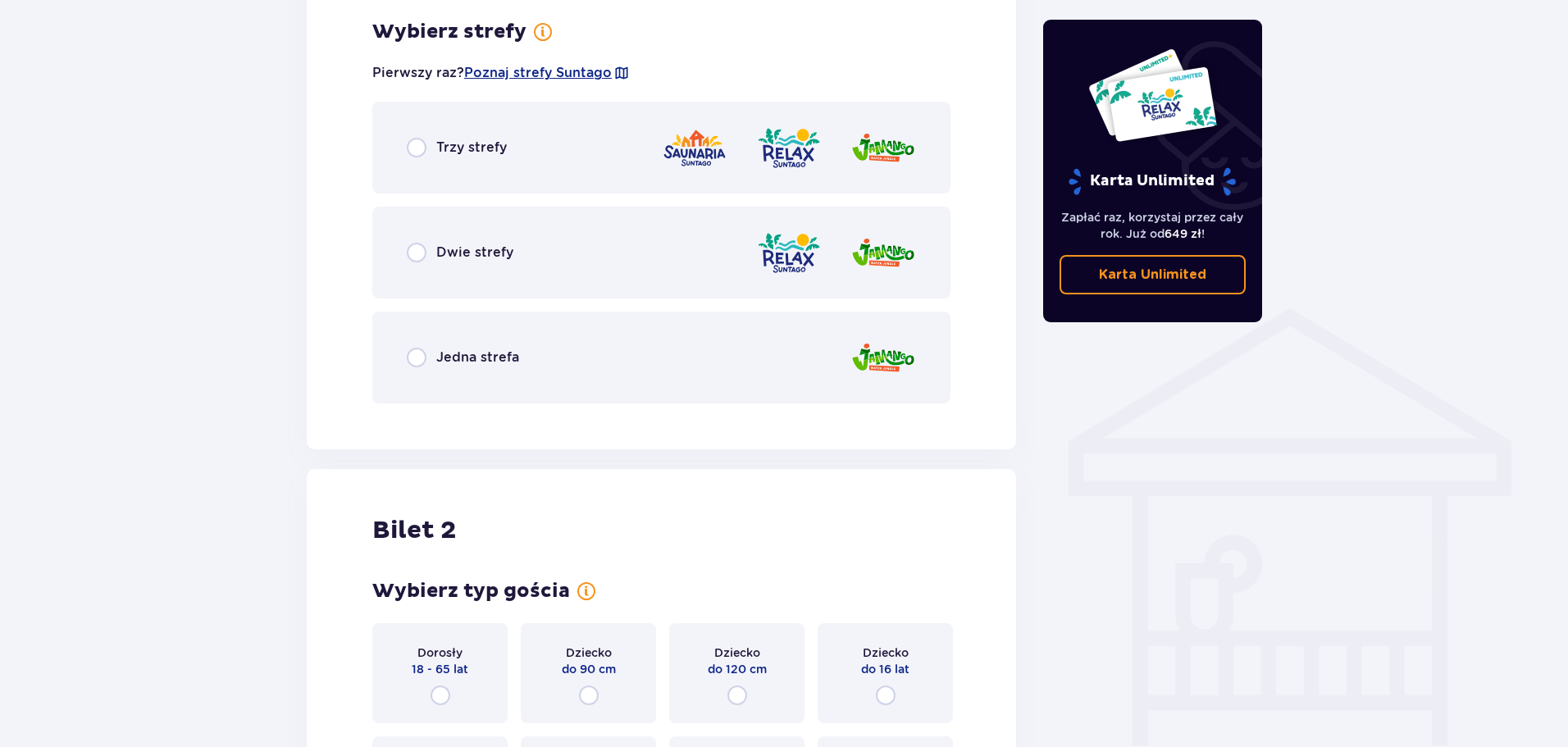
click at [420, 136] on div "Trzy strefy" at bounding box center [661, 148] width 578 height 92
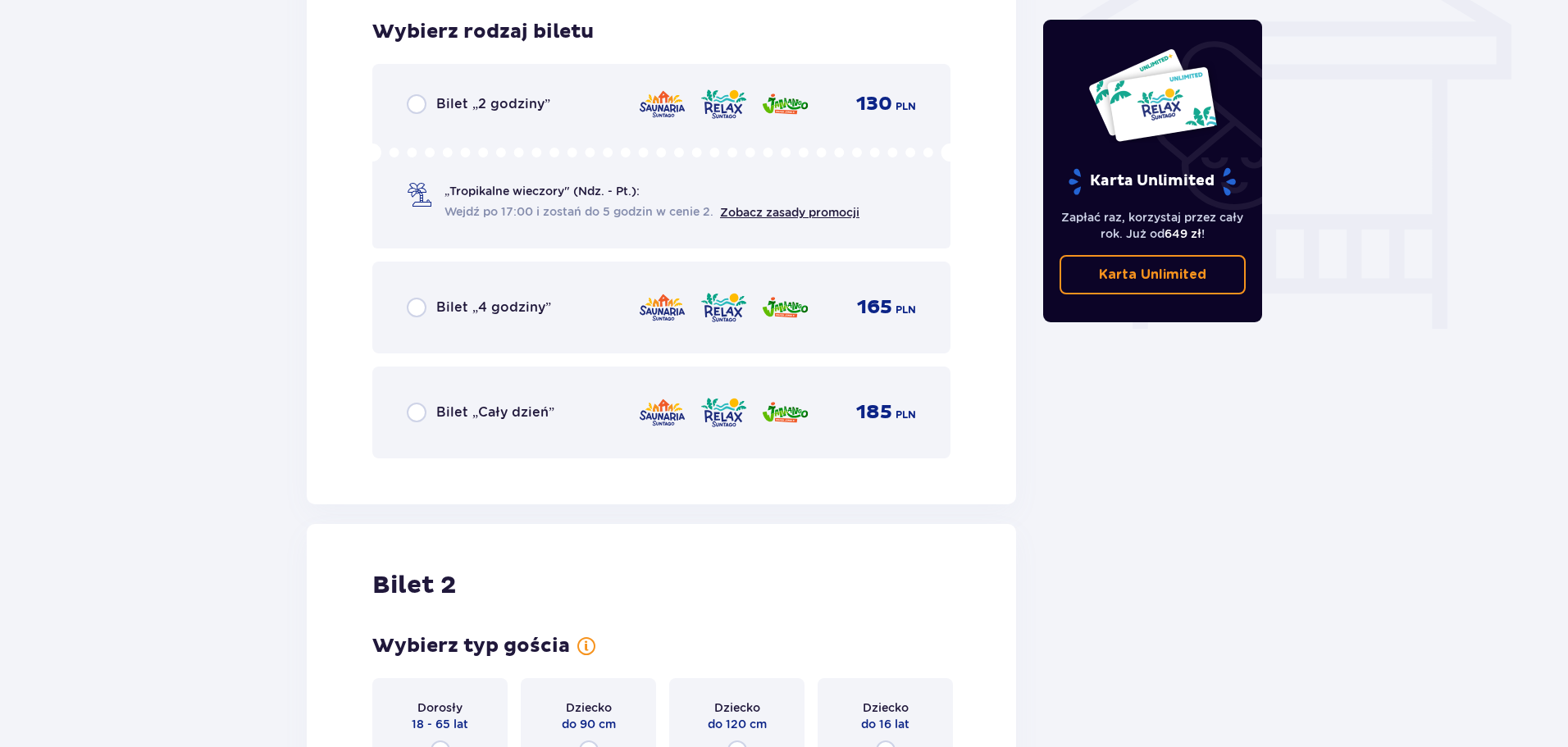
click at [419, 422] on div "Bilet „Cały dzień” 185 PLN" at bounding box center [661, 412] width 509 height 35
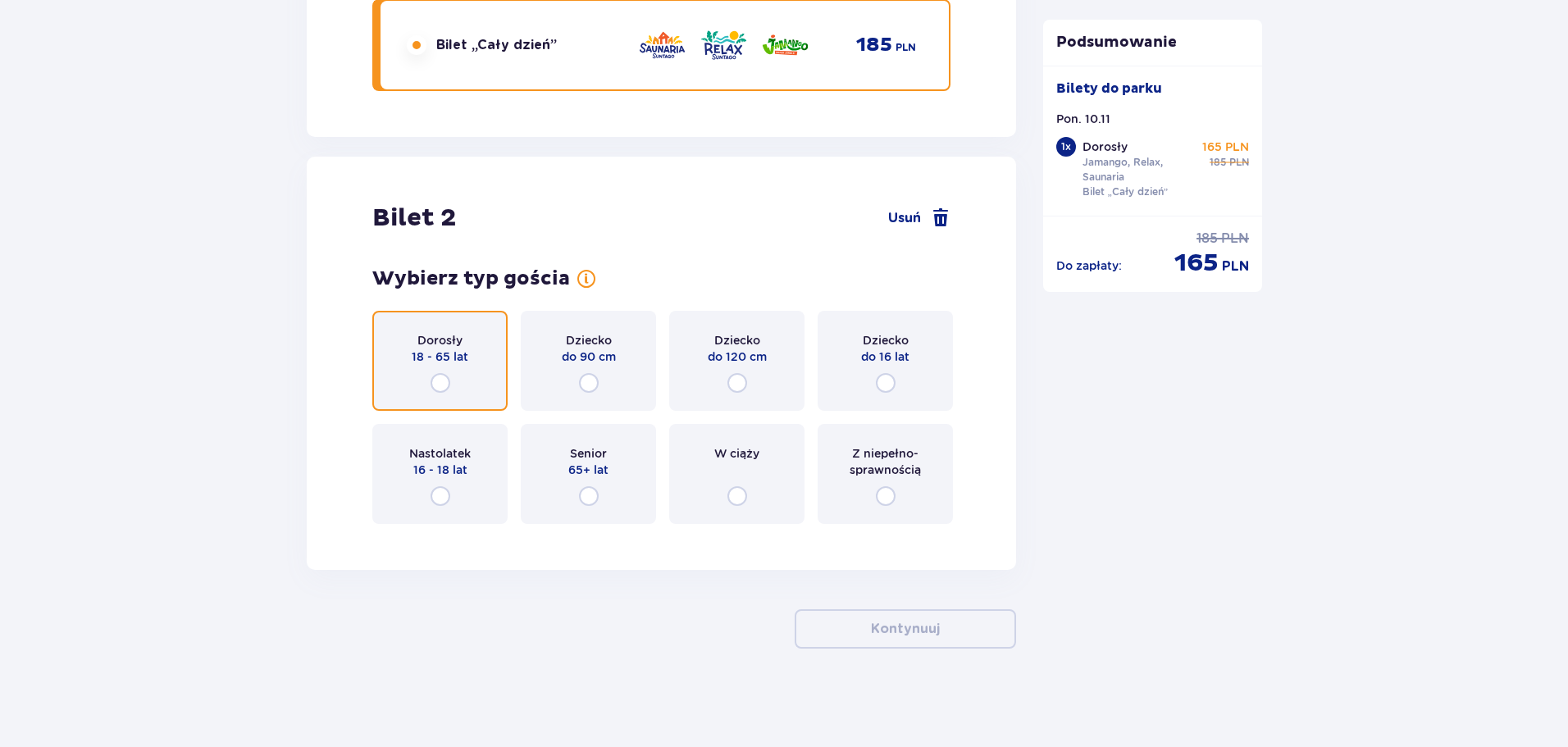
click at [444, 379] on input "radio" at bounding box center [440, 382] width 19 height 19
radio input "true"
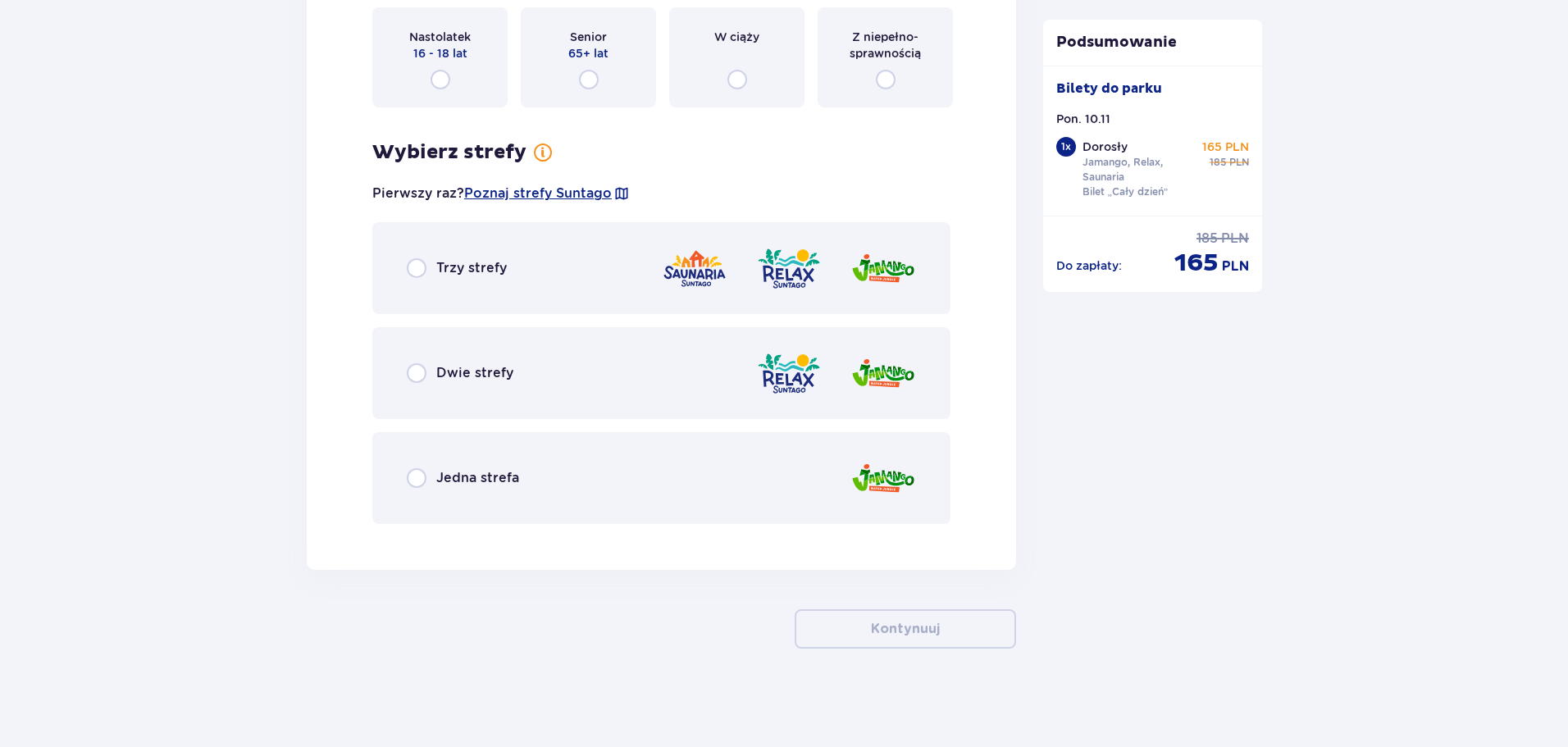
click at [429, 267] on div "Trzy strefy" at bounding box center [456, 268] width 100 height 19
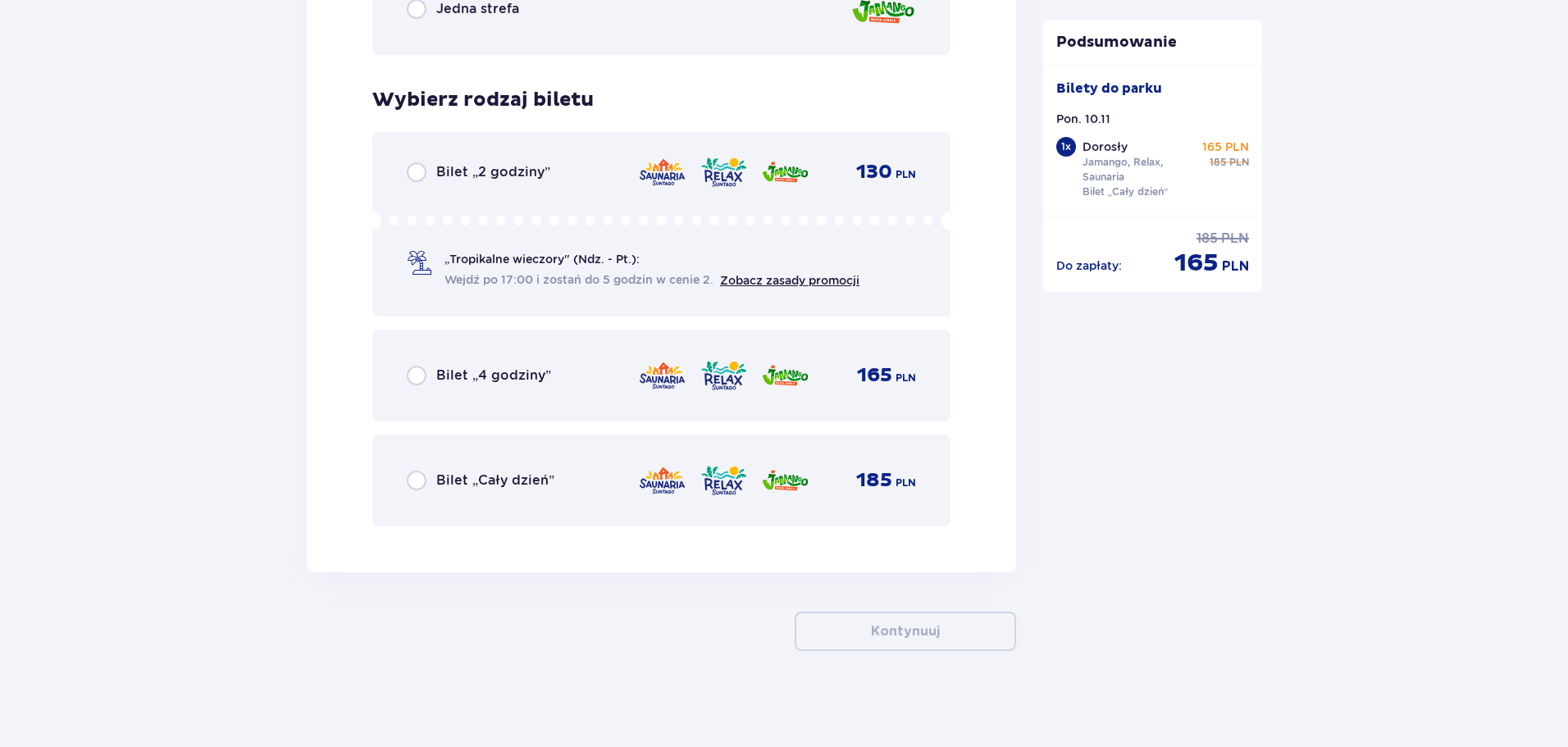
scroll to position [2694, 0]
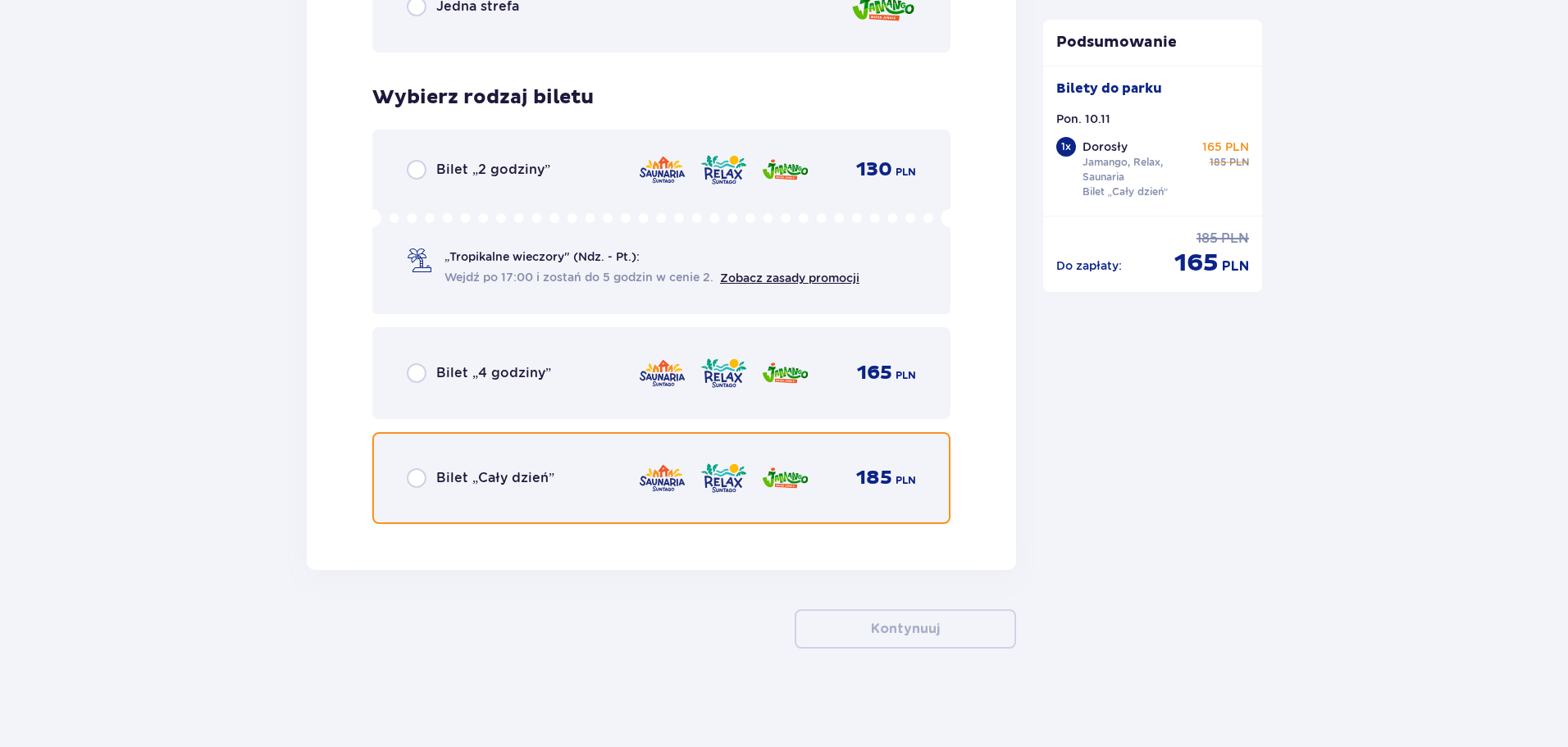
click at [423, 477] on input "radio" at bounding box center [416, 477] width 19 height 19
radio input "true"
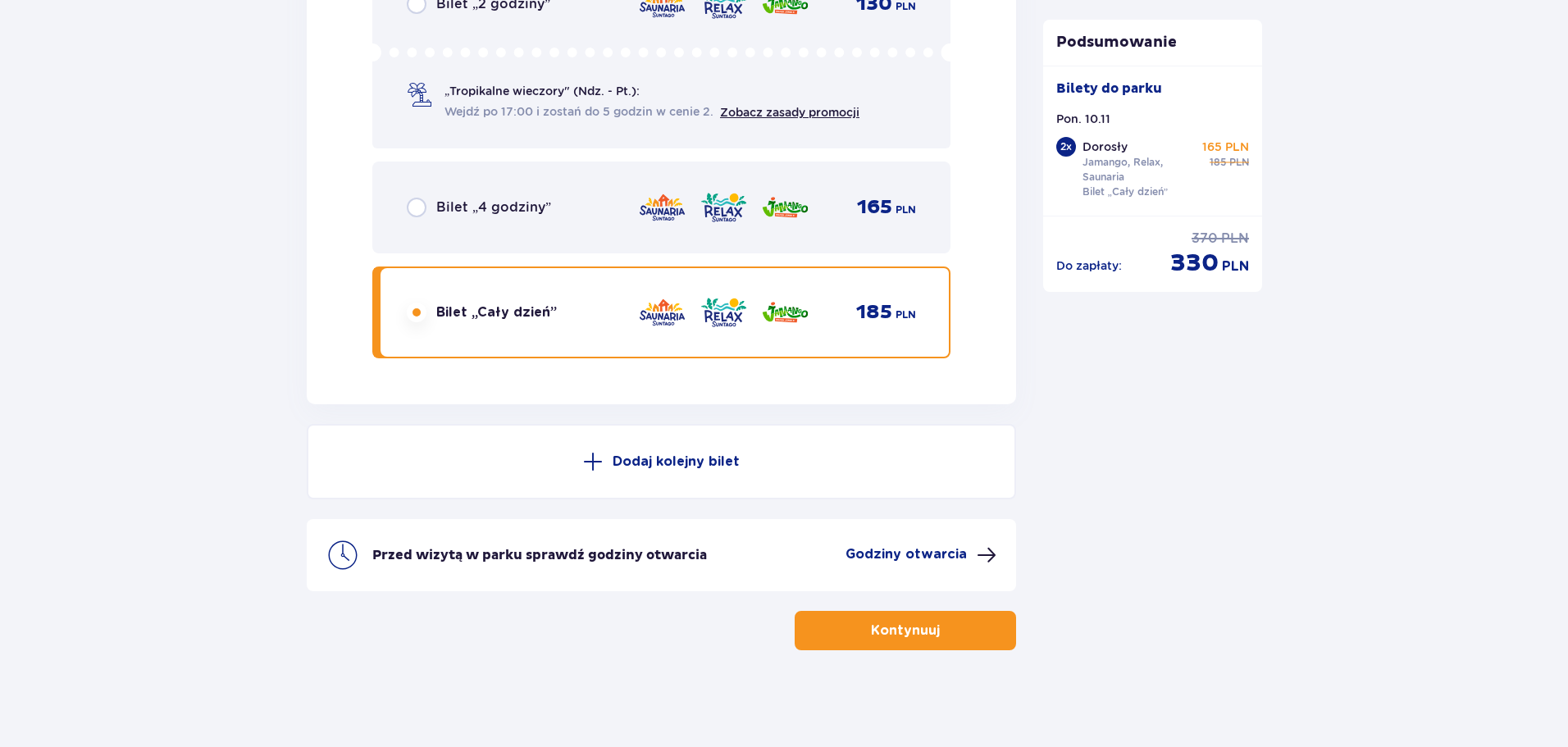
scroll to position [2861, 0]
click at [900, 620] on p "Kontynuuj" at bounding box center [905, 628] width 69 height 18
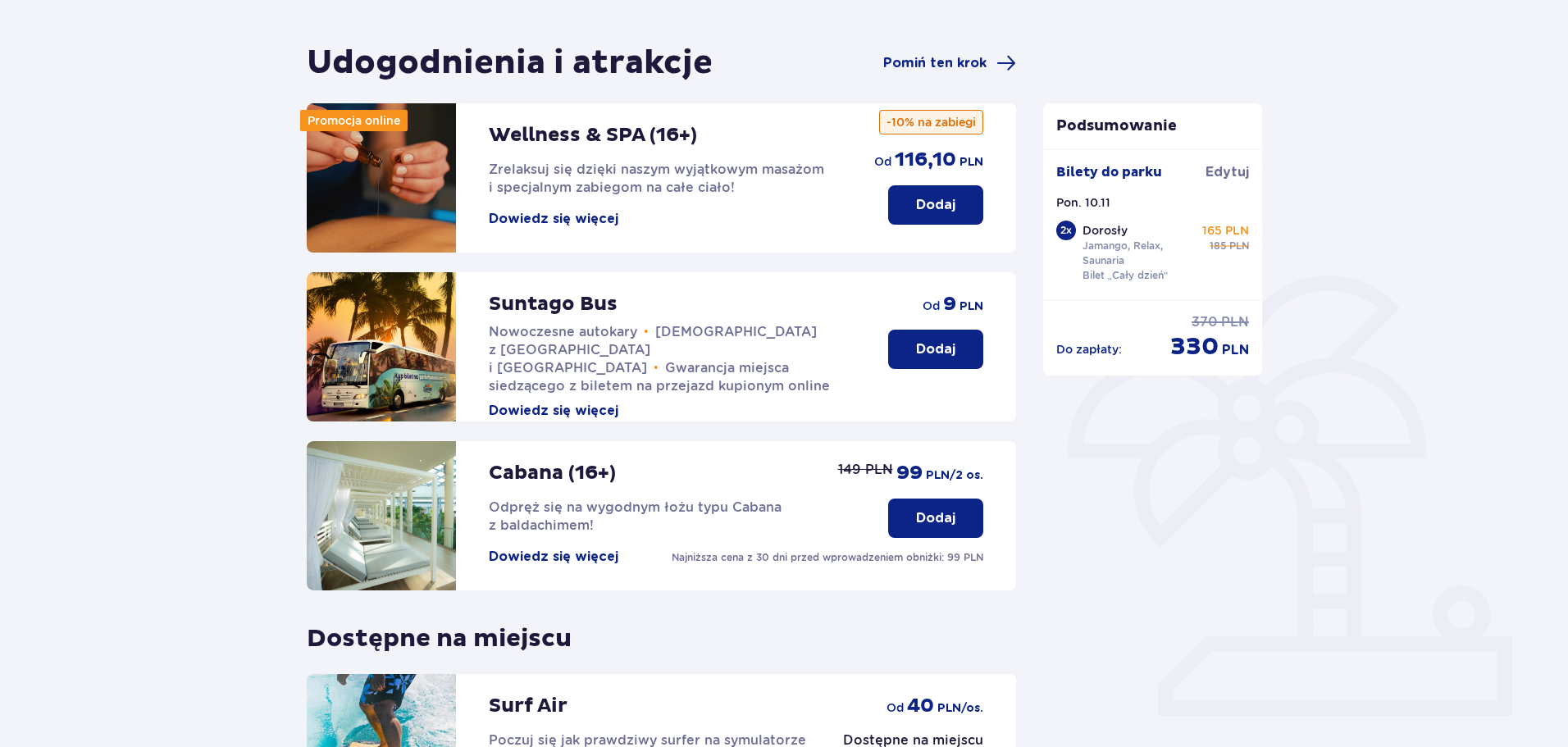
scroll to position [164, 0]
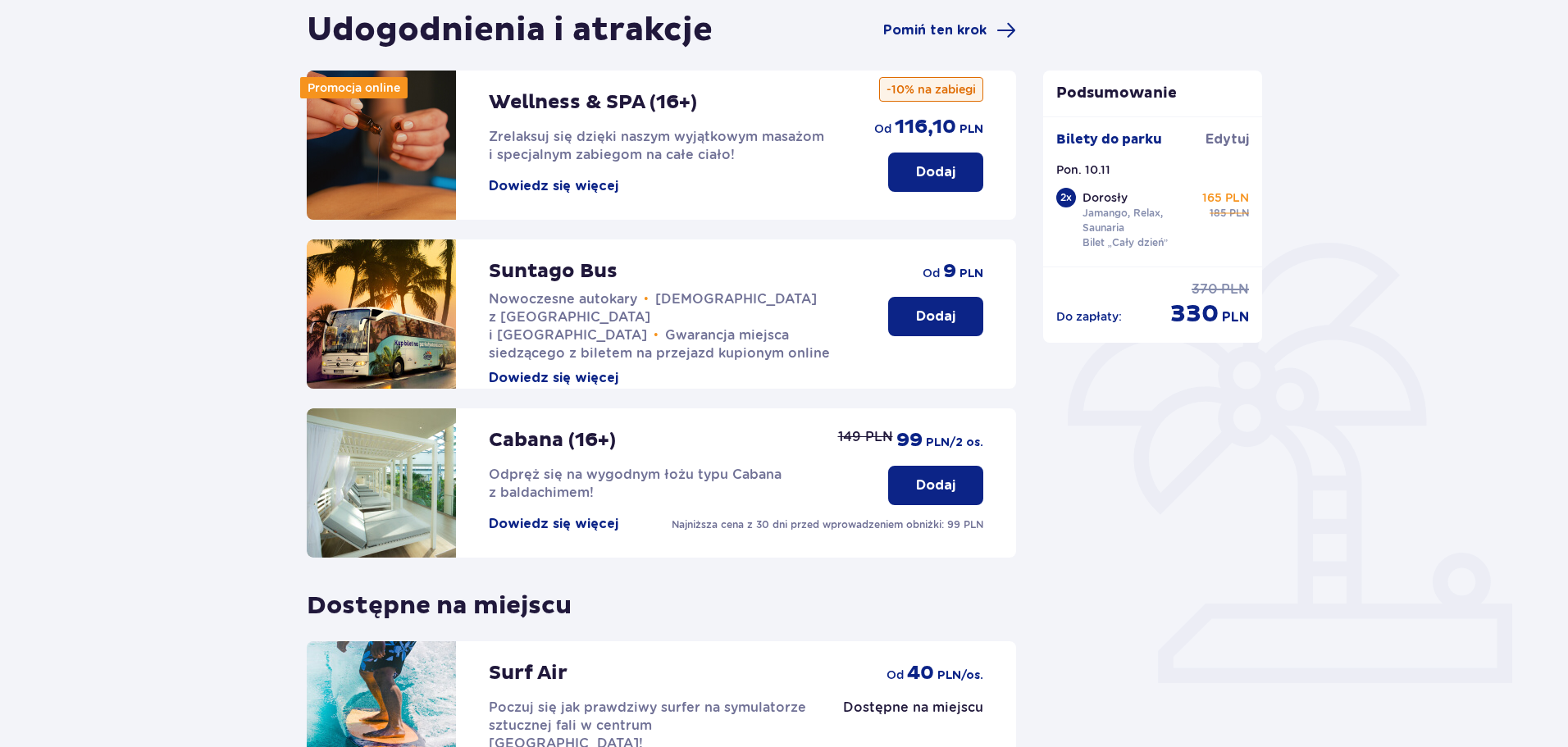
click at [937, 486] on p "Dodaj" at bounding box center [935, 485] width 39 height 18
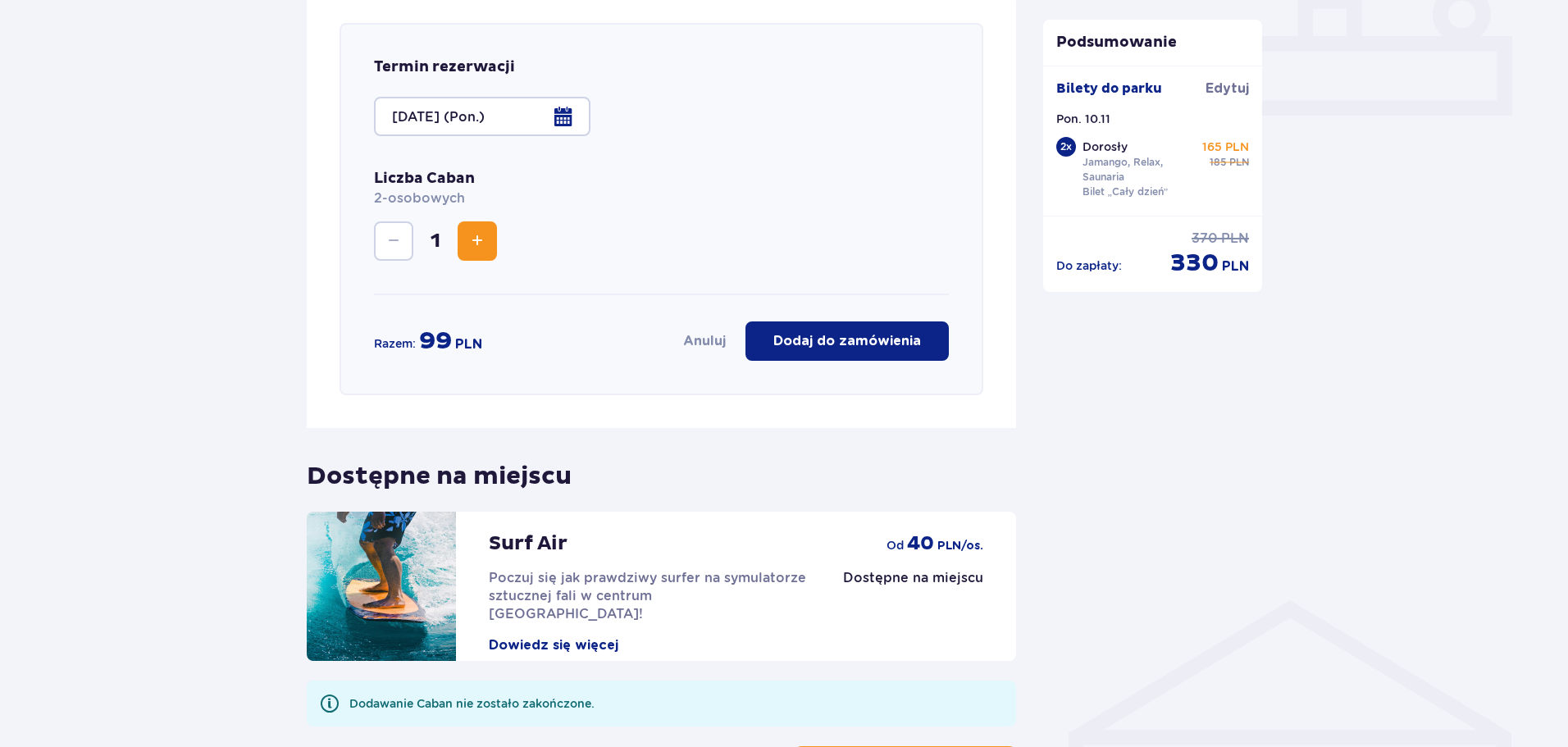
scroll to position [735, 0]
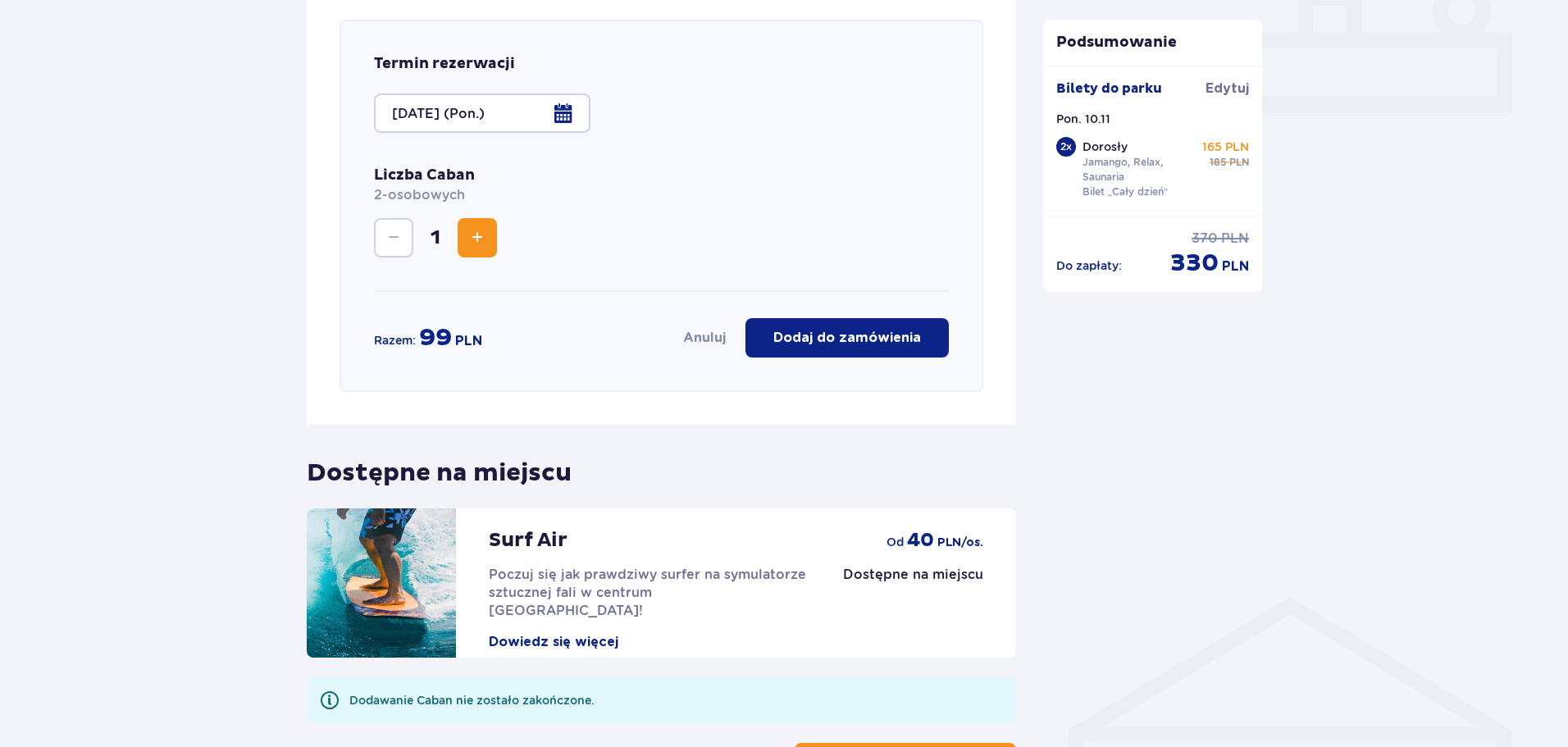
click at [796, 341] on p "Dodaj do zamówienia" at bounding box center [847, 337] width 148 height 18
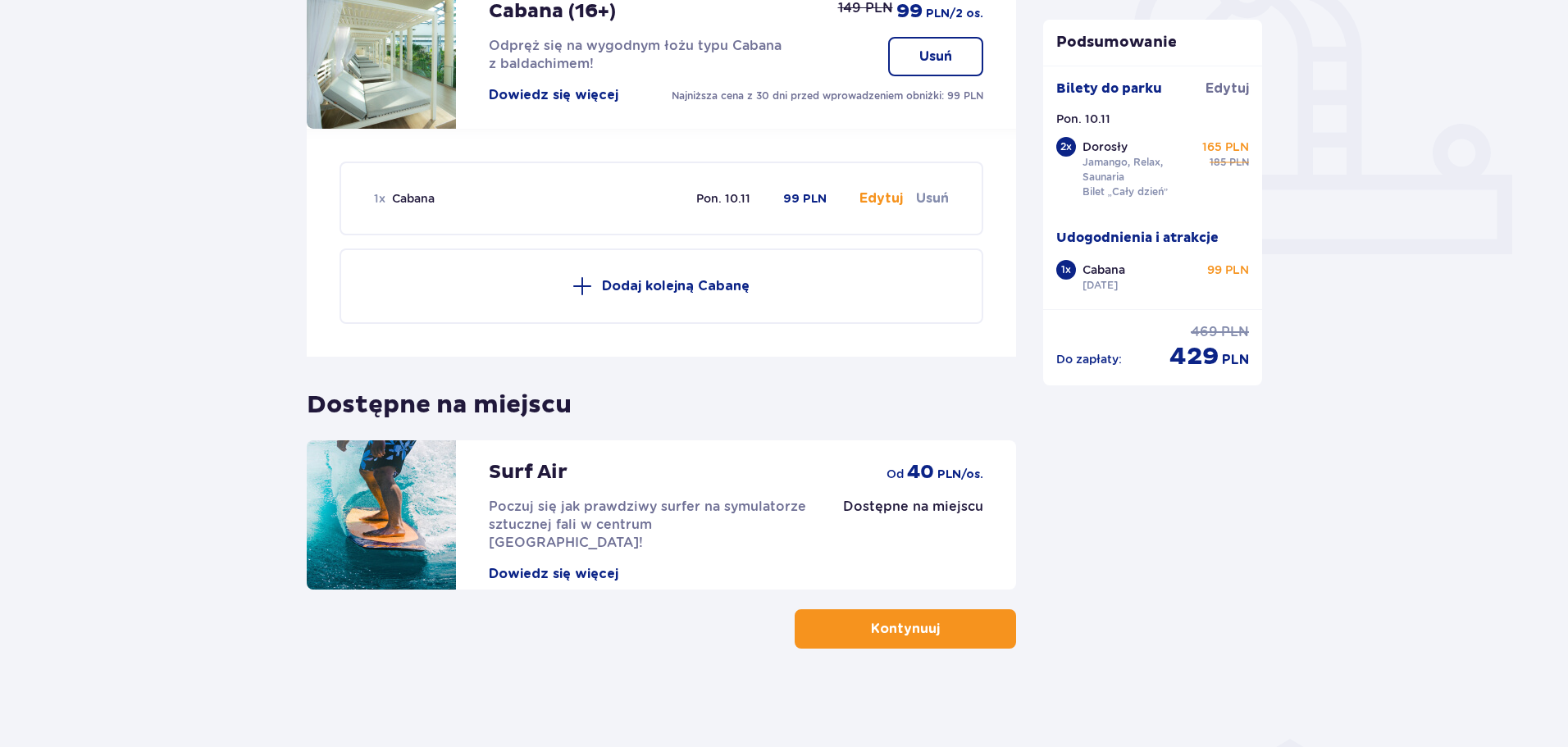
click at [923, 617] on button "Kontynuuj" at bounding box center [905, 628] width 221 height 39
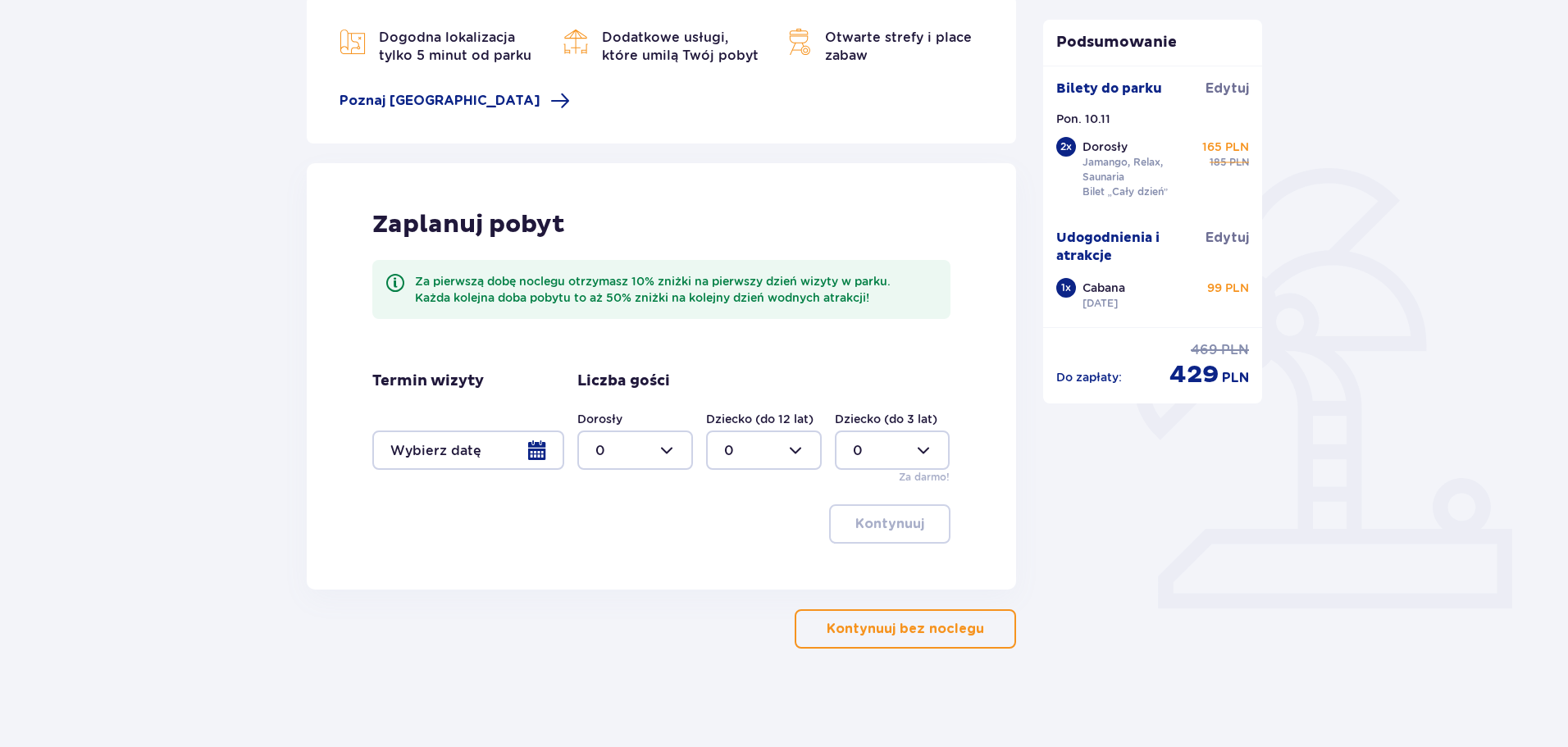
click at [915, 618] on button "Kontynuuj bez noclegu" at bounding box center [905, 628] width 221 height 39
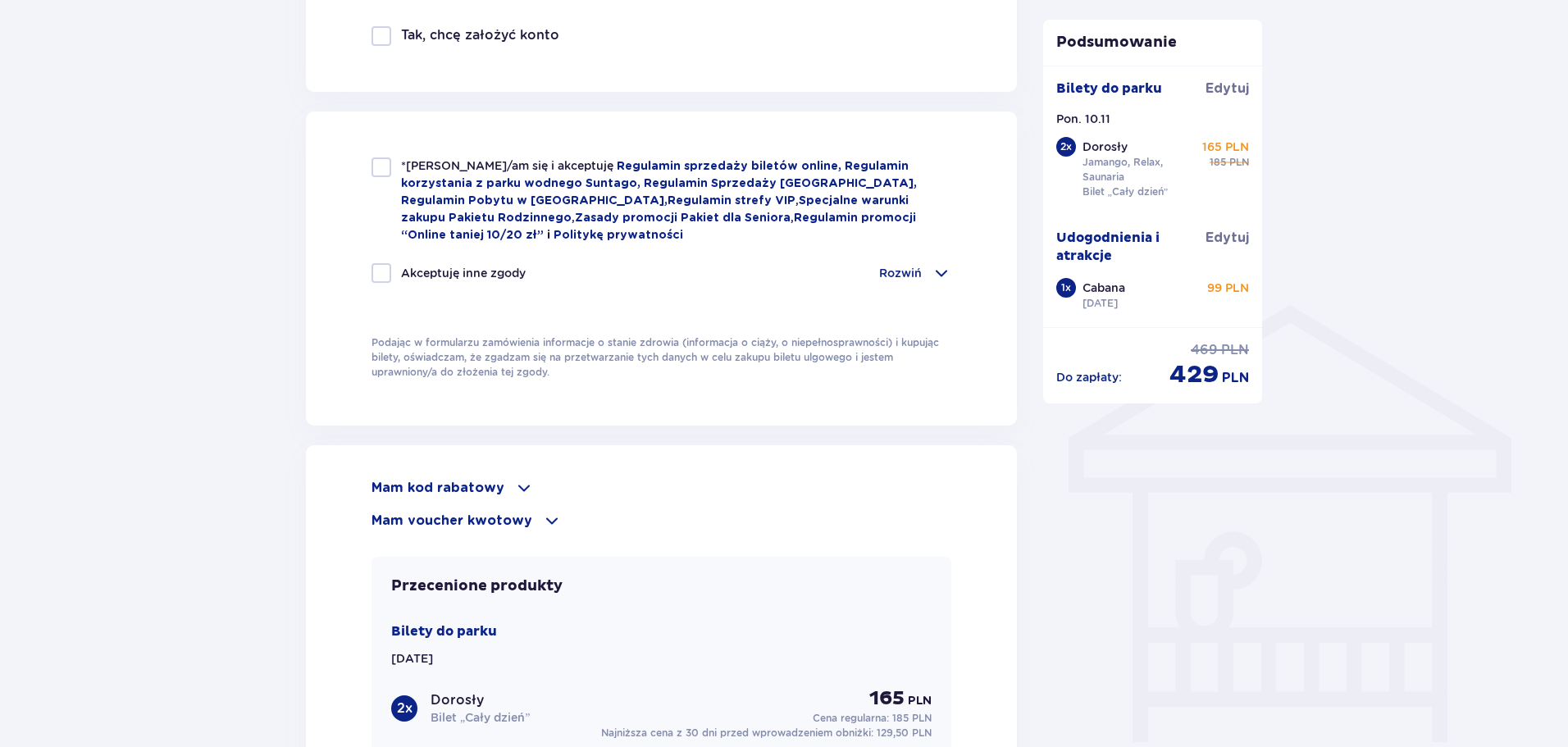
scroll to position [1066, 0]
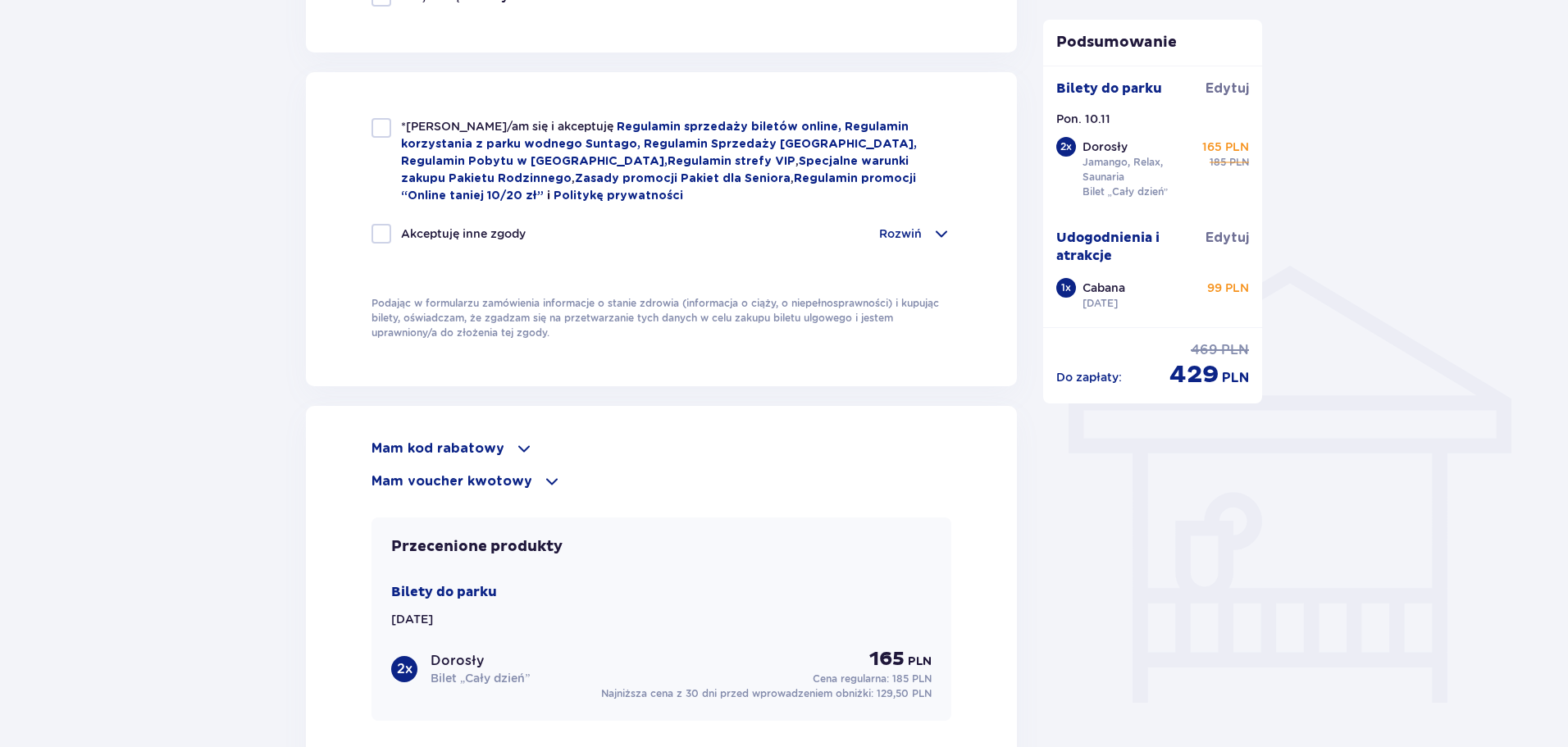
click at [455, 442] on p "Mam kod rabatowy" at bounding box center [438, 447] width 133 height 18
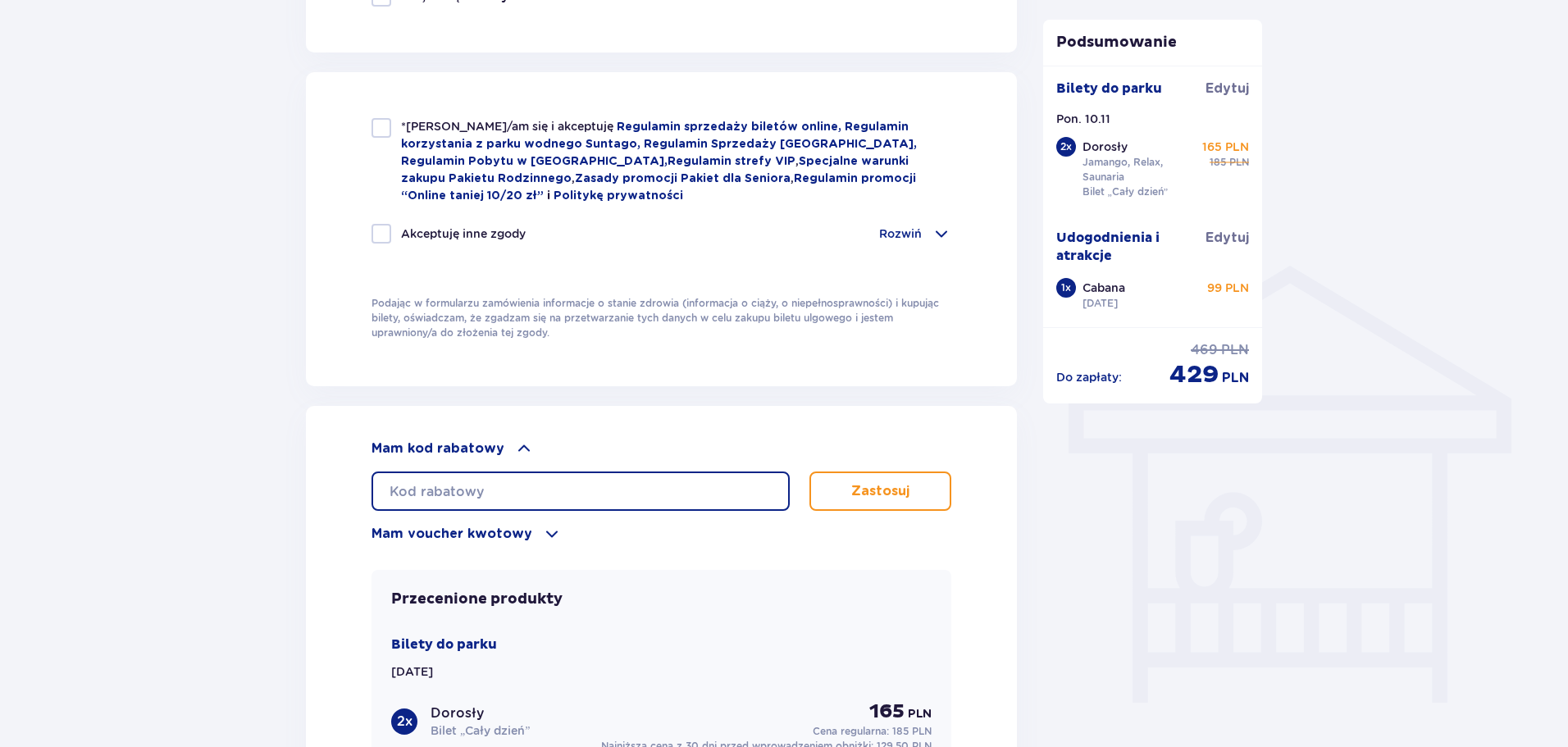
click at [478, 487] on input "text" at bounding box center [580, 491] width 418 height 39
click at [899, 494] on p "Zastosuj" at bounding box center [880, 491] width 59 height 18
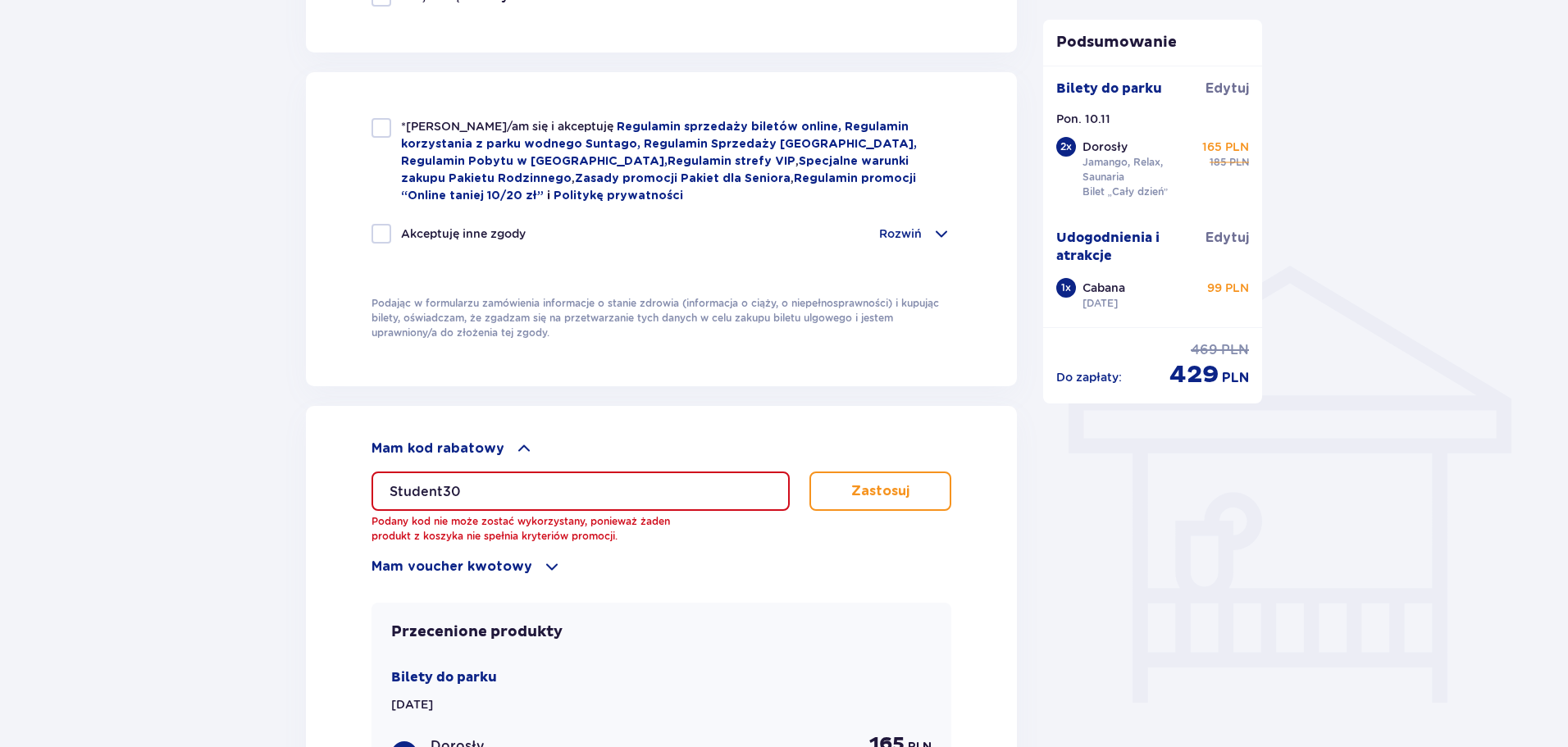
drag, startPoint x: 483, startPoint y: 486, endPoint x: 308, endPoint y: 488, distance: 175.0
click at [308, 488] on div "Mam kod rabatowy Student30 Podany kod nie może zostać wykorzystany, ponieważ ża…" at bounding box center [661, 709] width 711 height 608
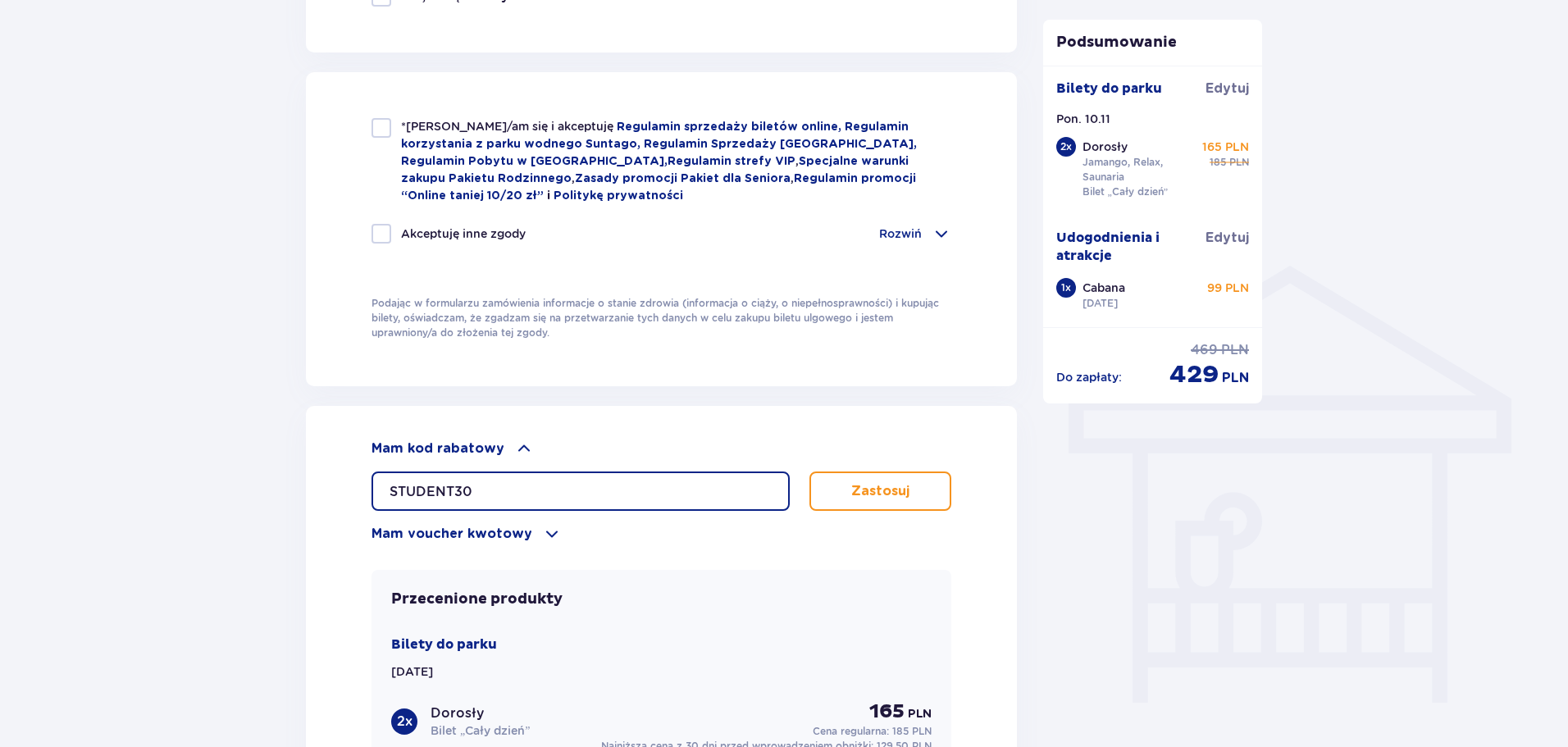
type input "STUDENT30"
click at [875, 482] on p "Zastosuj" at bounding box center [880, 491] width 59 height 18
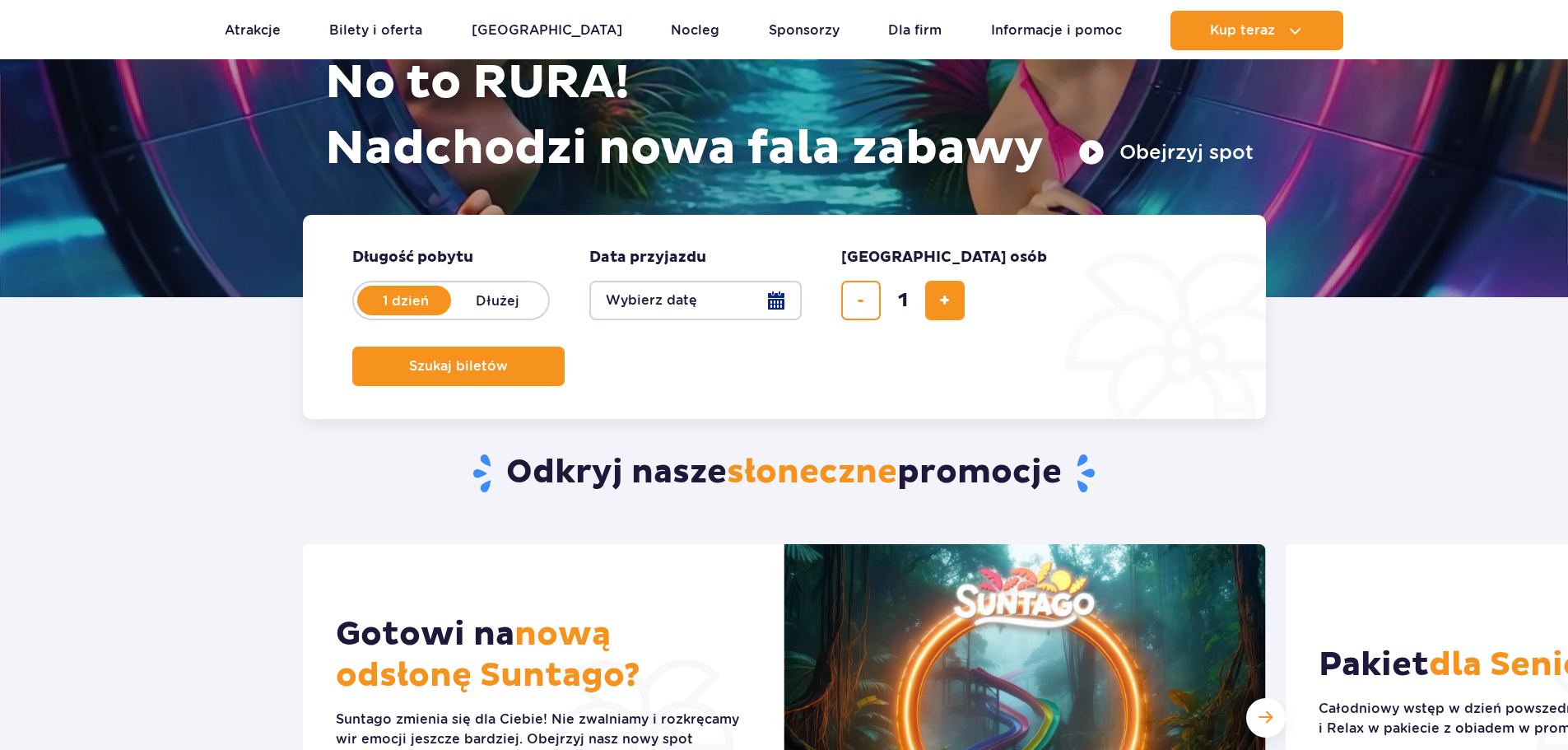
scroll to position [247, 0]
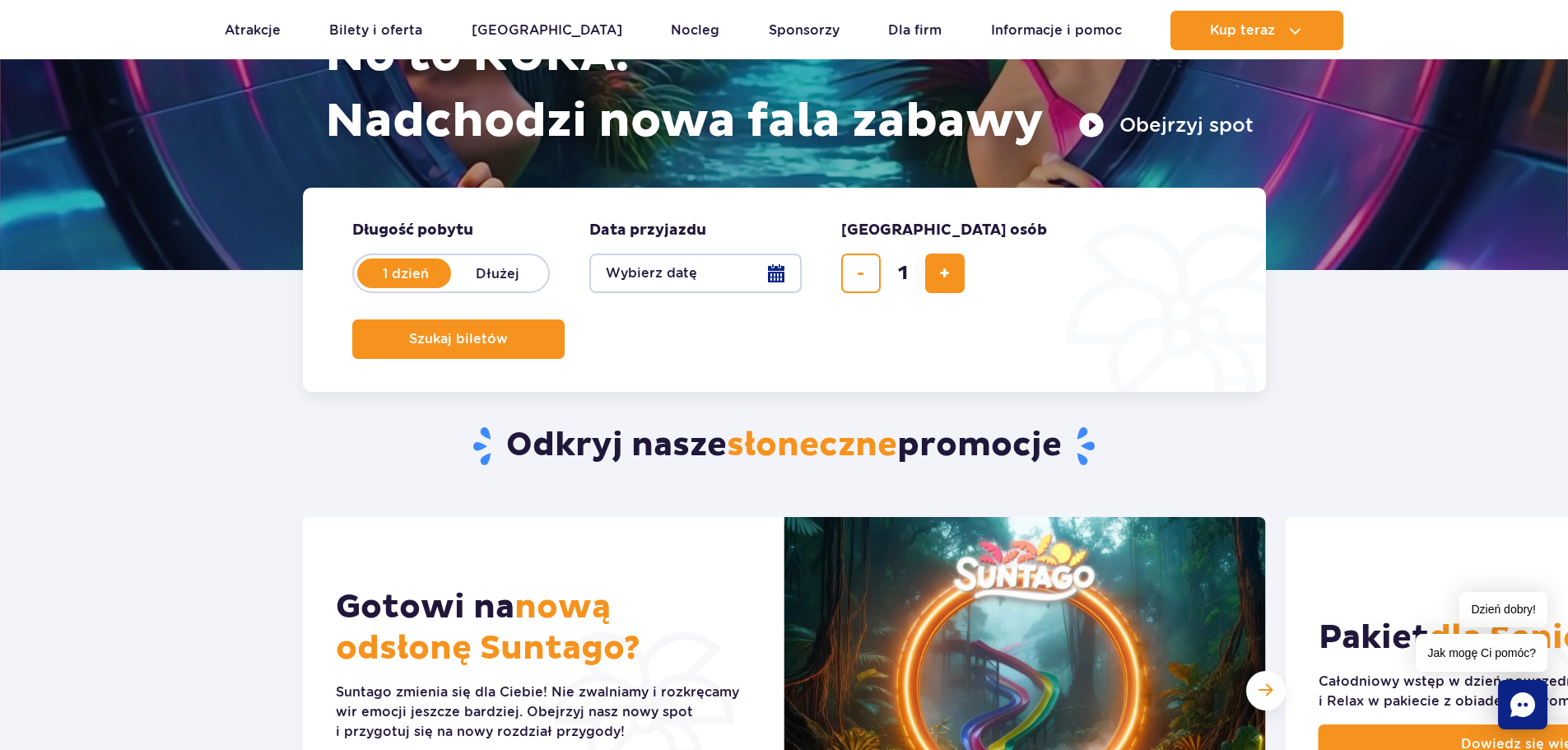
click at [768, 279] on button "Wybierz datę" at bounding box center [695, 273] width 212 height 40
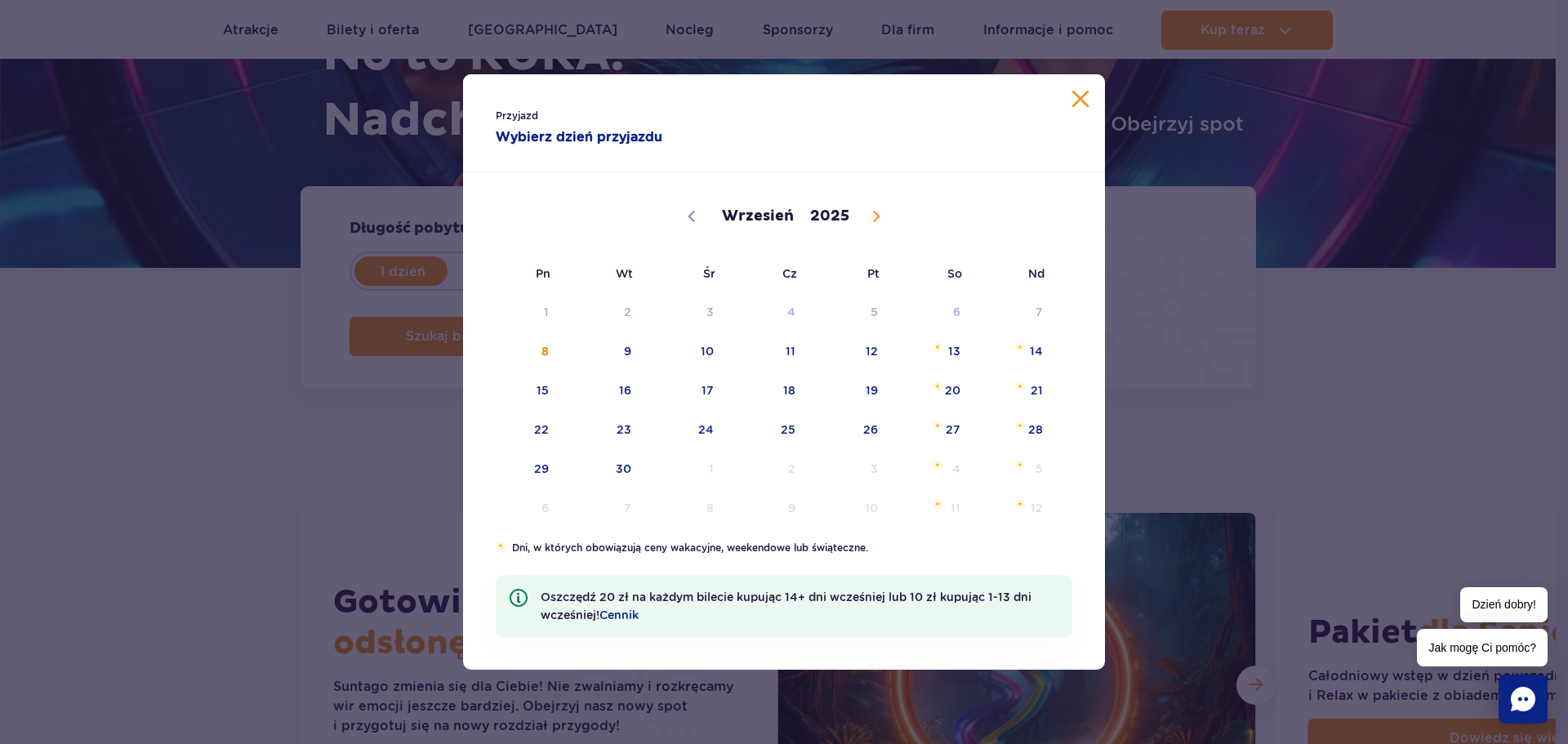
click at [876, 226] on span at bounding box center [875, 216] width 28 height 28
select select "10"
click at [551, 388] on span "10" at bounding box center [520, 389] width 82 height 37
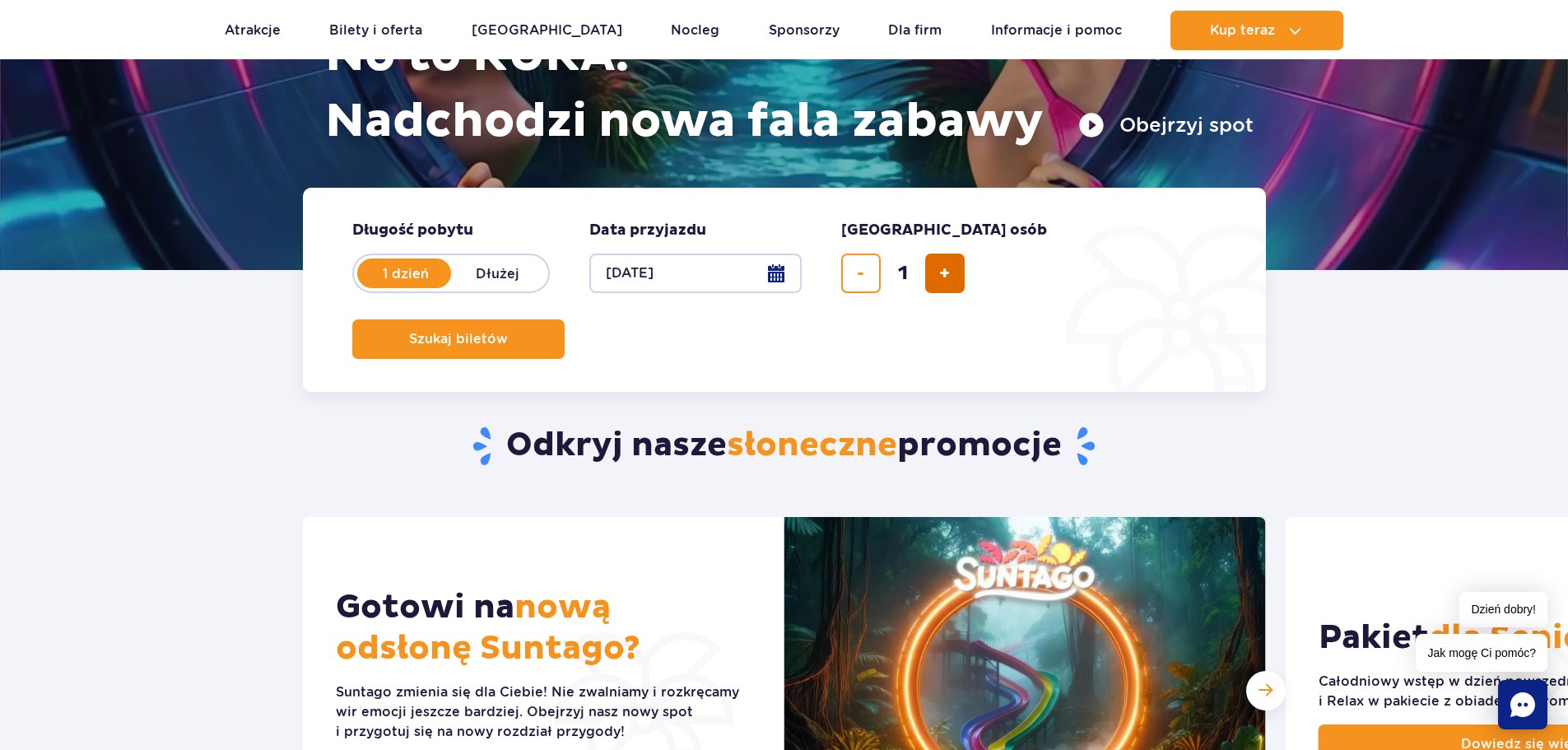
click at [950, 273] on span "dodaj bilet" at bounding box center [944, 273] width 11 height 0
type input "2"
click at [565, 319] on button "Szukaj biletów" at bounding box center [458, 338] width 212 height 40
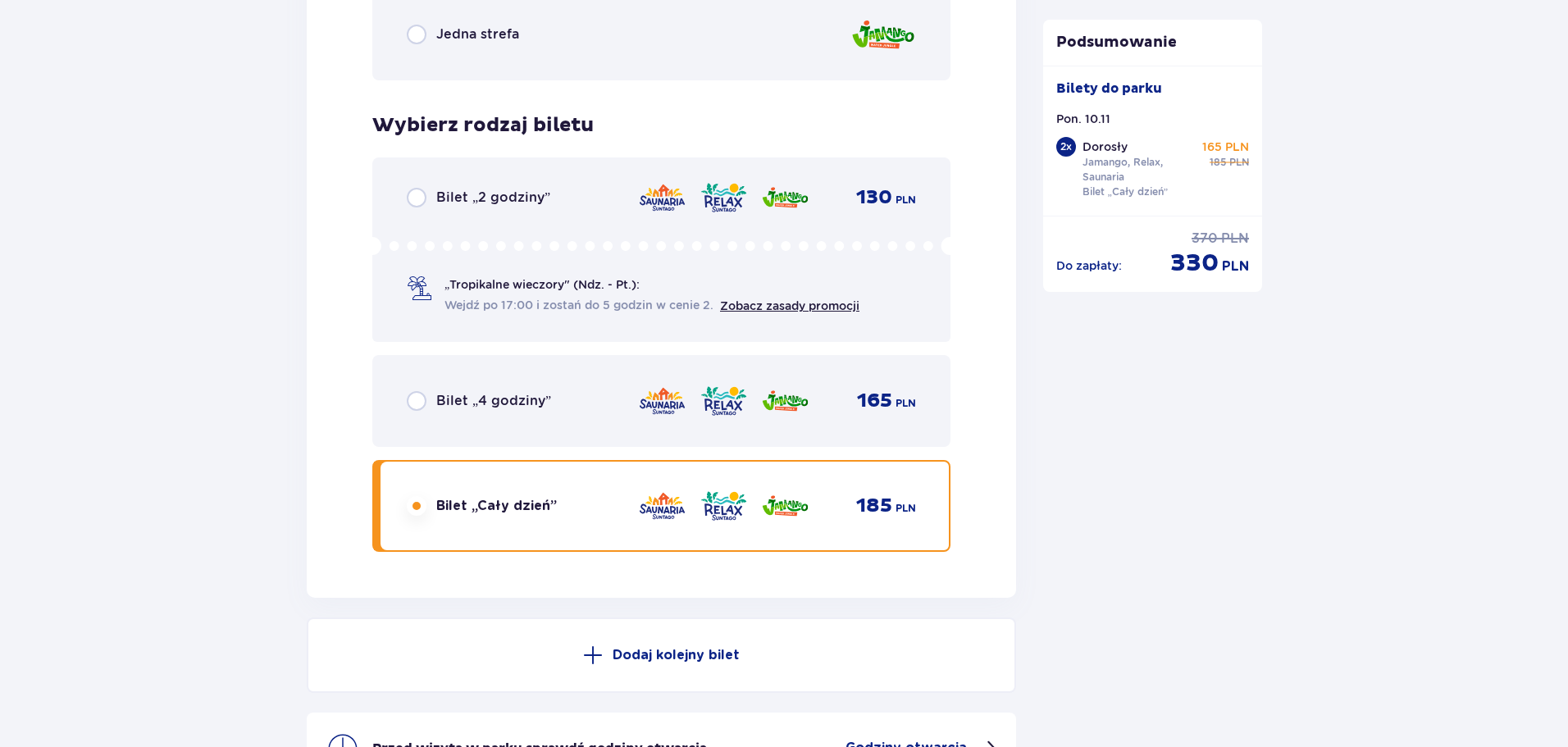
scroll to position [2861, 0]
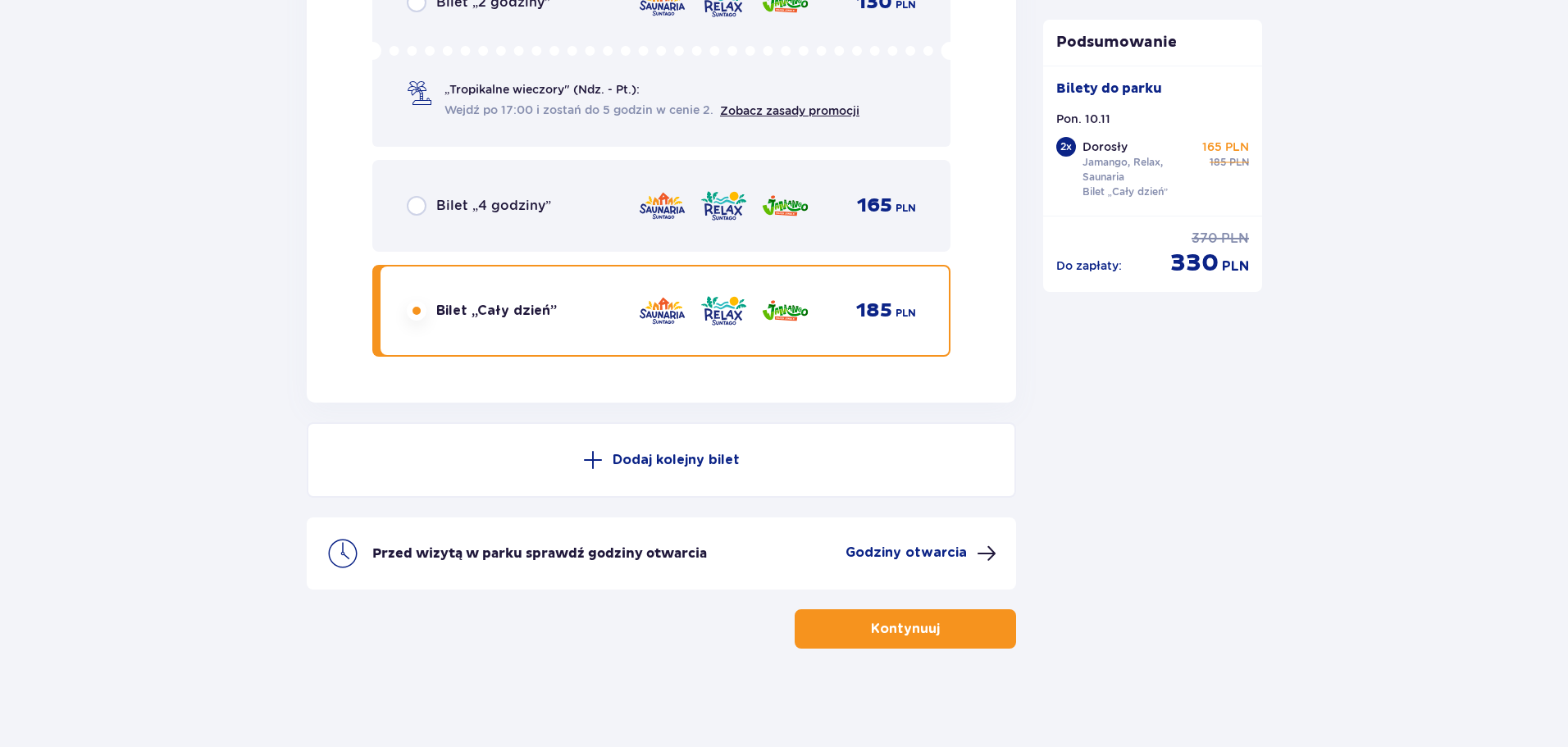
click at [839, 631] on button "Kontynuuj" at bounding box center [905, 628] width 221 height 39
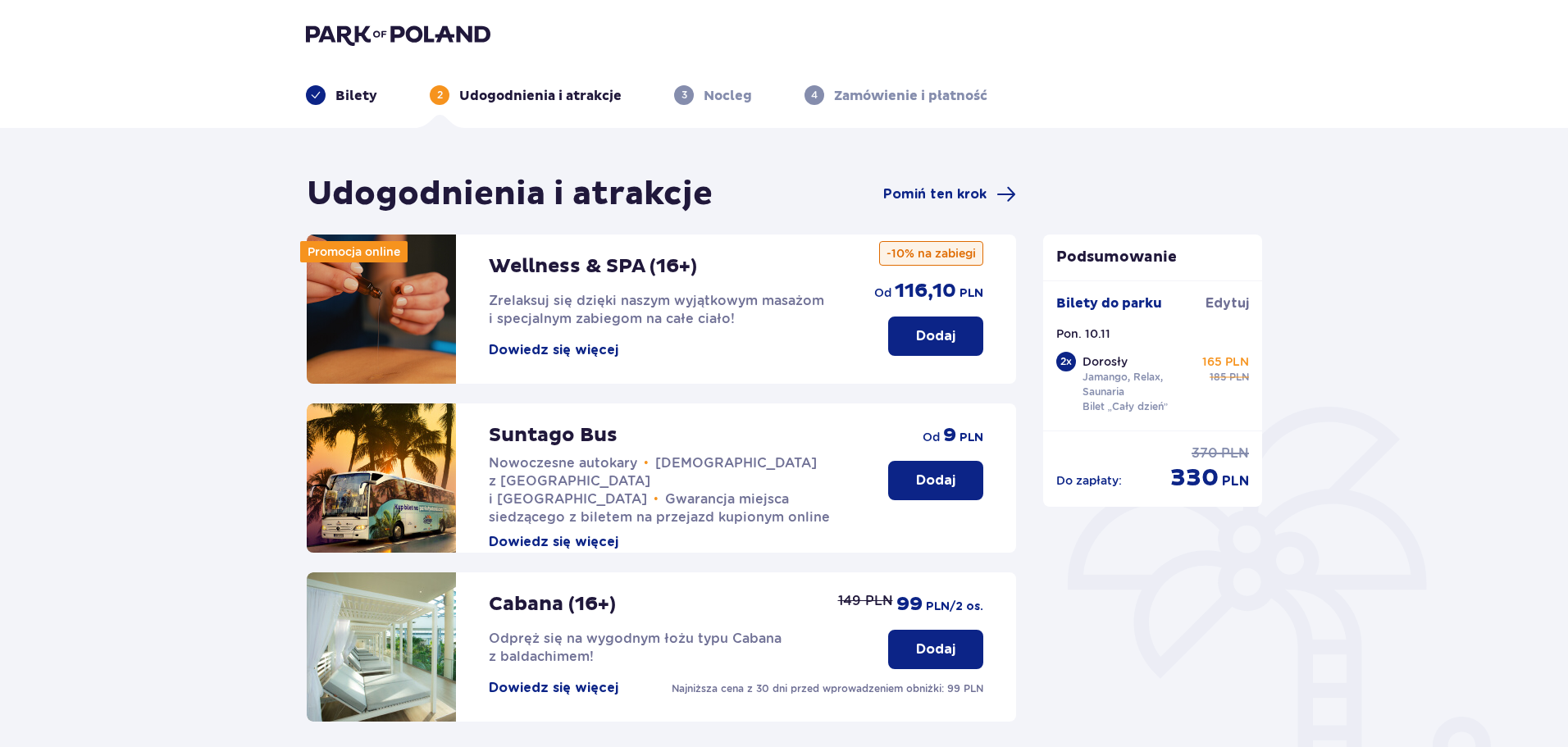
click at [593, 533] on button "Dowiedz się więcej" at bounding box center [553, 542] width 130 height 18
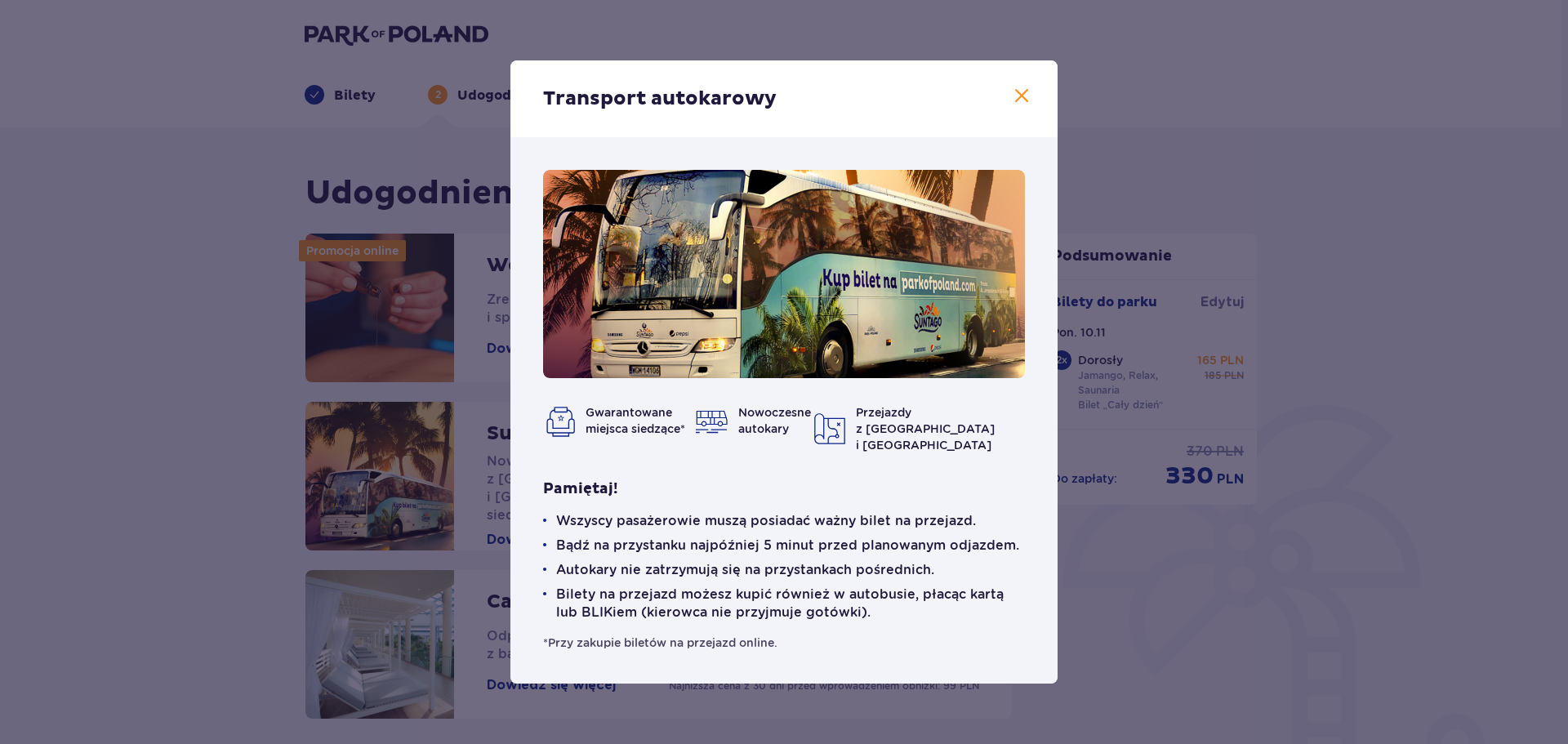
click at [1153, 594] on div "Transport autokarowy Gwarantowane miejsca siedzące* Nowoczesne autokary Przejaz…" at bounding box center [784, 372] width 1568 height 744
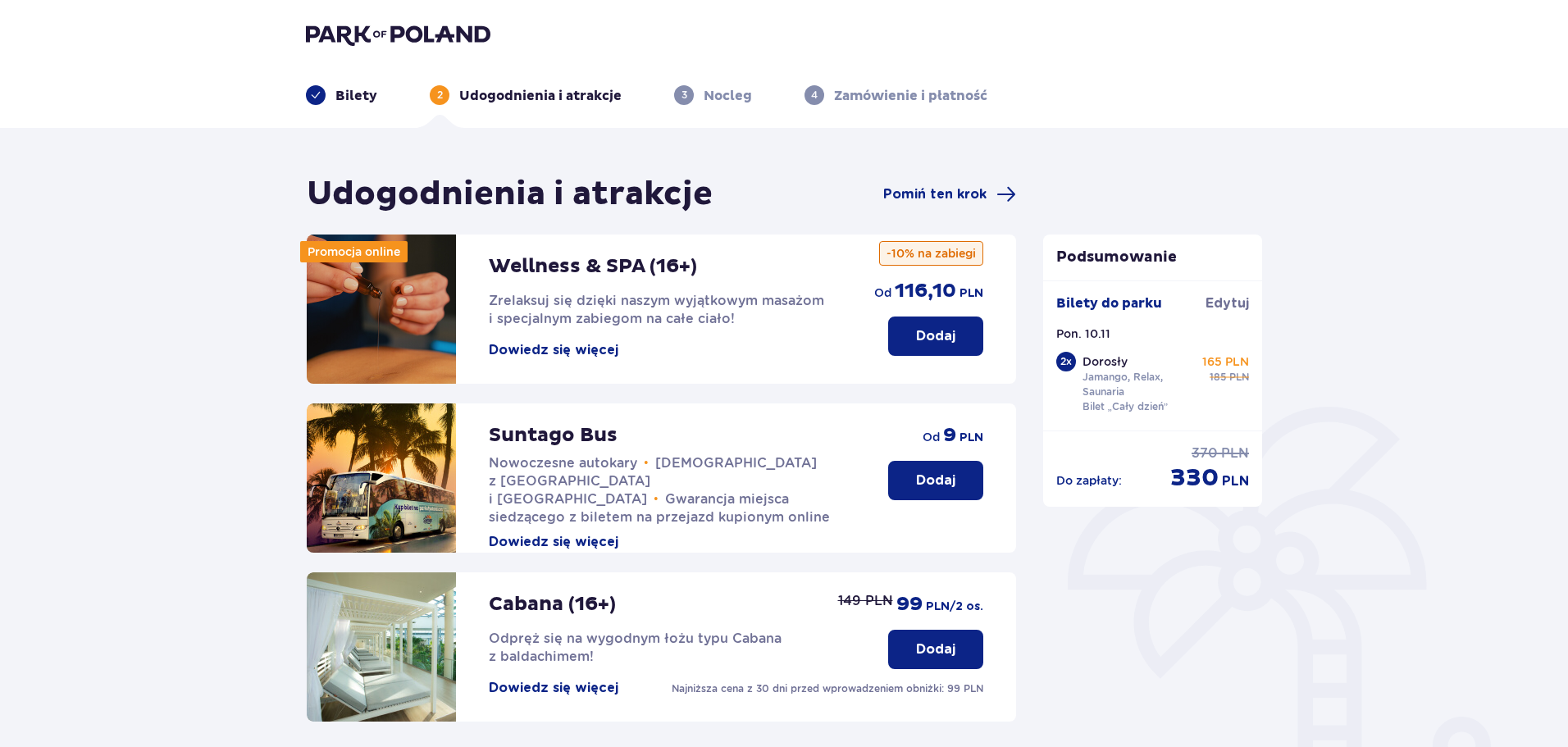
click at [924, 498] on button "Dodaj" at bounding box center [935, 480] width 95 height 39
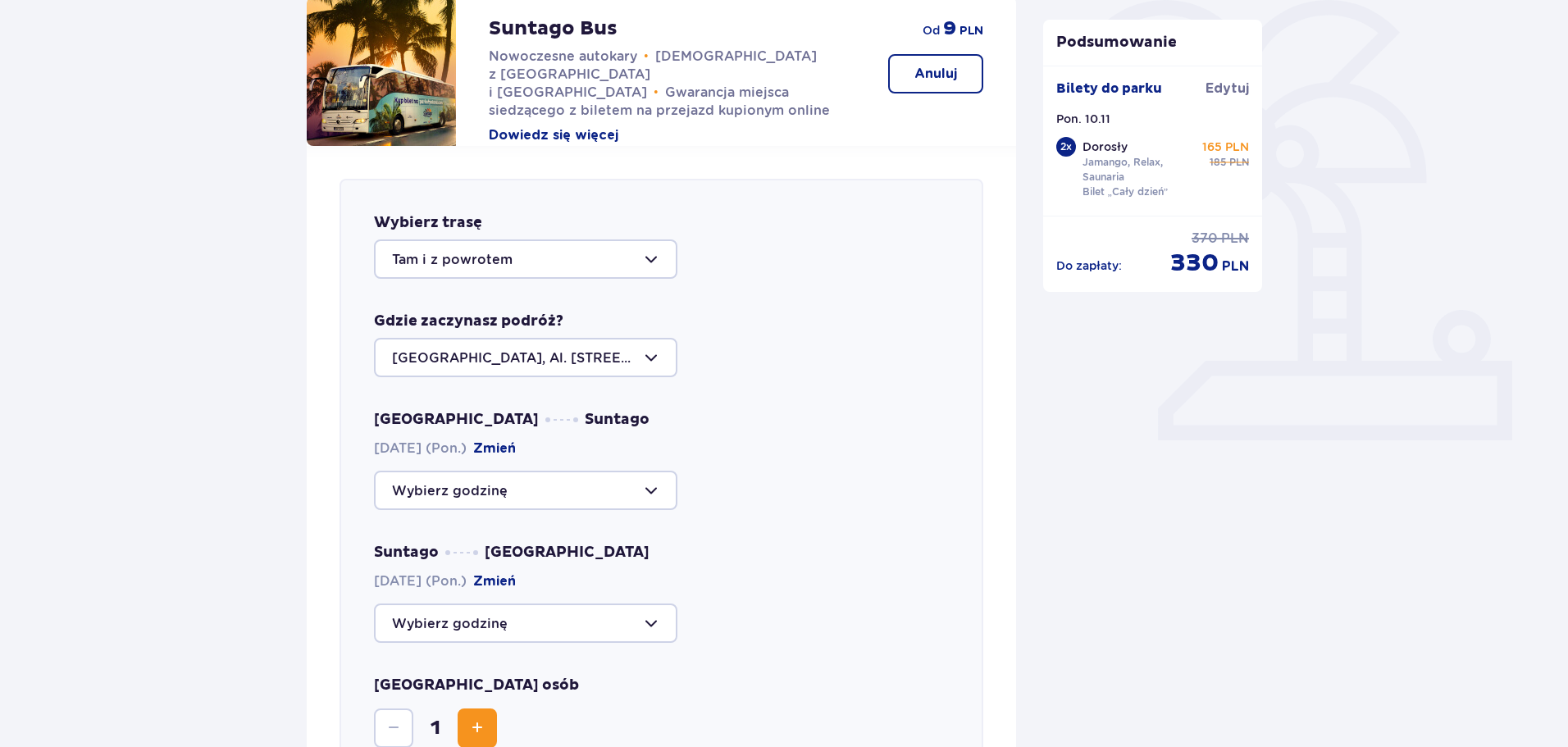
scroll to position [401, 0]
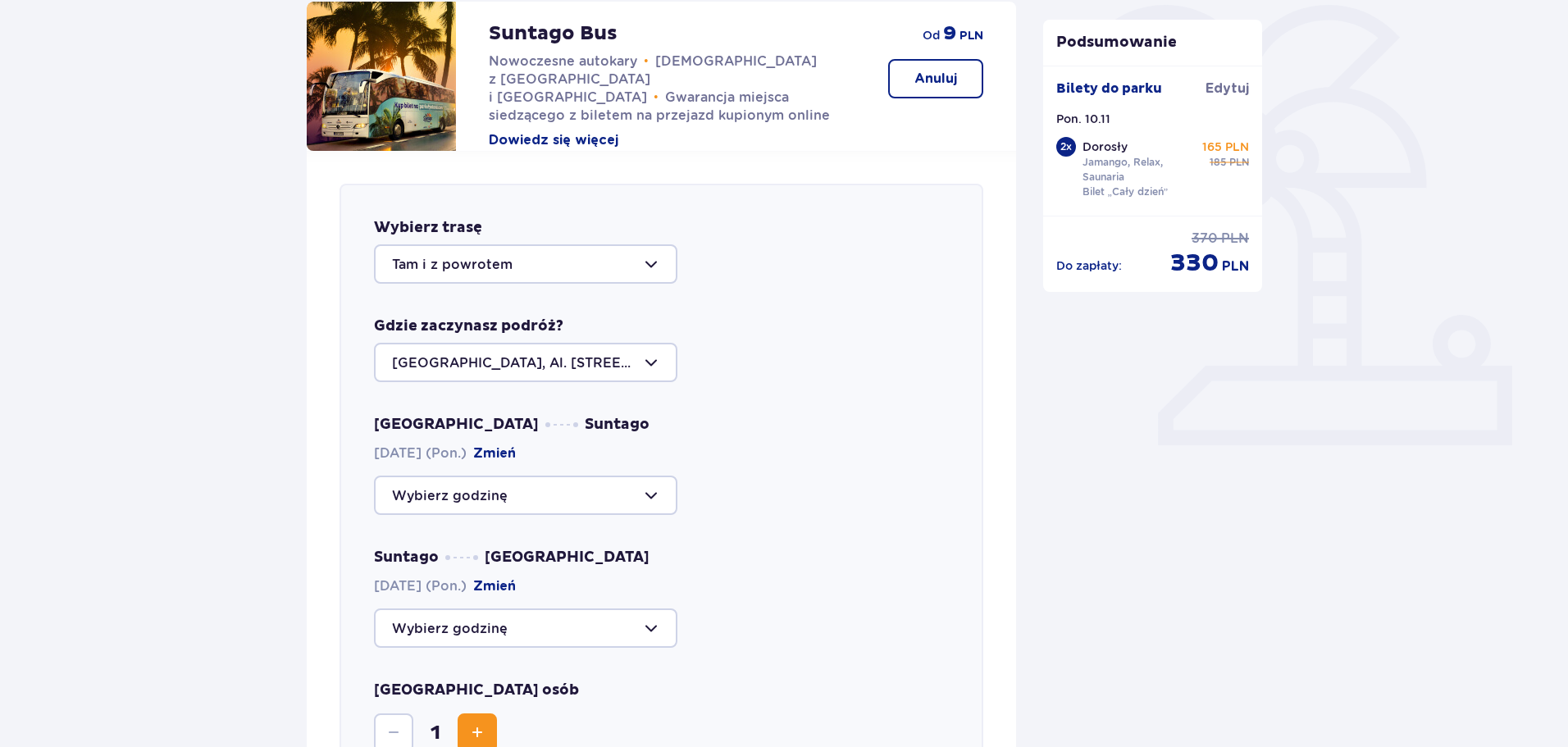
click at [652, 258] on div at bounding box center [526, 263] width 304 height 39
click at [642, 371] on div at bounding box center [526, 362] width 304 height 39
click at [656, 361] on div at bounding box center [526, 362] width 304 height 39
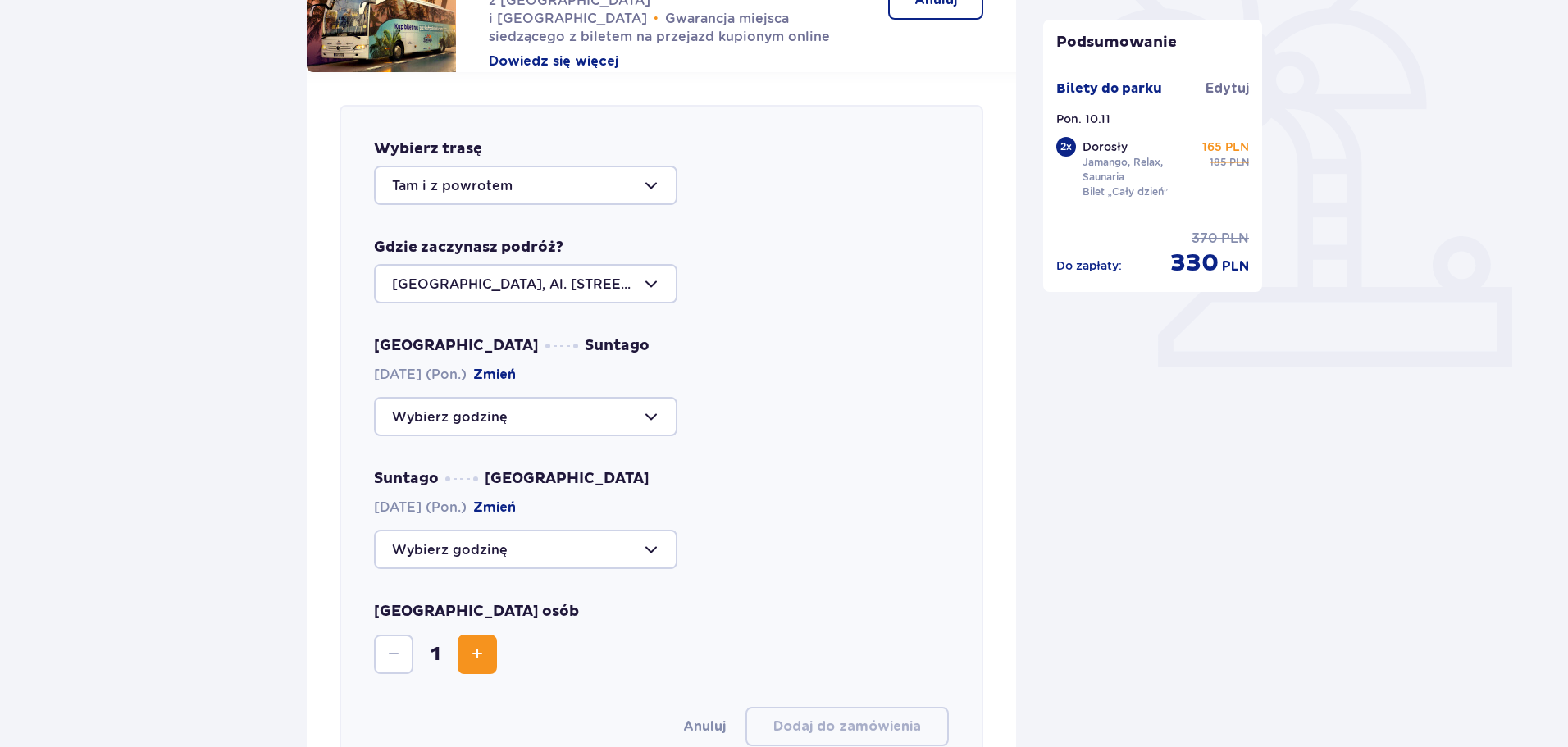
scroll to position [484, 0]
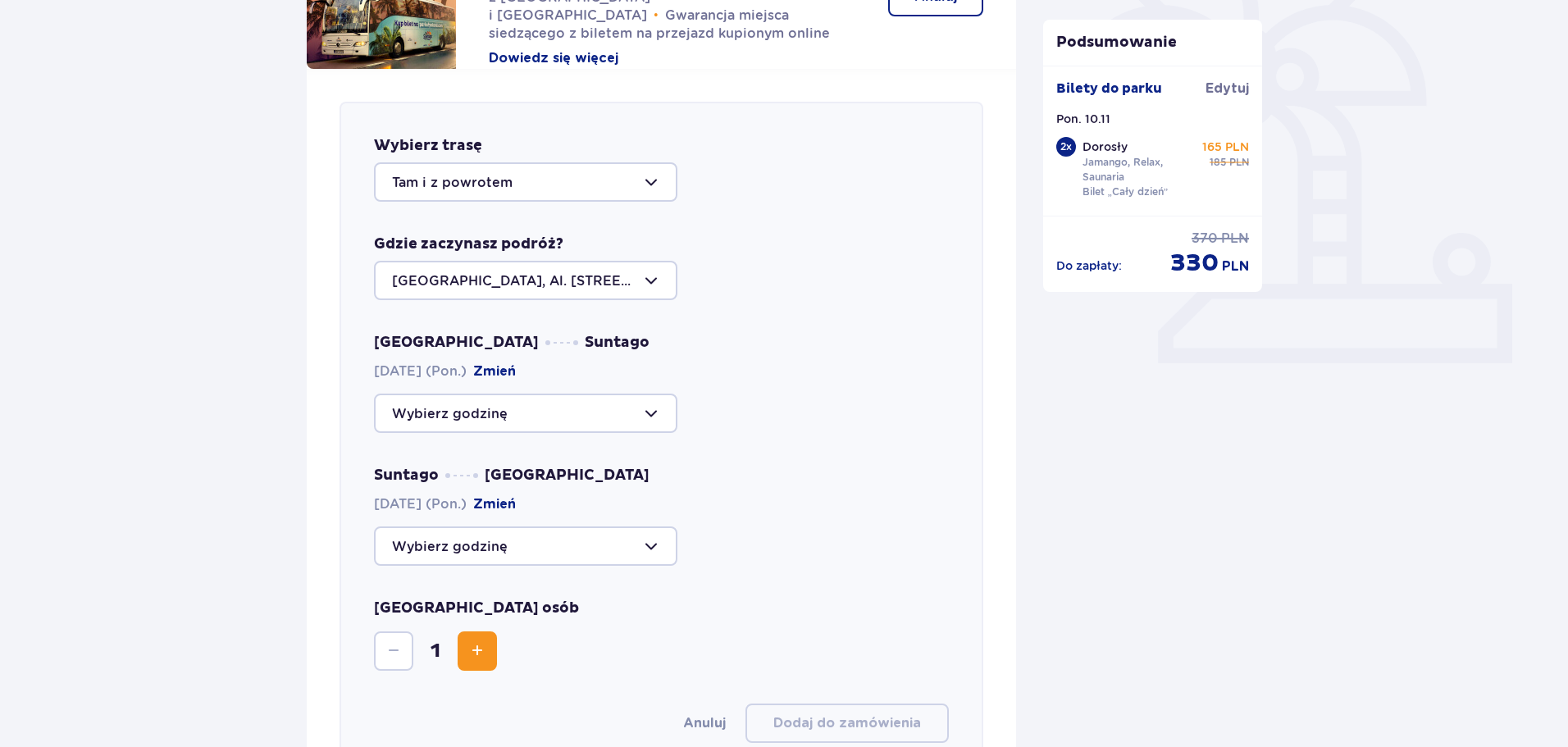
click at [613, 277] on div at bounding box center [526, 279] width 304 height 39
click at [593, 323] on p "[GEOGRAPHIC_DATA], Al. [STREET_ADDRESS]" at bounding box center [526, 340] width 267 height 36
click at [582, 411] on div at bounding box center [526, 413] width 304 height 39
click at [635, 407] on div at bounding box center [526, 413] width 304 height 39
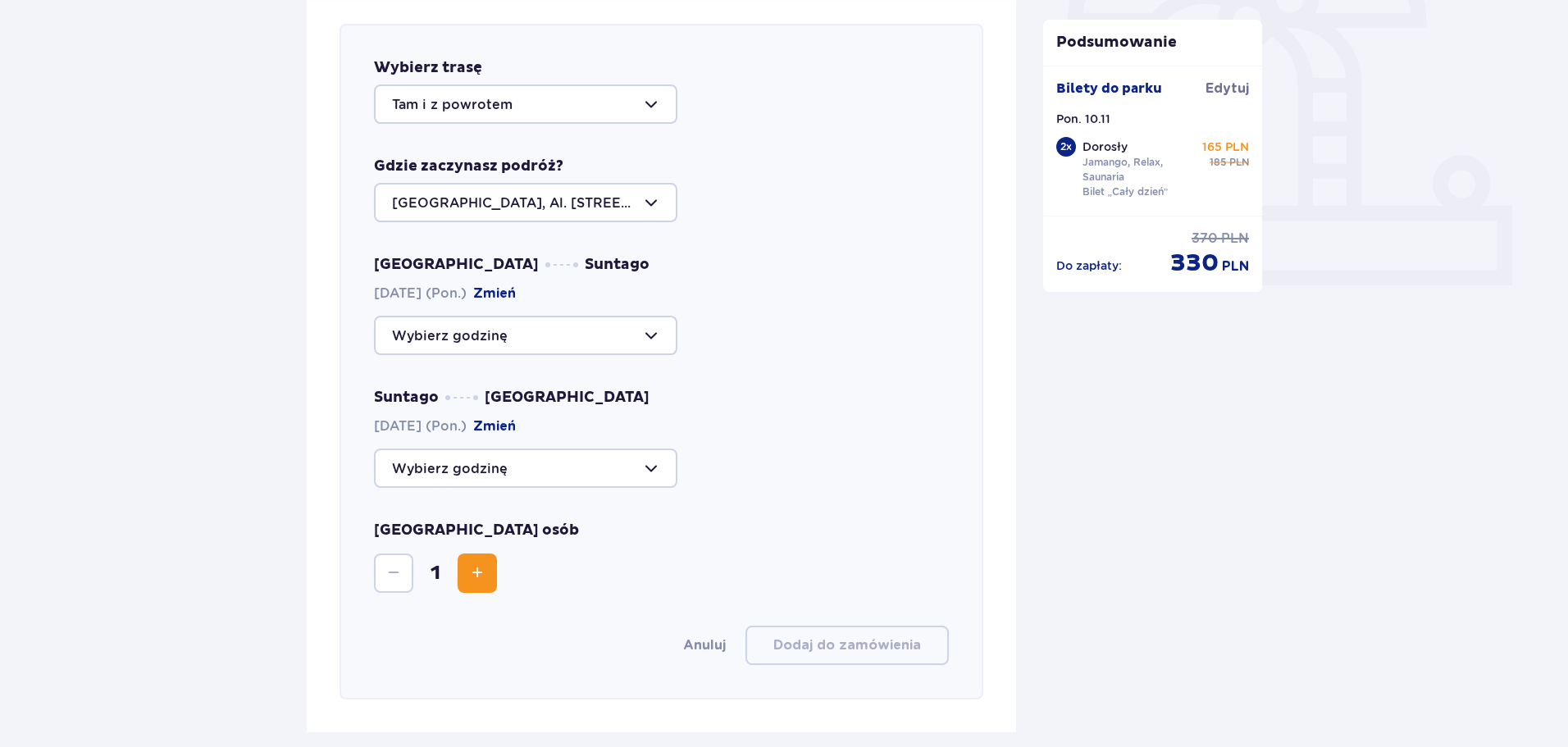
scroll to position [566, 0]
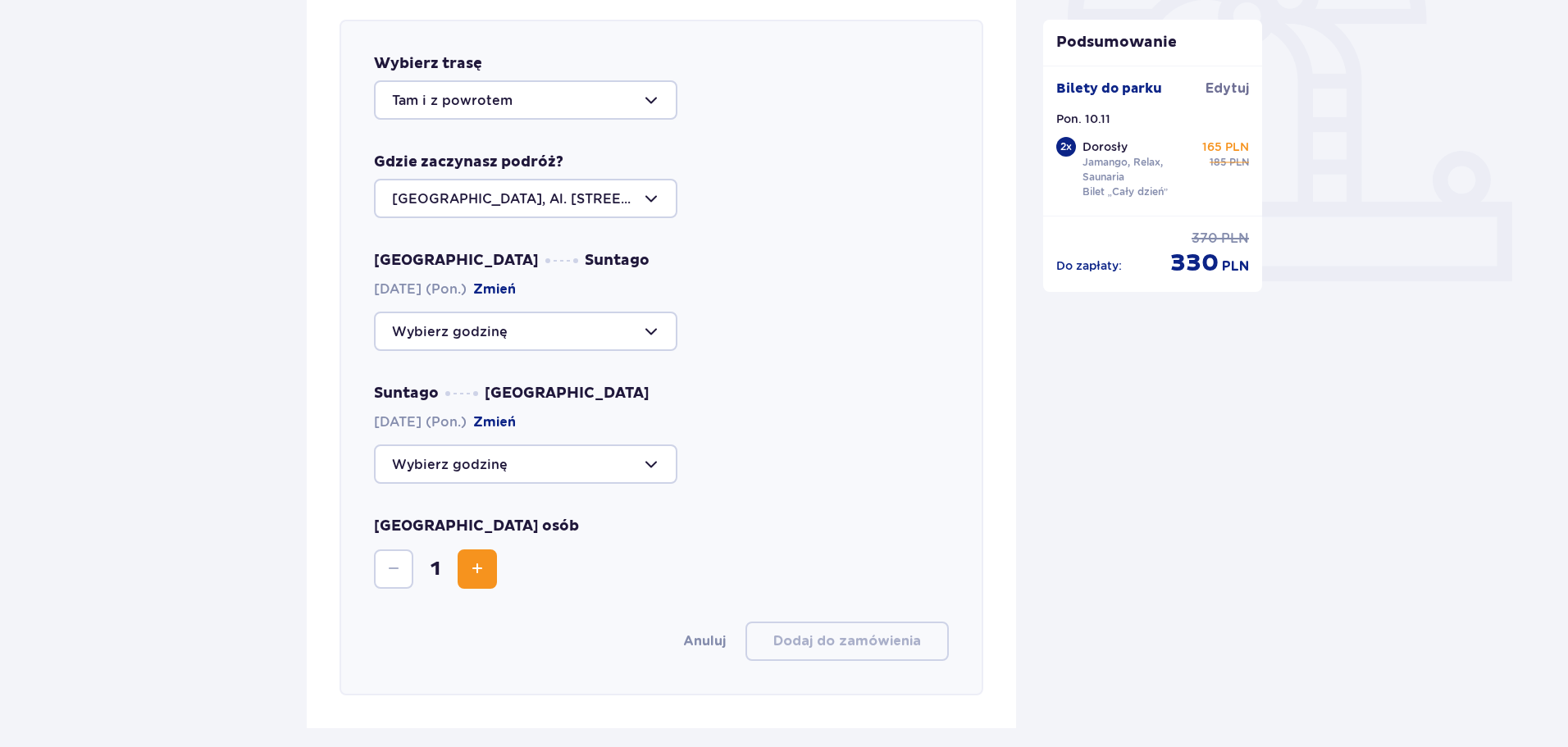
click at [617, 462] on div at bounding box center [526, 464] width 304 height 39
click at [651, 448] on div at bounding box center [526, 464] width 304 height 39
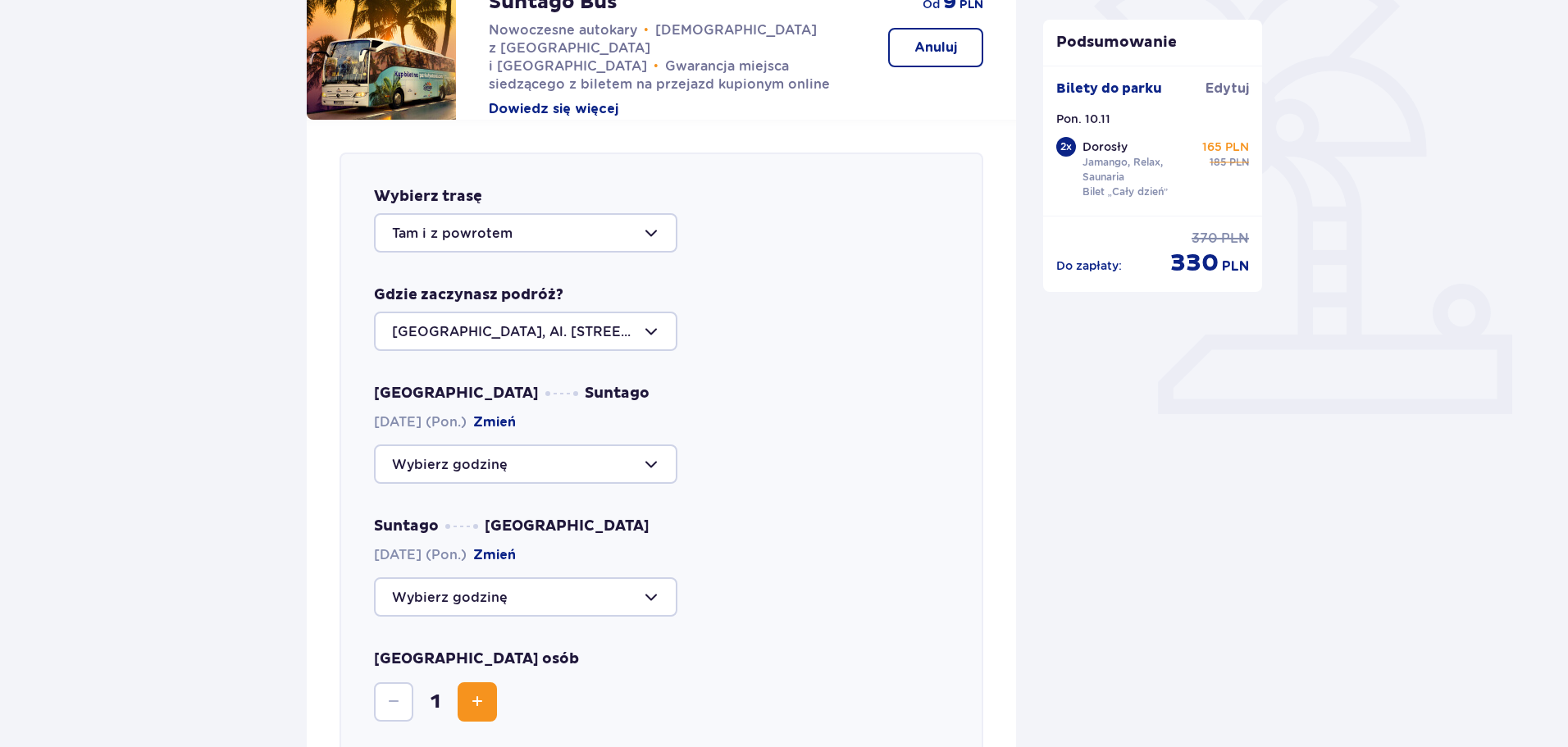
scroll to position [401, 0]
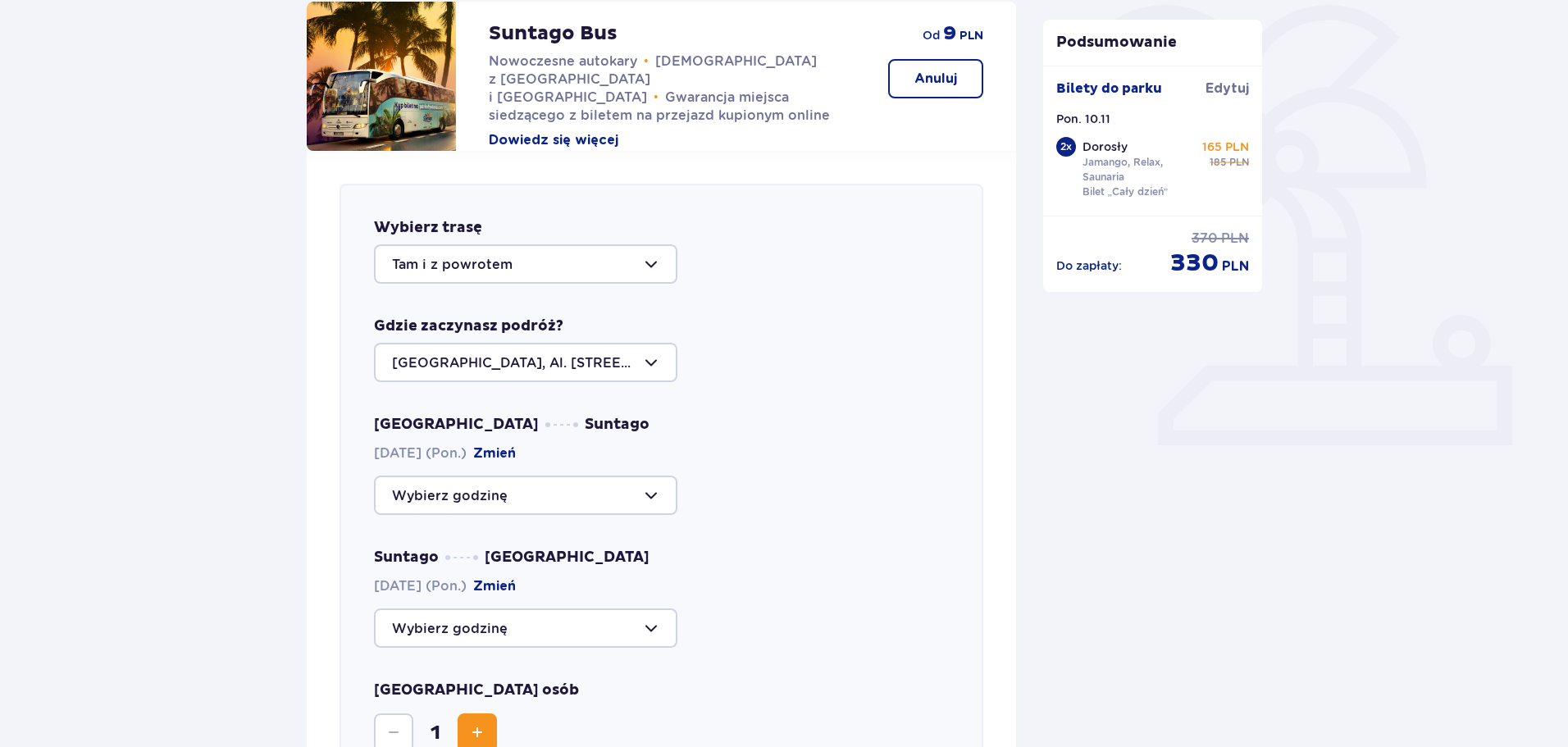
click at [638, 502] on div at bounding box center [526, 494] width 304 height 39
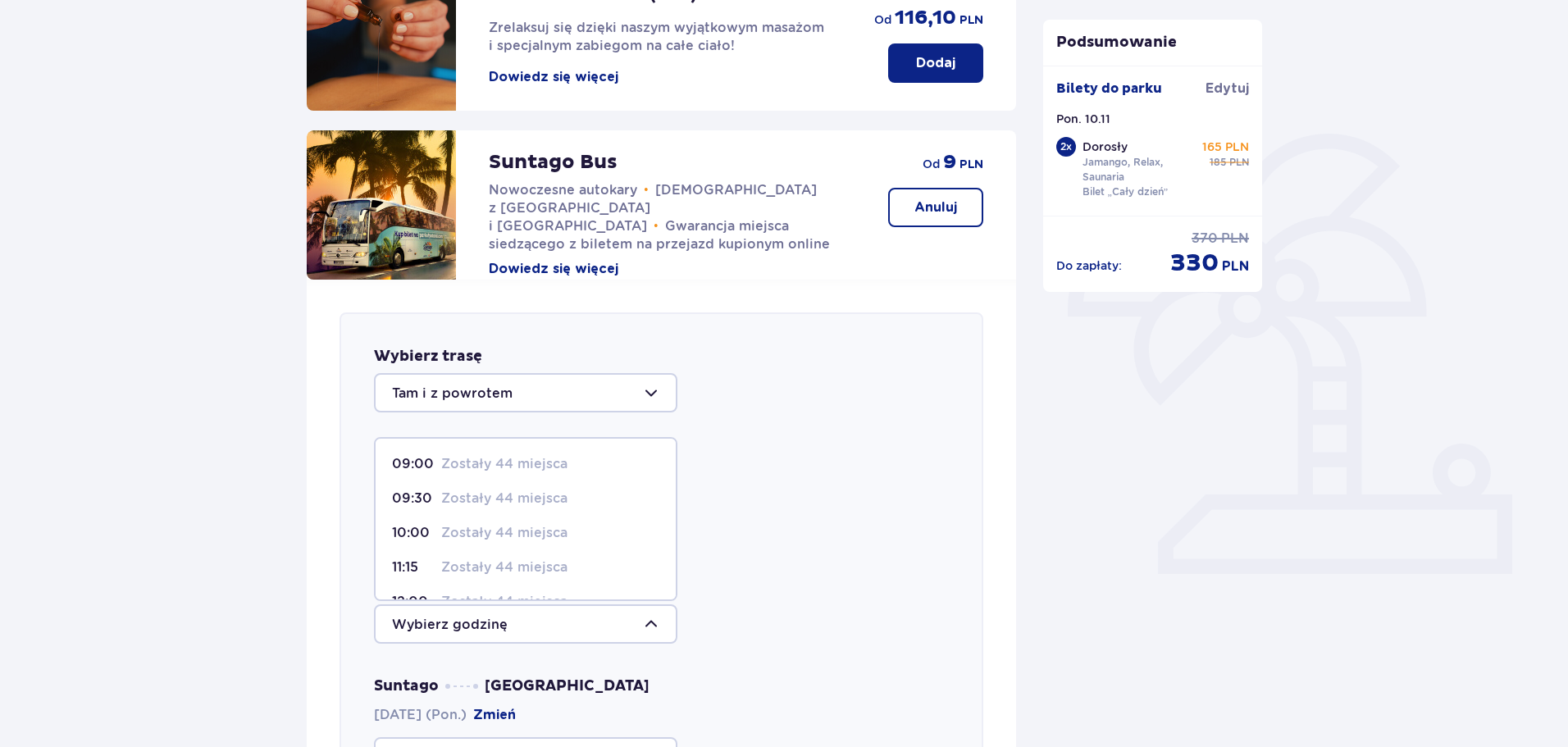
scroll to position [238, 0]
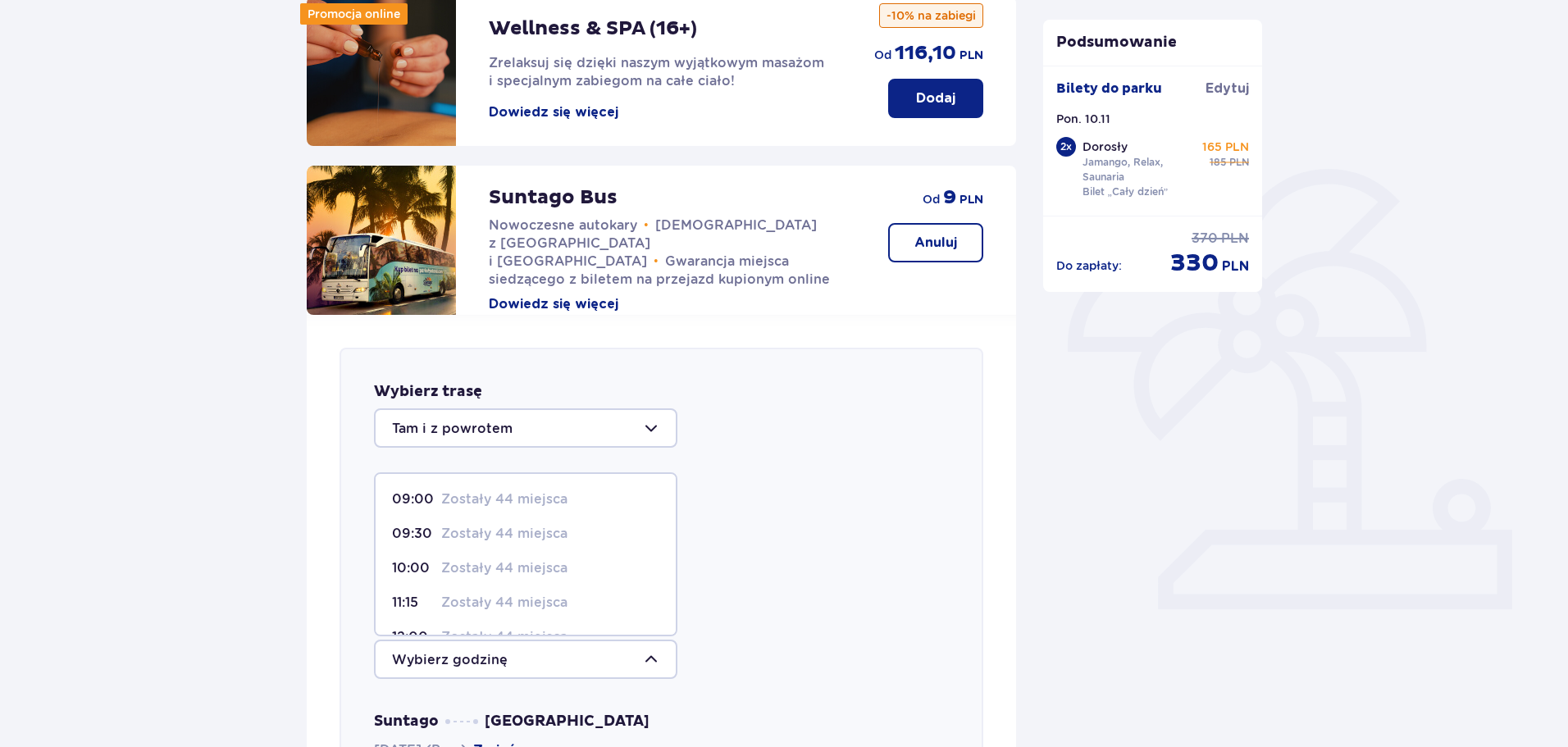
click at [551, 496] on p "Zostały 44 miejsca" at bounding box center [503, 498] width 126 height 18
type input "09:00"
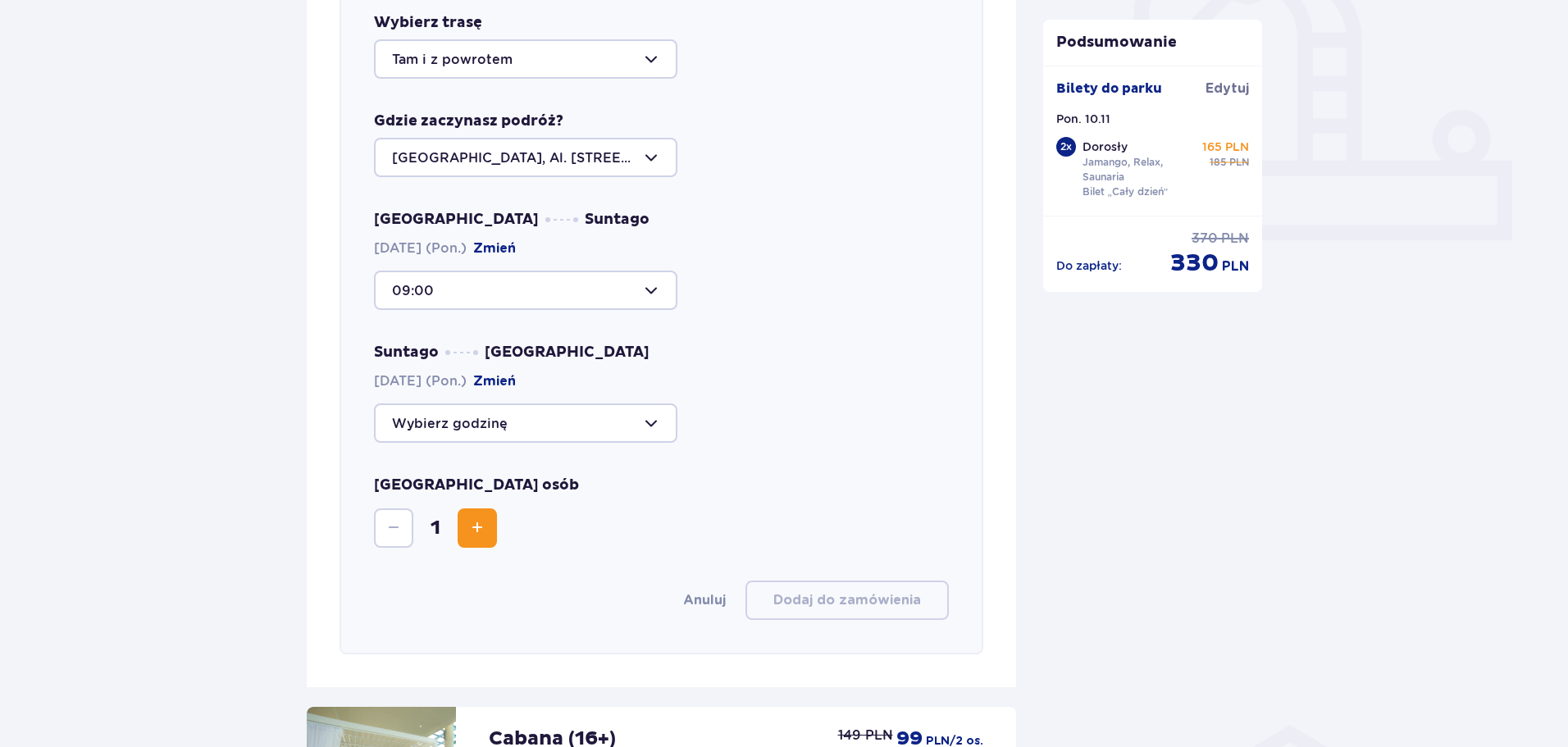
scroll to position [647, 0]
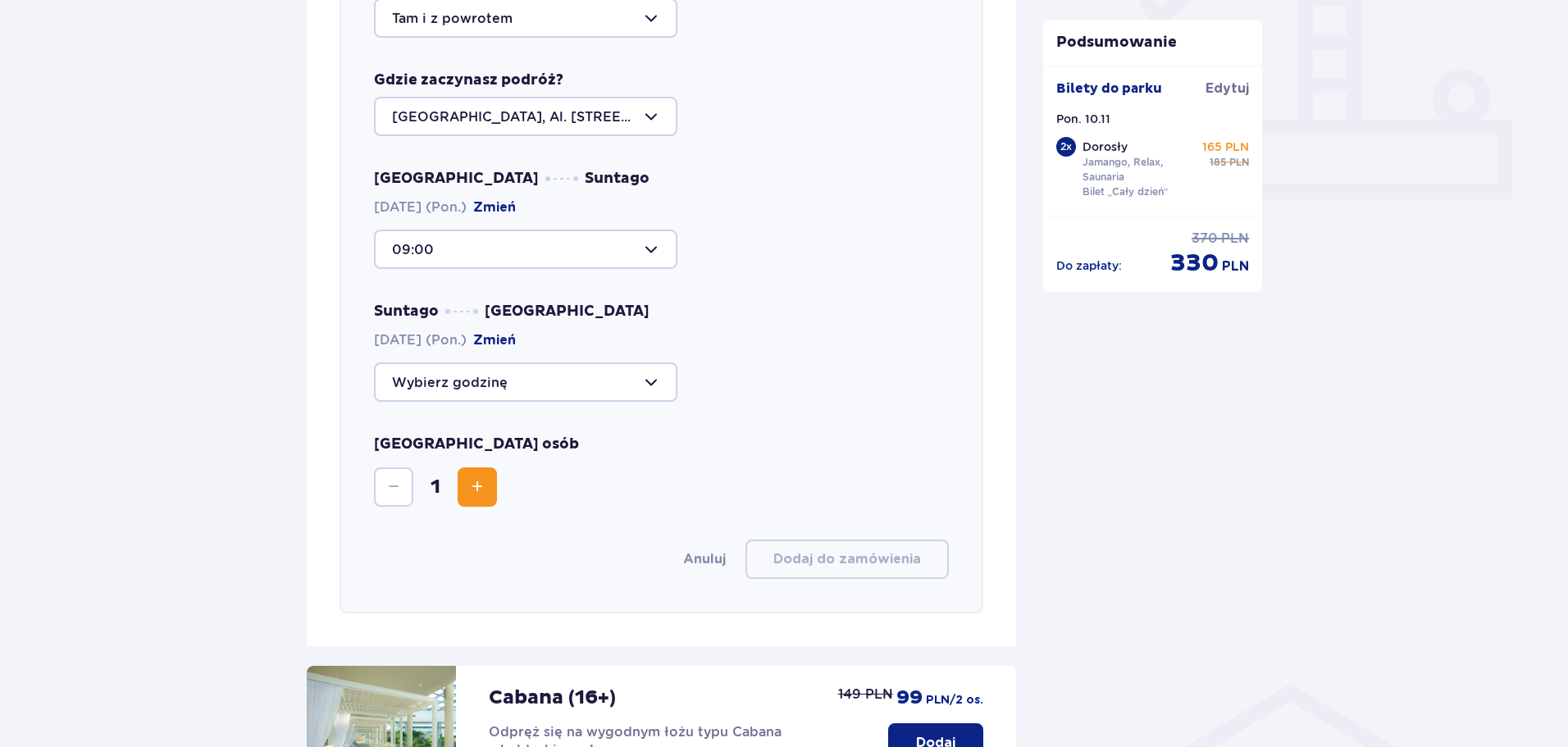
click at [600, 373] on div at bounding box center [526, 381] width 304 height 39
click at [490, 524] on p "Zostały 44 miejsca" at bounding box center [503, 521] width 126 height 18
type input "20:45"
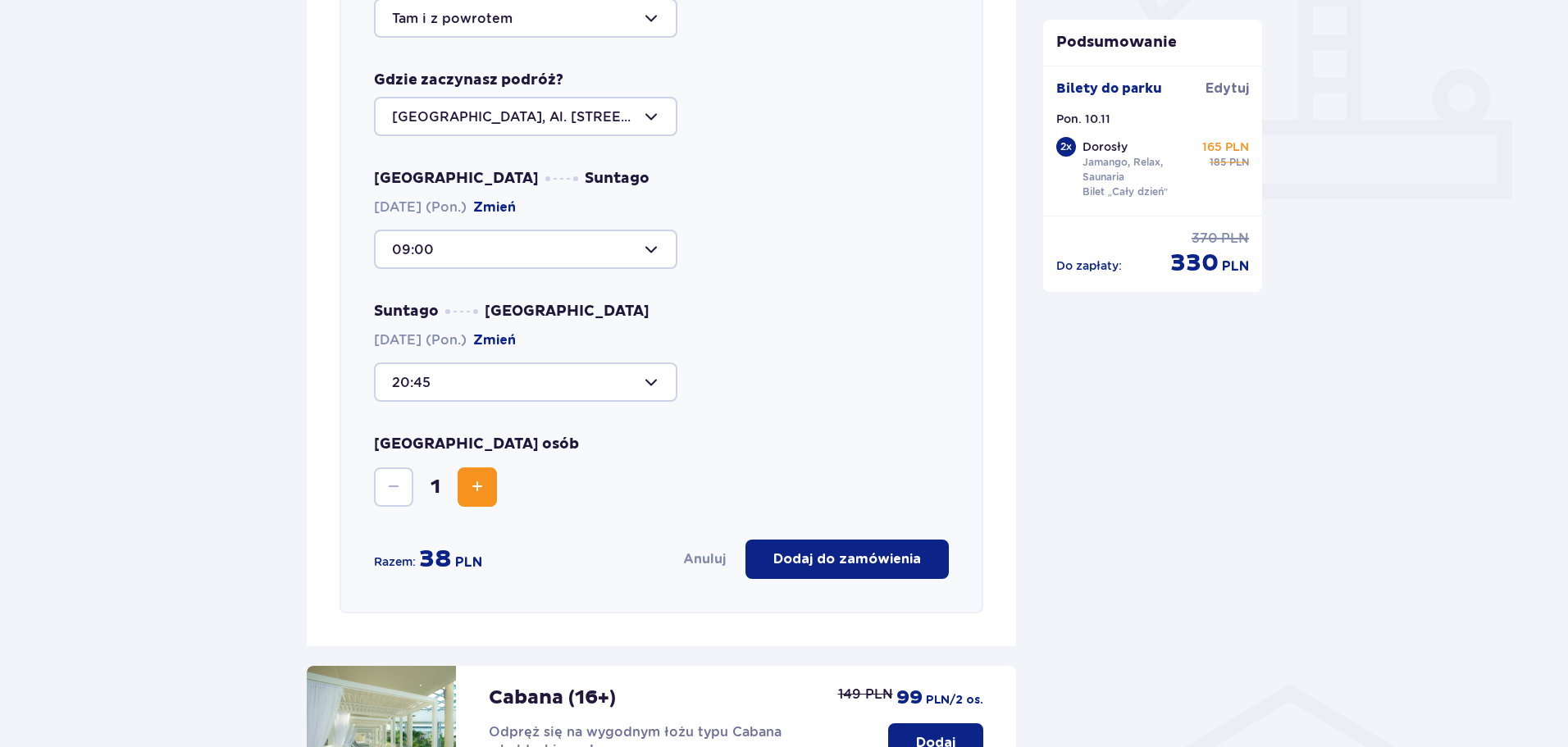
click at [477, 492] on span "Increase" at bounding box center [478, 487] width 19 height 19
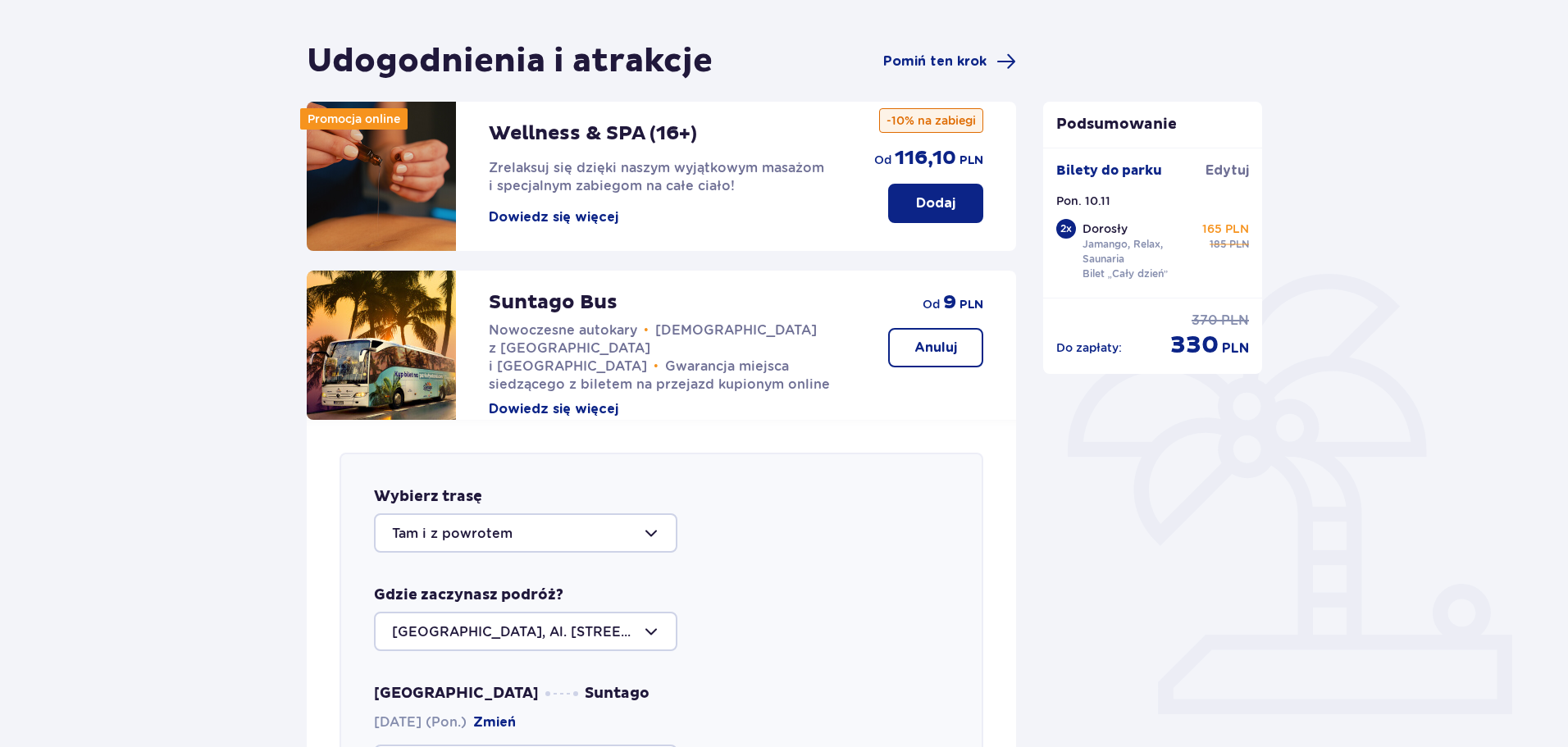
scroll to position [74, 0]
